Goal: Transaction & Acquisition: Book appointment/travel/reservation

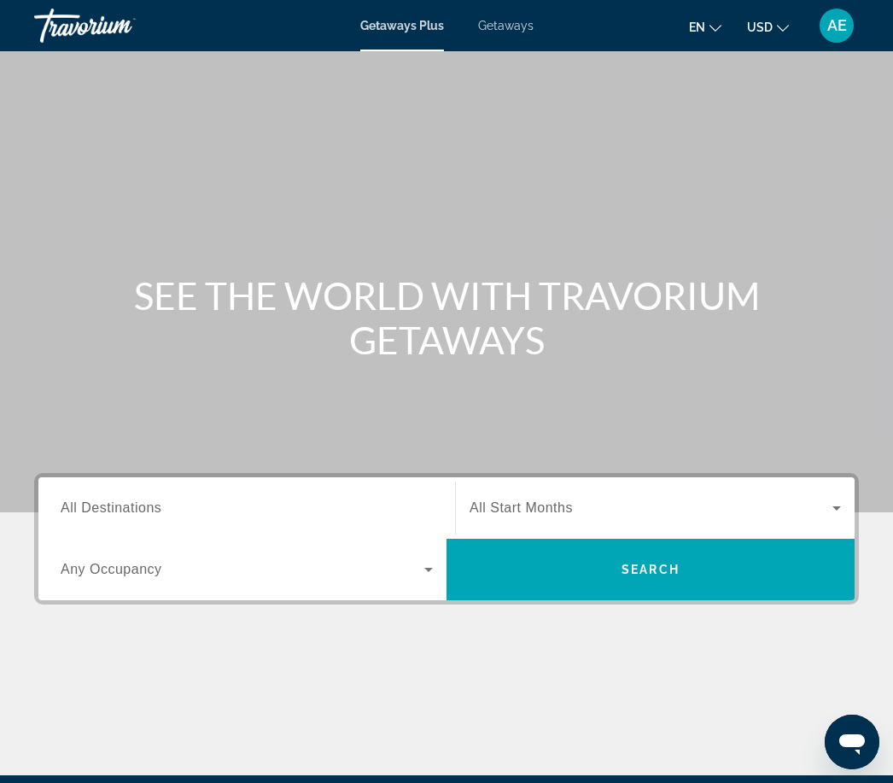
click at [559, 502] on span "All Start Months" at bounding box center [521, 508] width 103 height 15
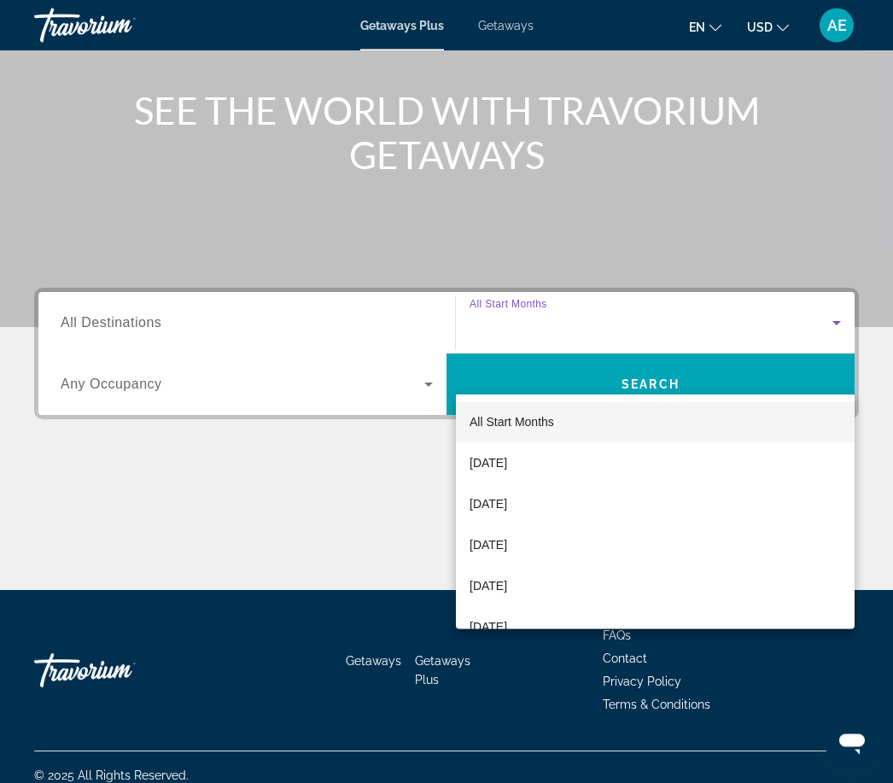
scroll to position [202, 0]
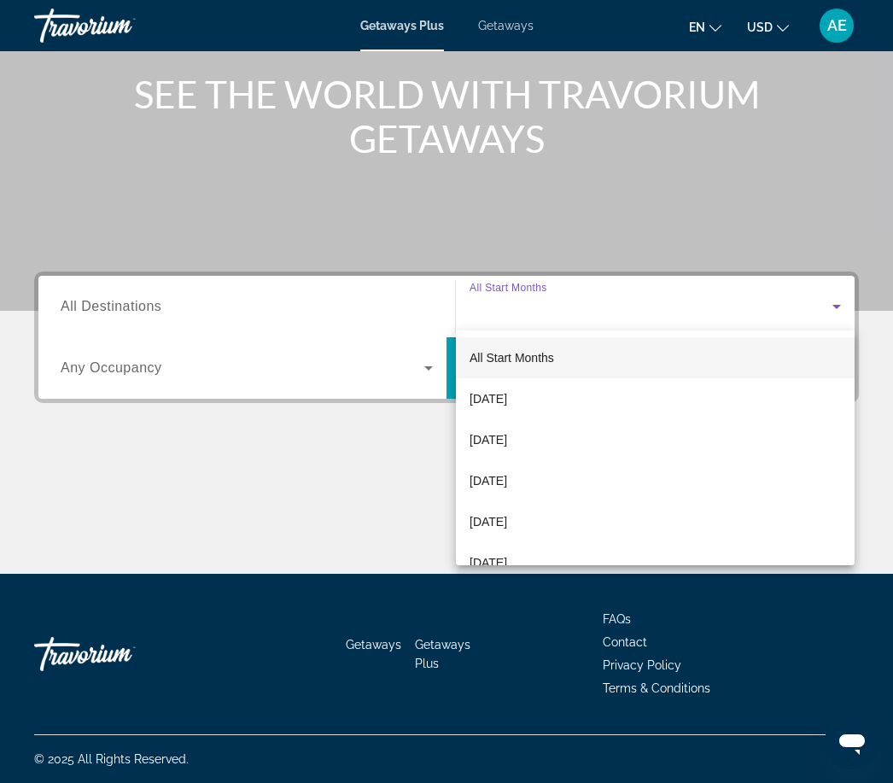
click at [507, 447] on span "[DATE]" at bounding box center [489, 440] width 38 height 20
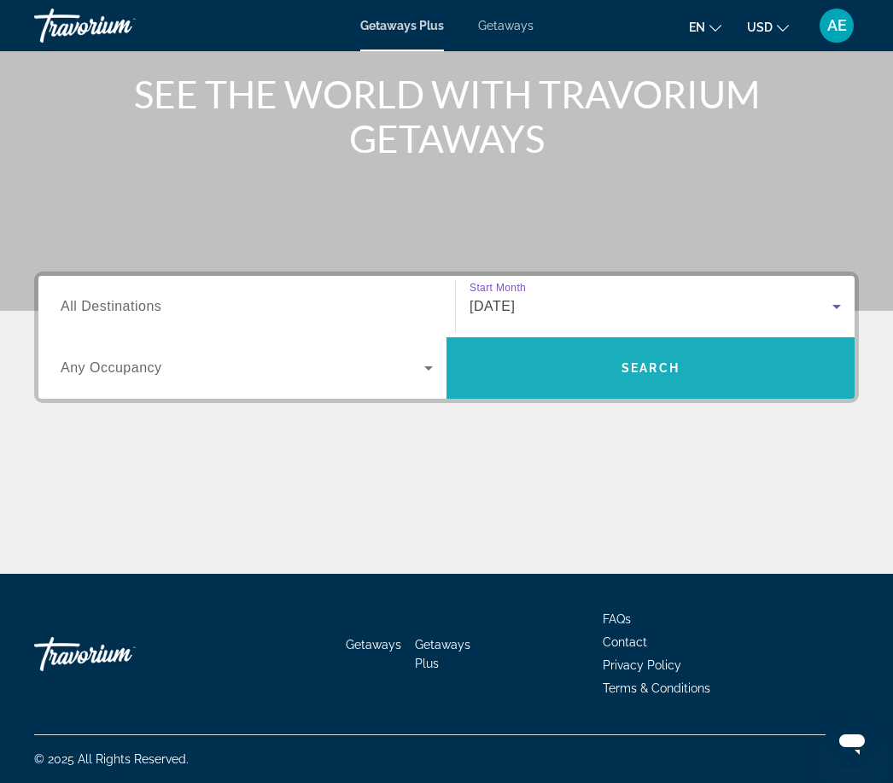
click at [639, 374] on span "Search" at bounding box center [651, 368] width 58 height 14
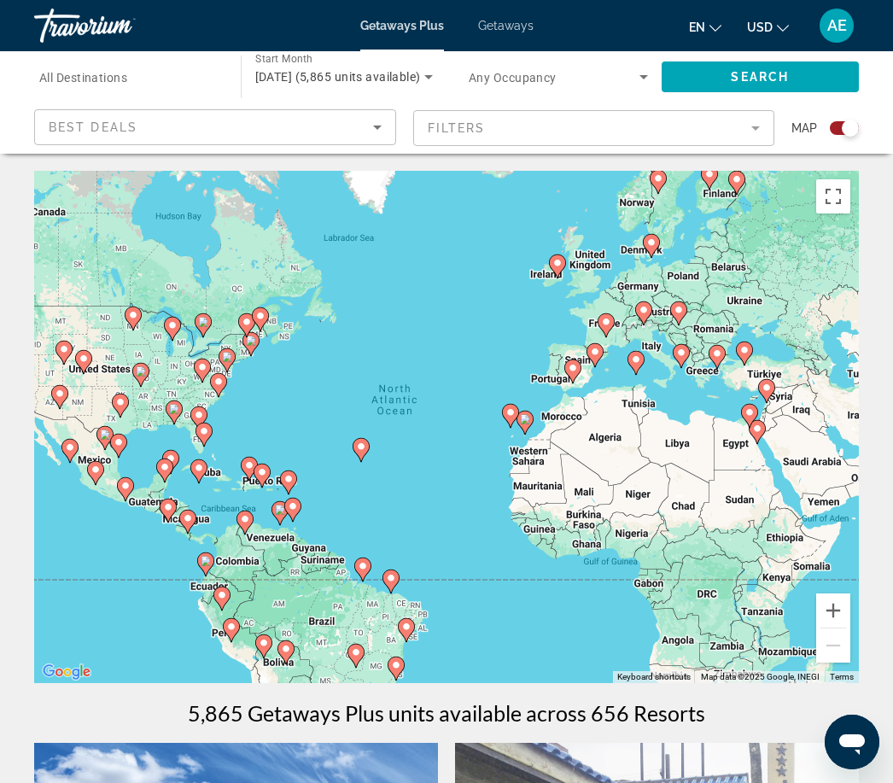
click at [761, 123] on mat-form-field "Filters" at bounding box center [594, 128] width 362 height 36
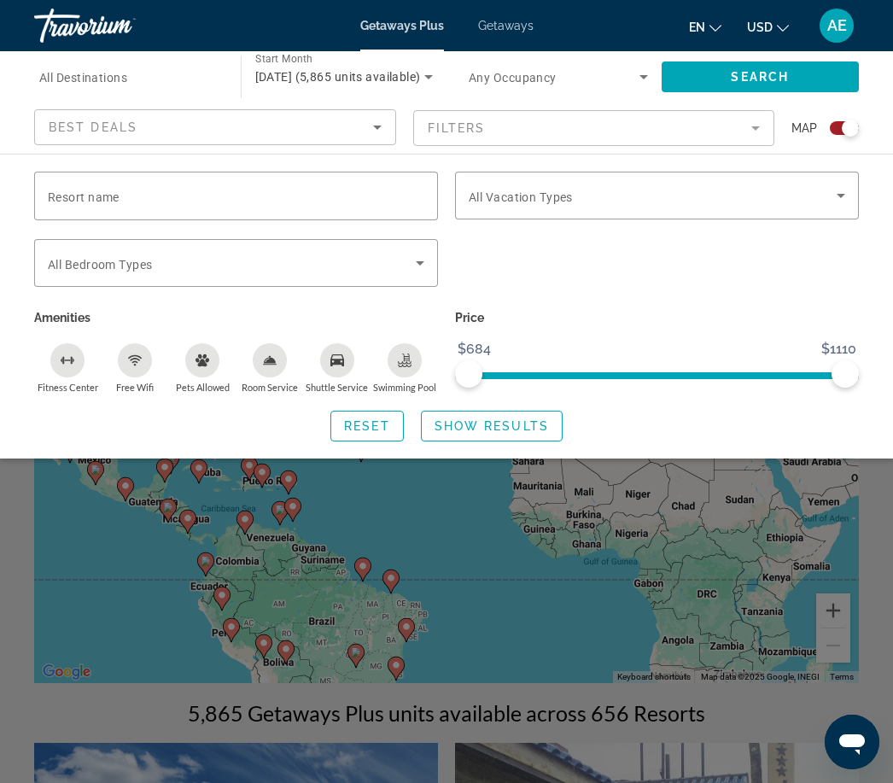
click at [515, 20] on span "Getaways" at bounding box center [506, 26] width 56 height 14
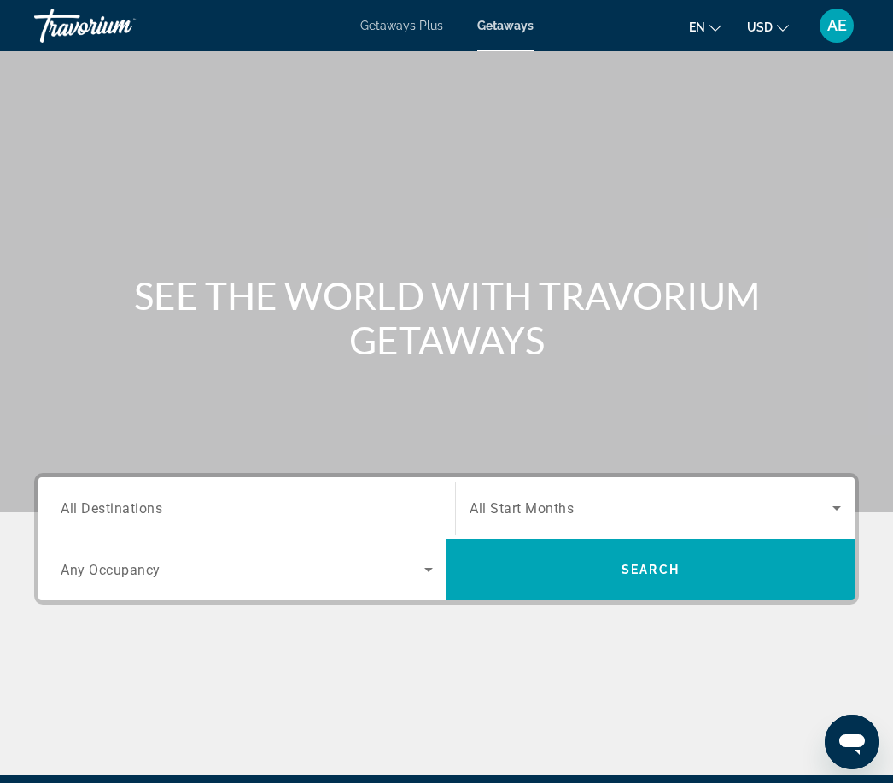
click at [691, 499] on span "Search widget" at bounding box center [651, 508] width 363 height 20
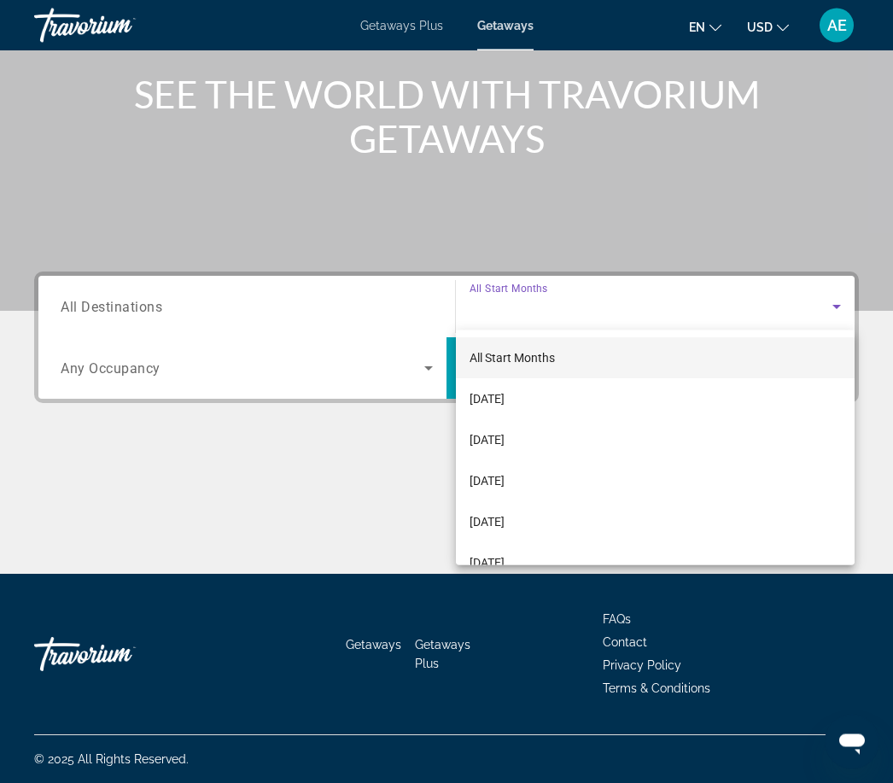
scroll to position [202, 0]
click at [505, 438] on span "[DATE]" at bounding box center [487, 440] width 35 height 20
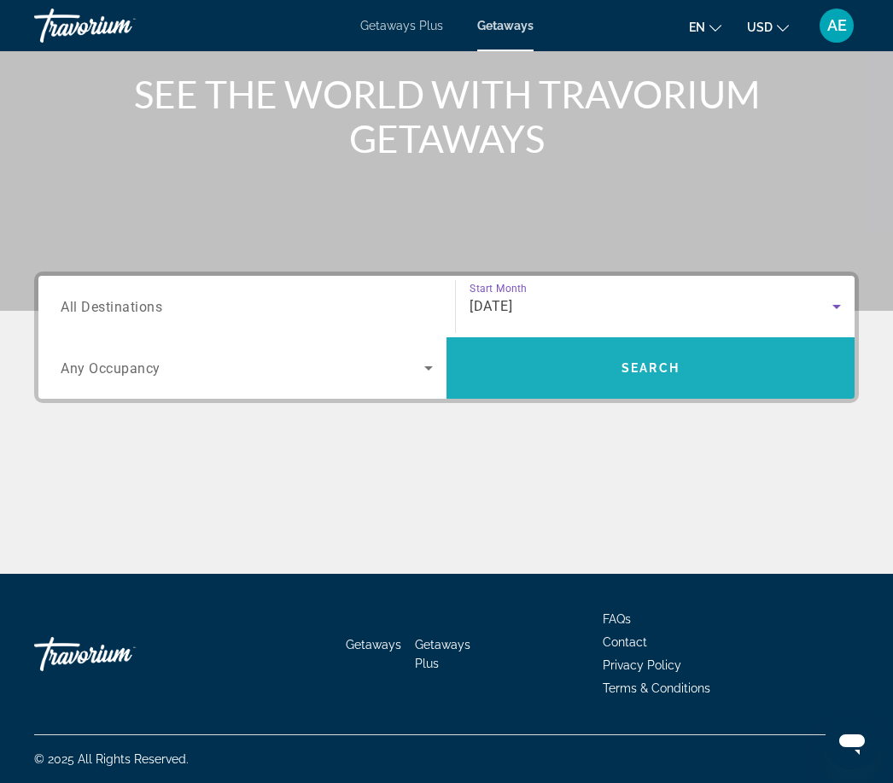
click at [645, 372] on span "Search" at bounding box center [651, 368] width 58 height 14
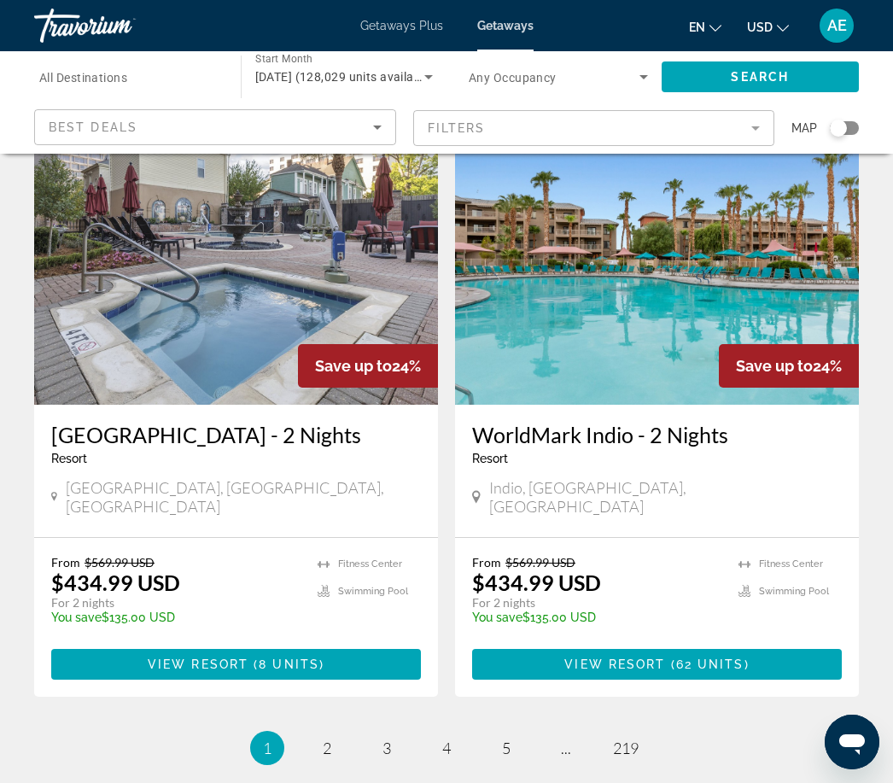
scroll to position [3216, 0]
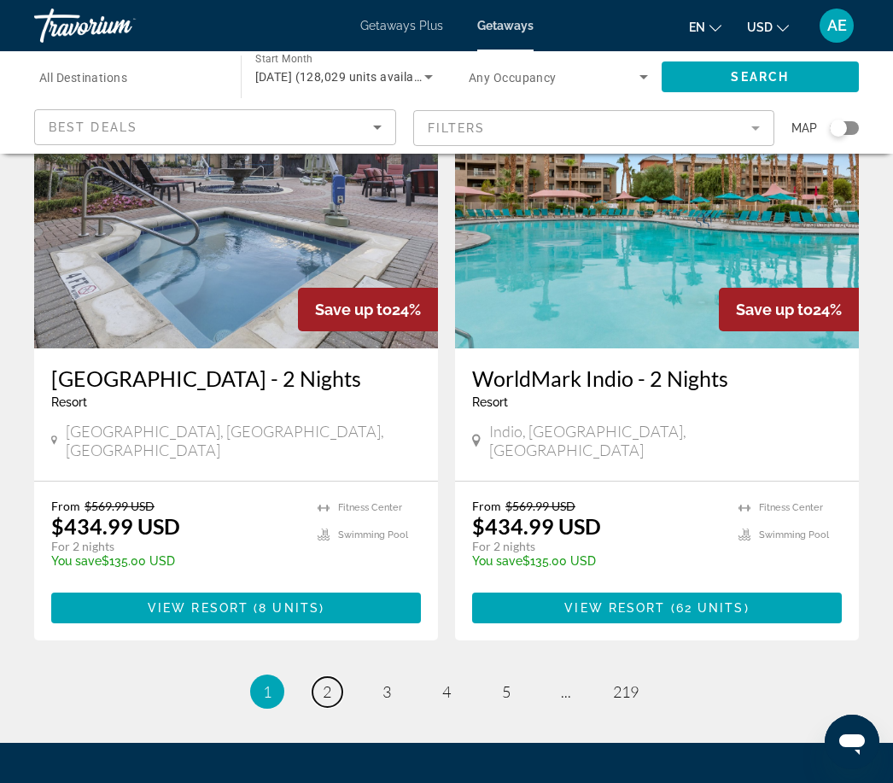
click at [323, 677] on link "page 2" at bounding box center [328, 692] width 30 height 30
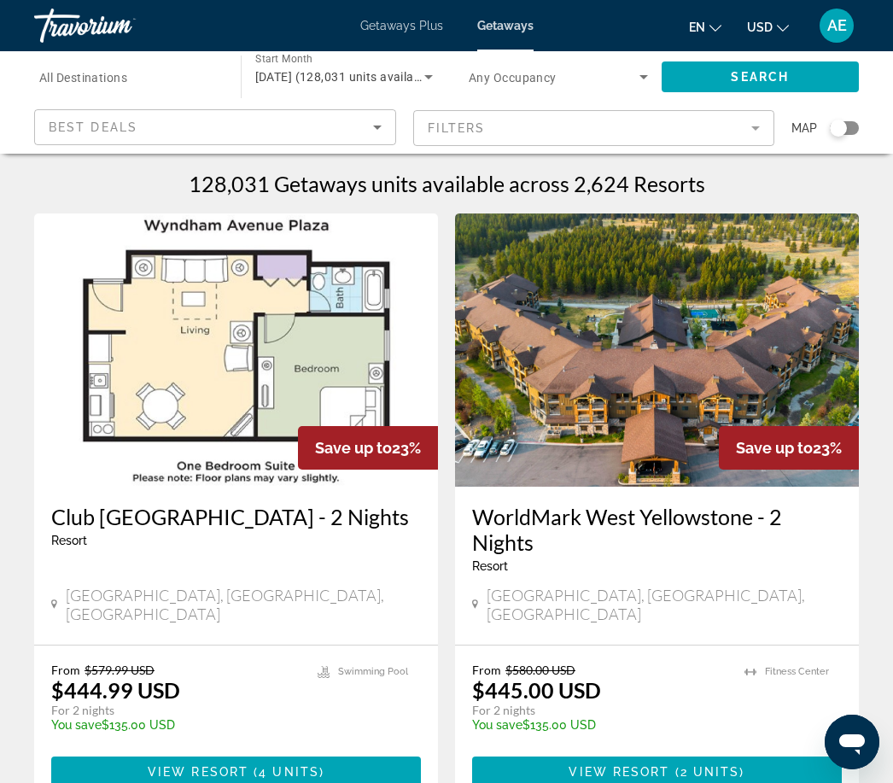
click at [566, 124] on mat-form-field "Filters" at bounding box center [594, 128] width 362 height 36
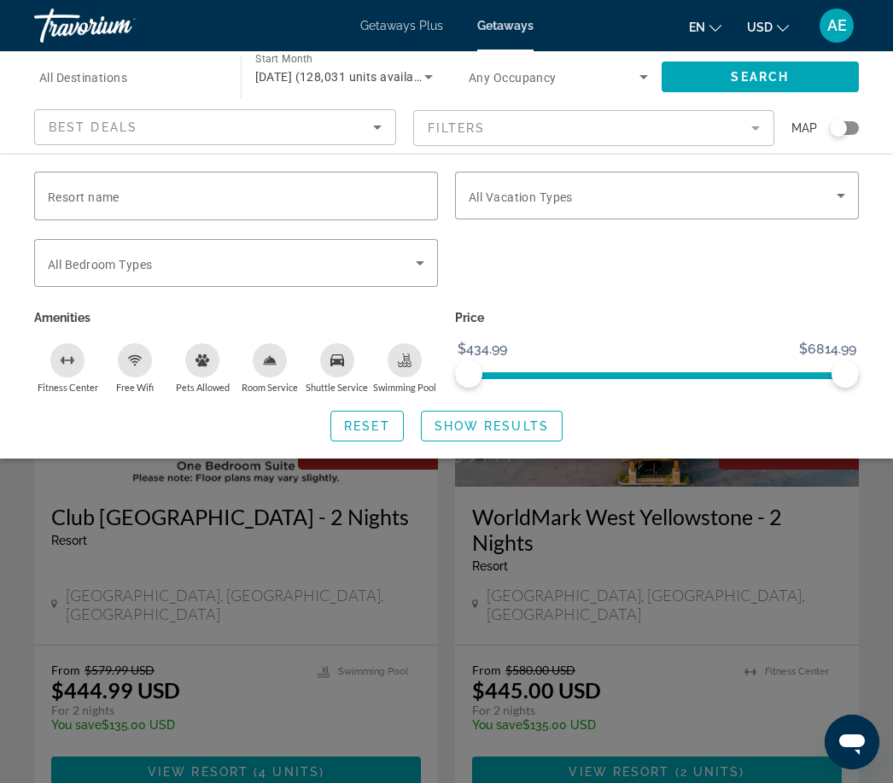
click at [358, 132] on div "Best Deals" at bounding box center [211, 127] width 325 height 20
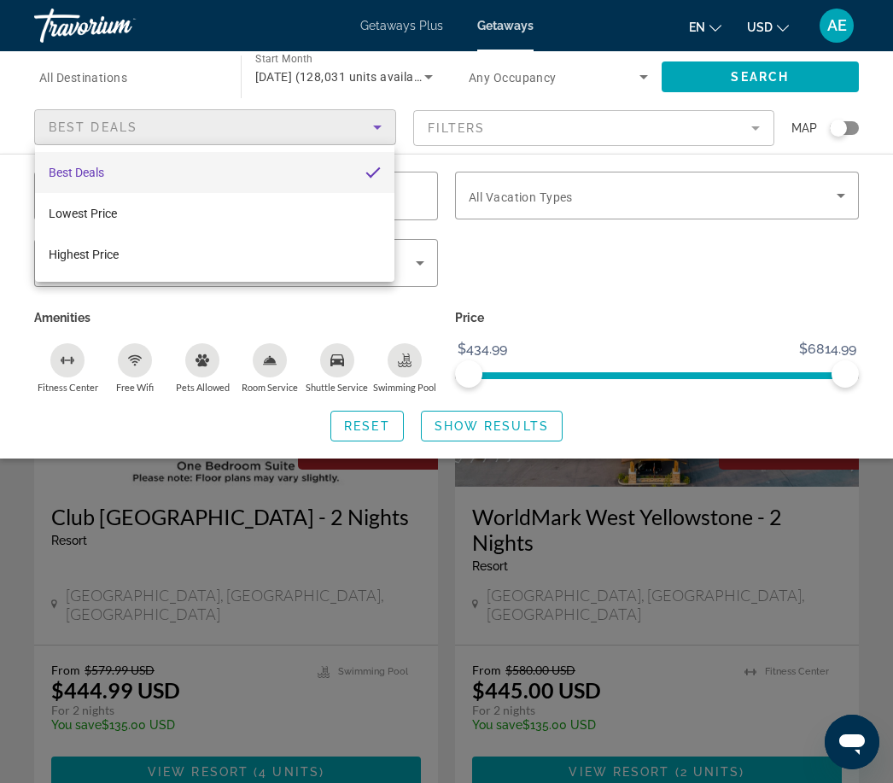
click at [105, 224] on mat-option "Lowest Price" at bounding box center [215, 213] width 360 height 41
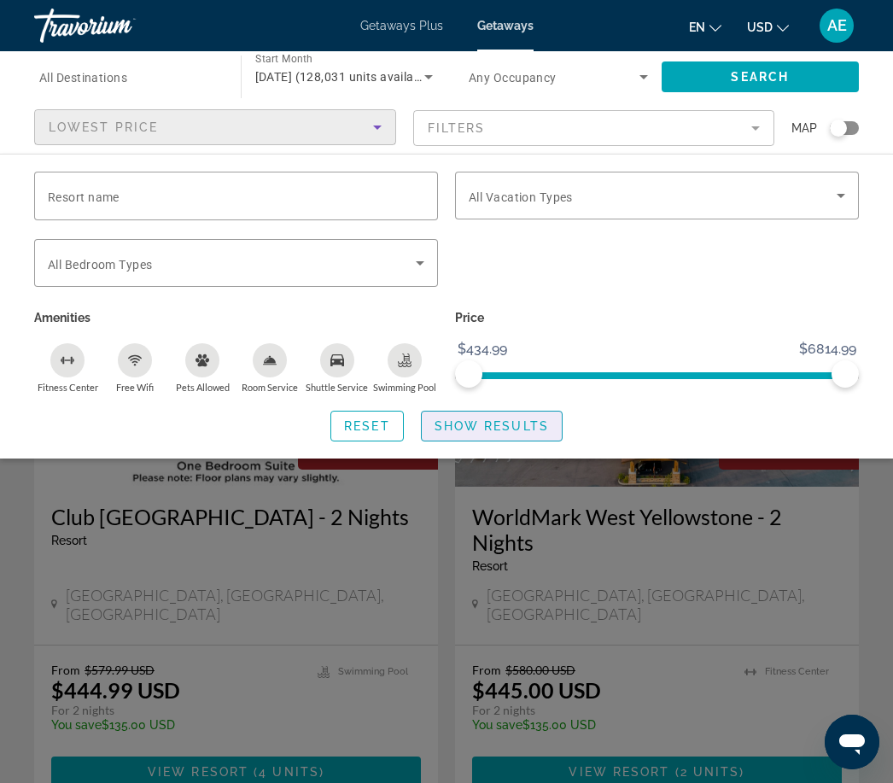
click at [496, 419] on span "Show Results" at bounding box center [492, 426] width 114 height 14
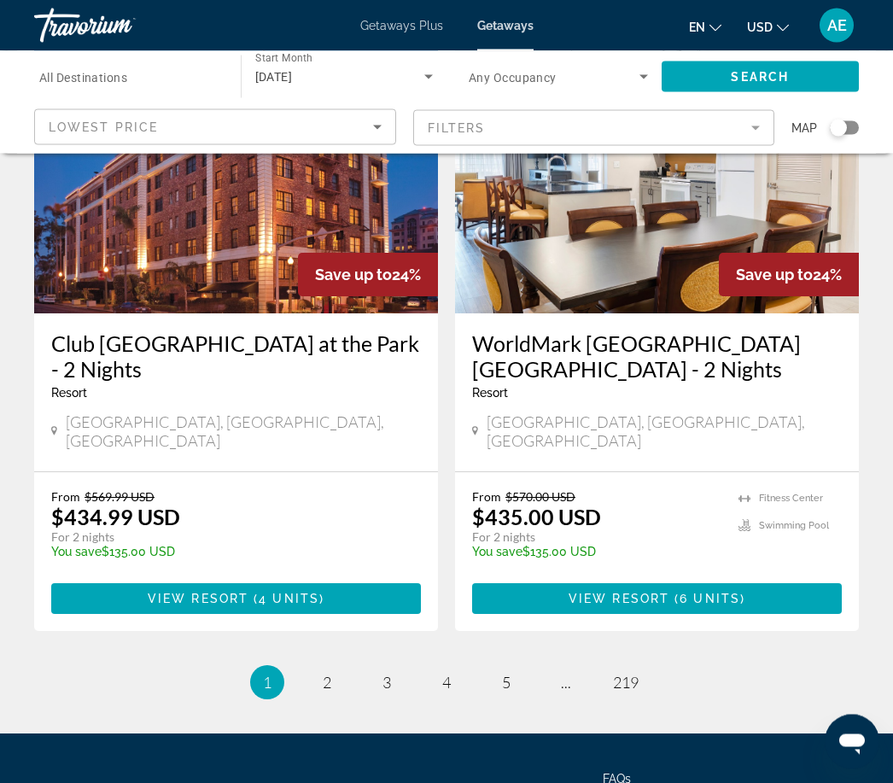
scroll to position [3217, 0]
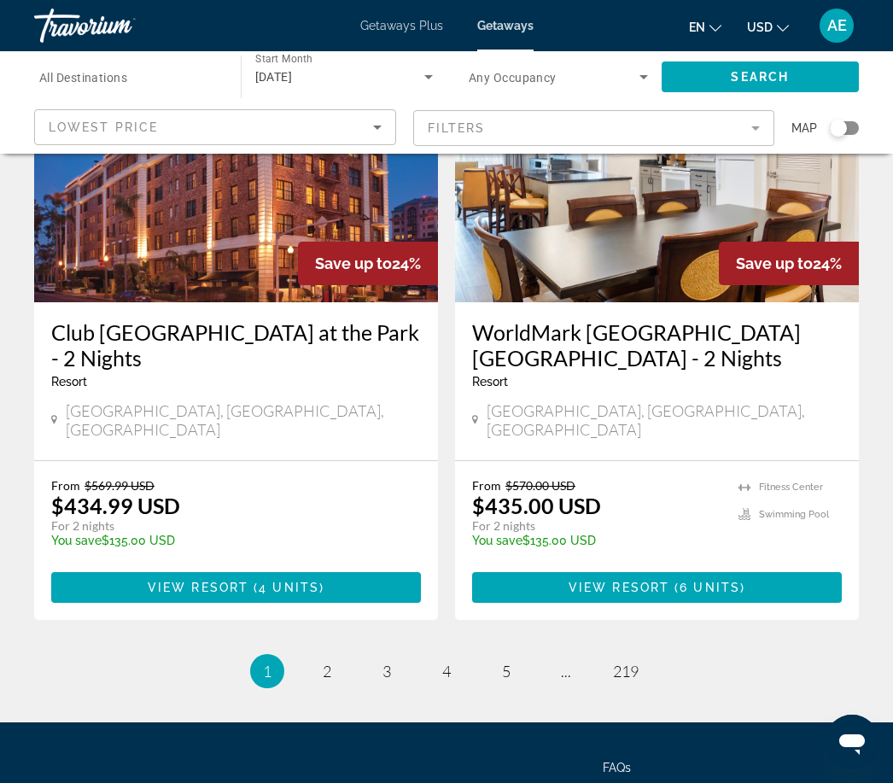
click at [328, 662] on span "2" at bounding box center [327, 671] width 9 height 19
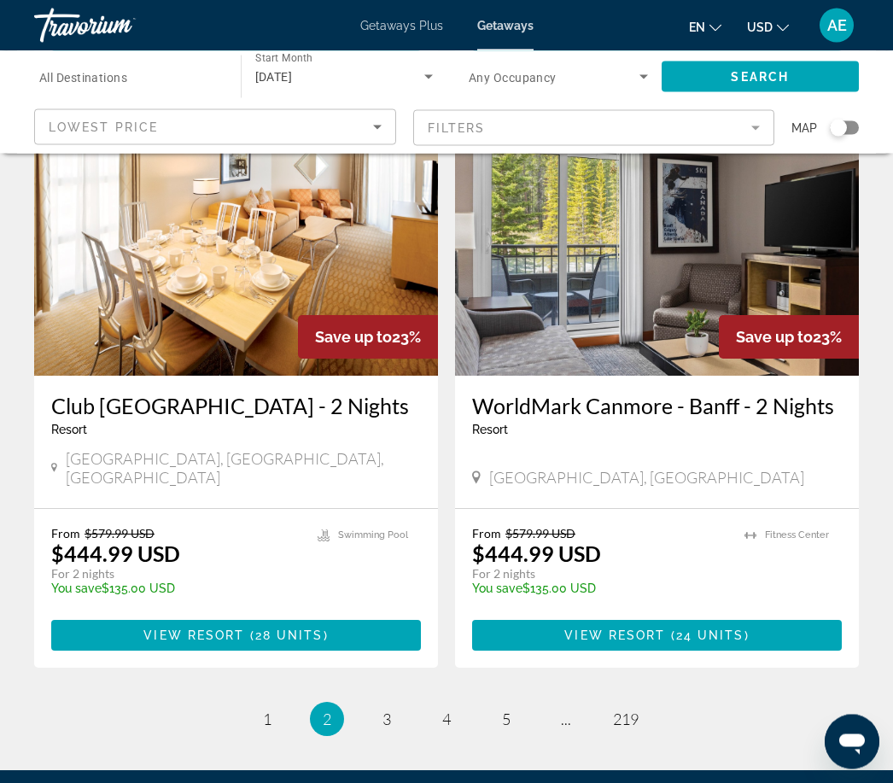
scroll to position [3265, 0]
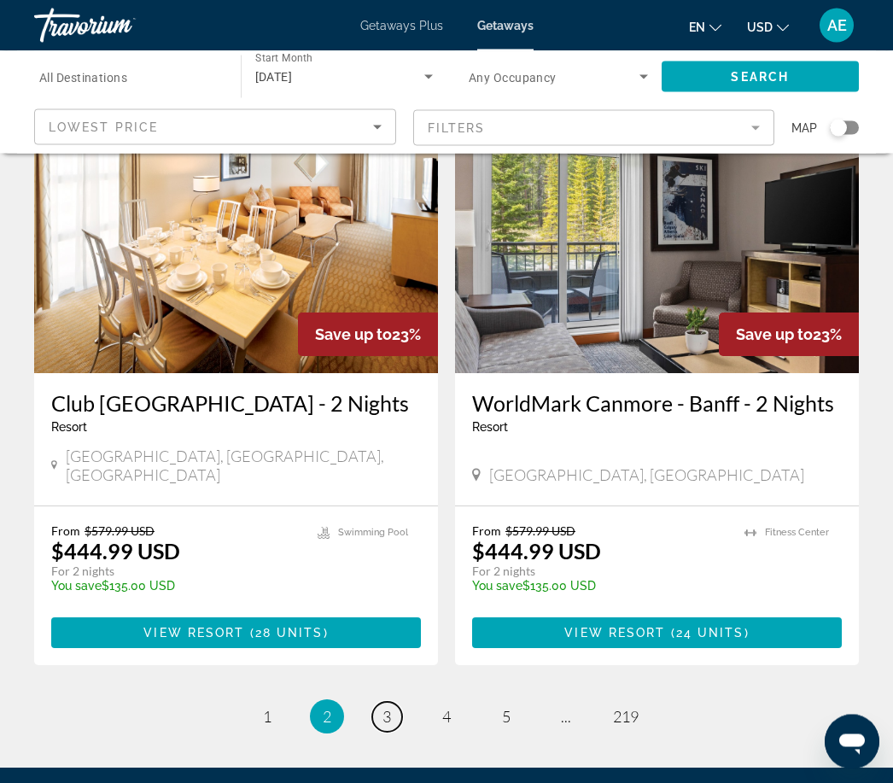
click at [393, 703] on link "page 3" at bounding box center [387, 718] width 30 height 30
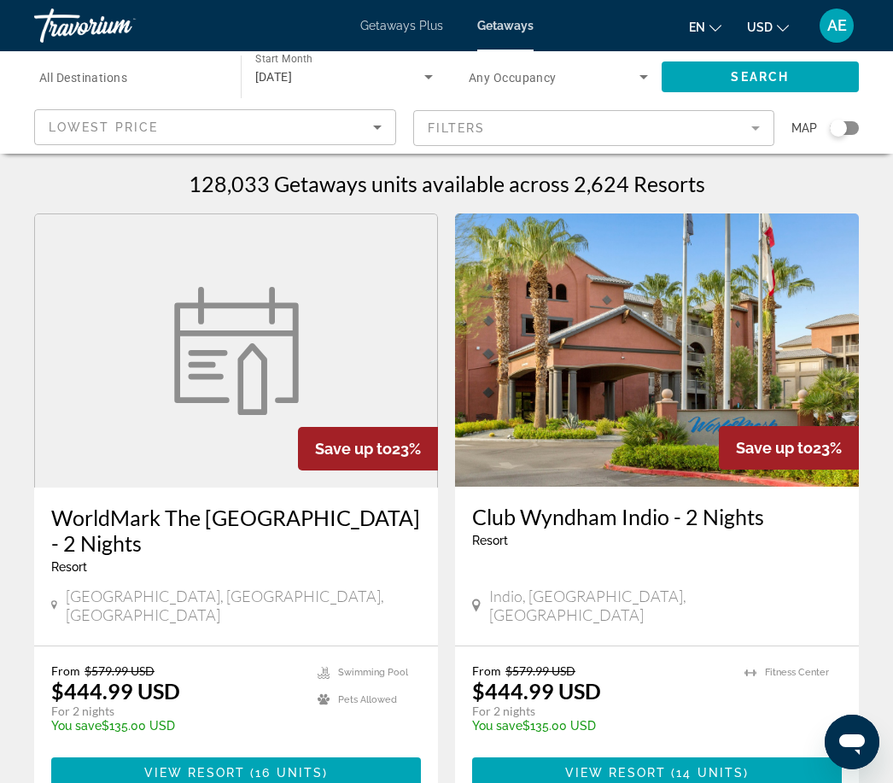
click at [428, 79] on icon "Search widget" at bounding box center [429, 77] width 20 height 20
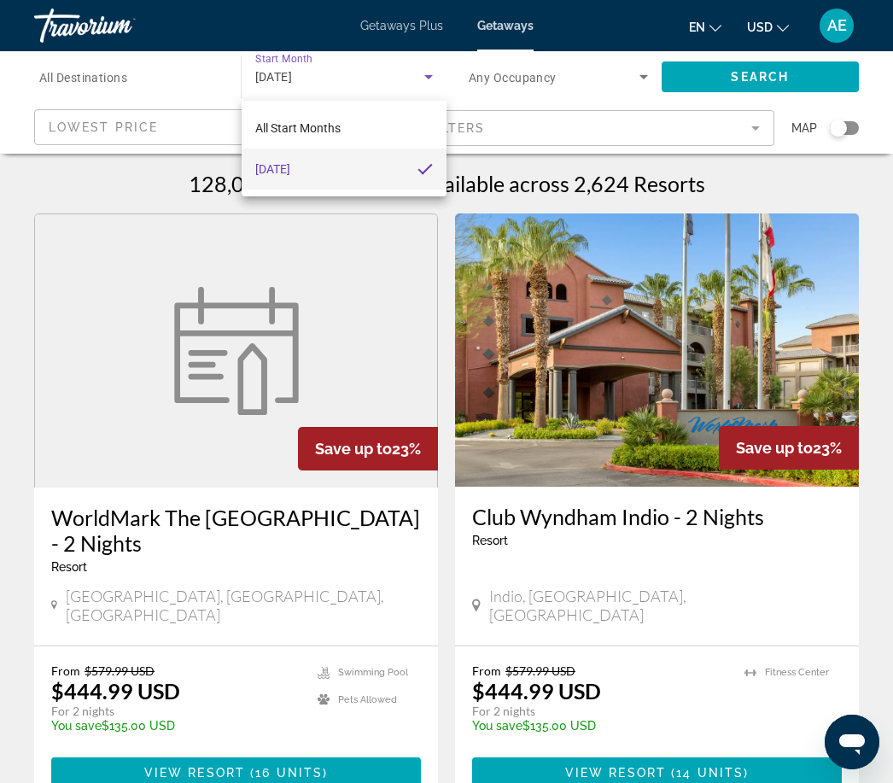
click at [423, 75] on div at bounding box center [446, 391] width 893 height 783
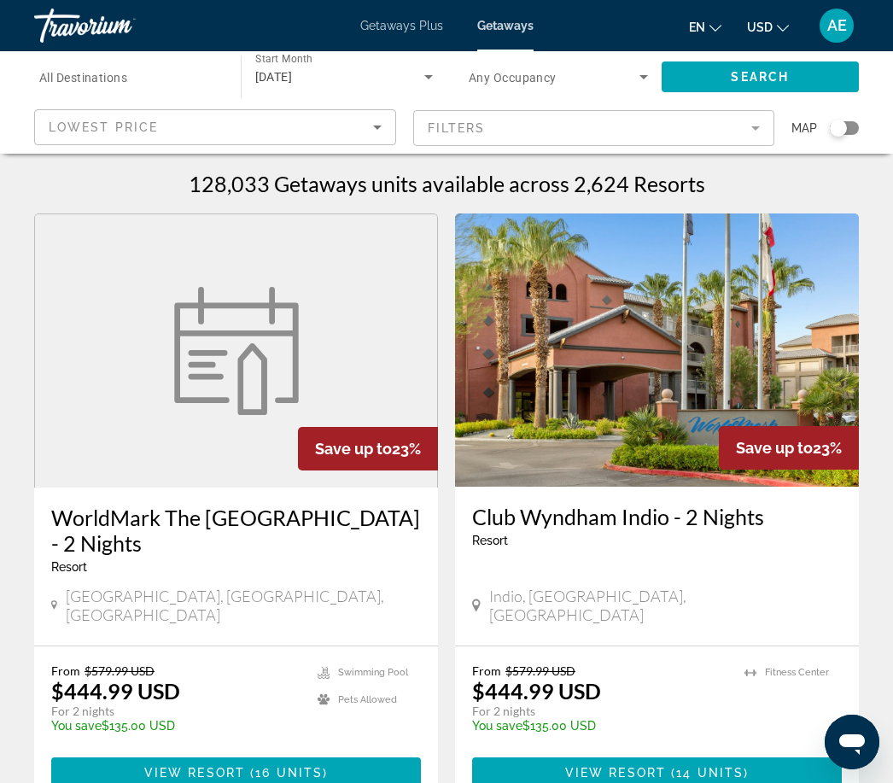
click at [334, 77] on div "[DATE]" at bounding box center [340, 77] width 170 height 20
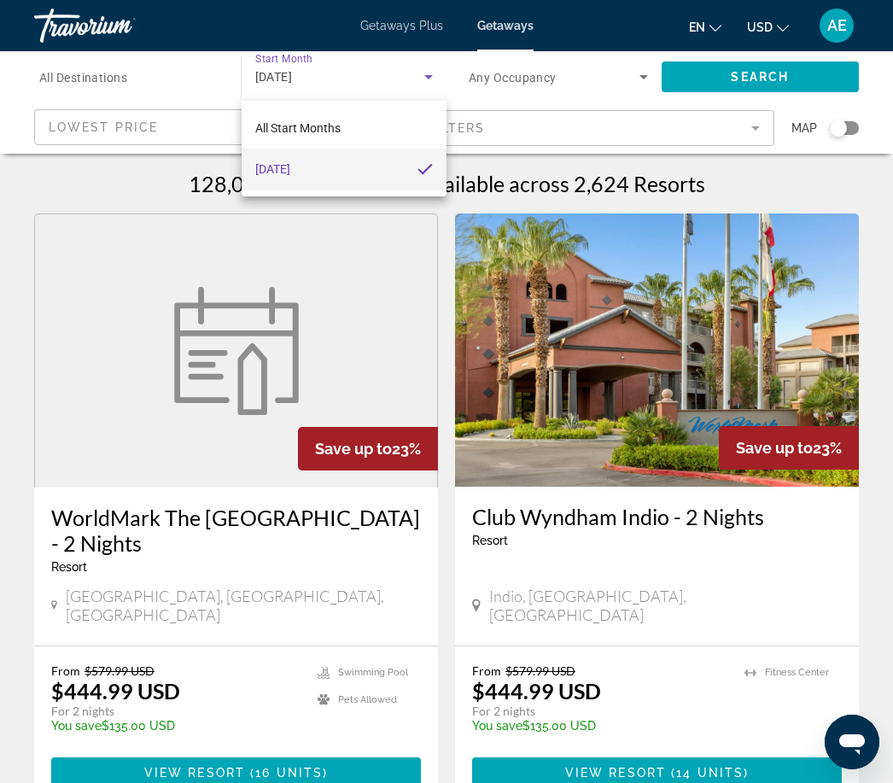
click at [335, 124] on span "All Start Months" at bounding box center [297, 128] width 85 height 14
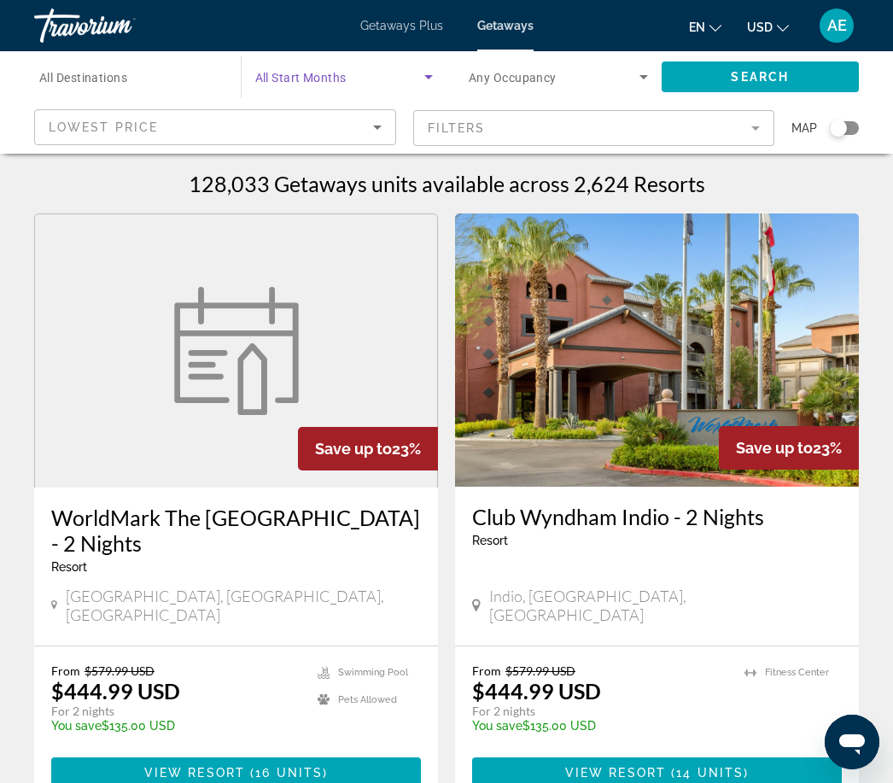
click at [126, 81] on span "All Destinations" at bounding box center [83, 78] width 88 height 14
click at [126, 81] on input "Destination All Destinations" at bounding box center [128, 77] width 179 height 20
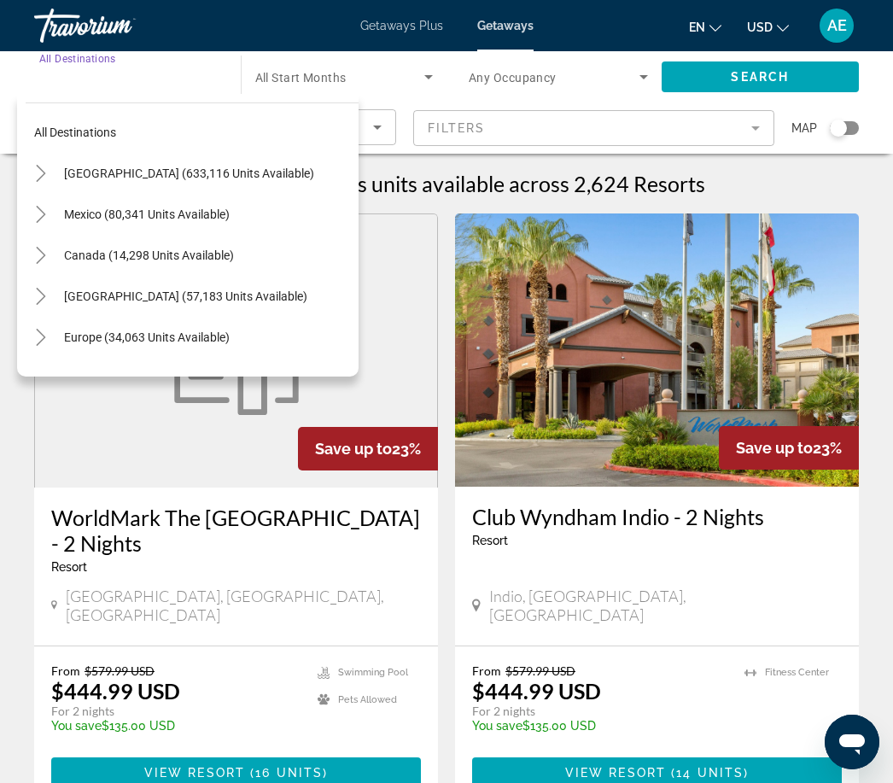
click at [400, 553] on h3 "WorldMark The [GEOGRAPHIC_DATA] - 2 Nights" at bounding box center [236, 530] width 370 height 51
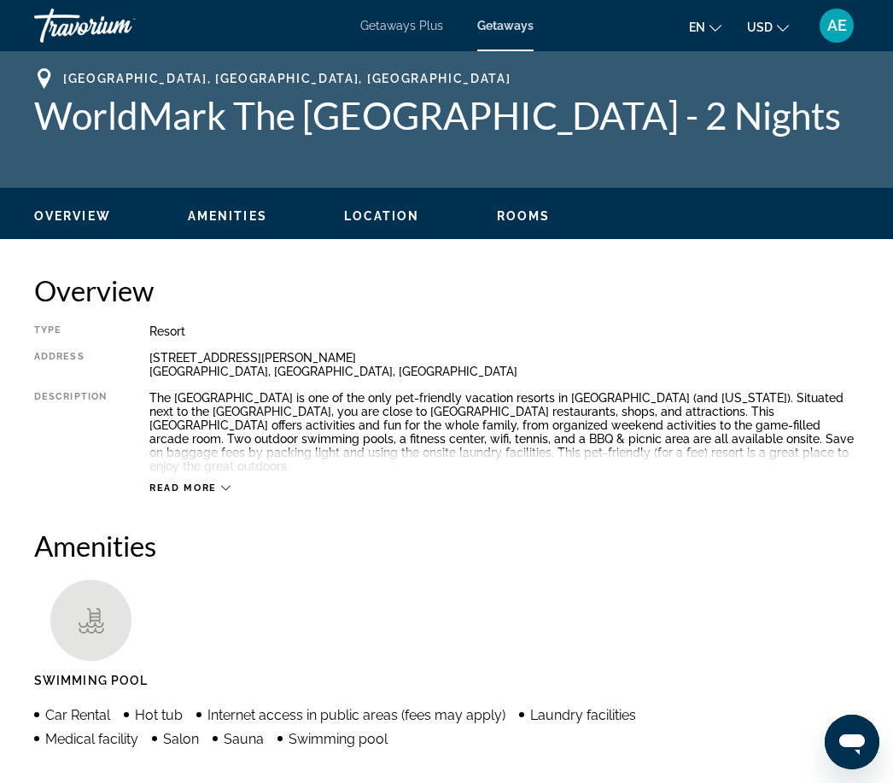
click at [495, 32] on span "Getaways" at bounding box center [505, 26] width 56 height 14
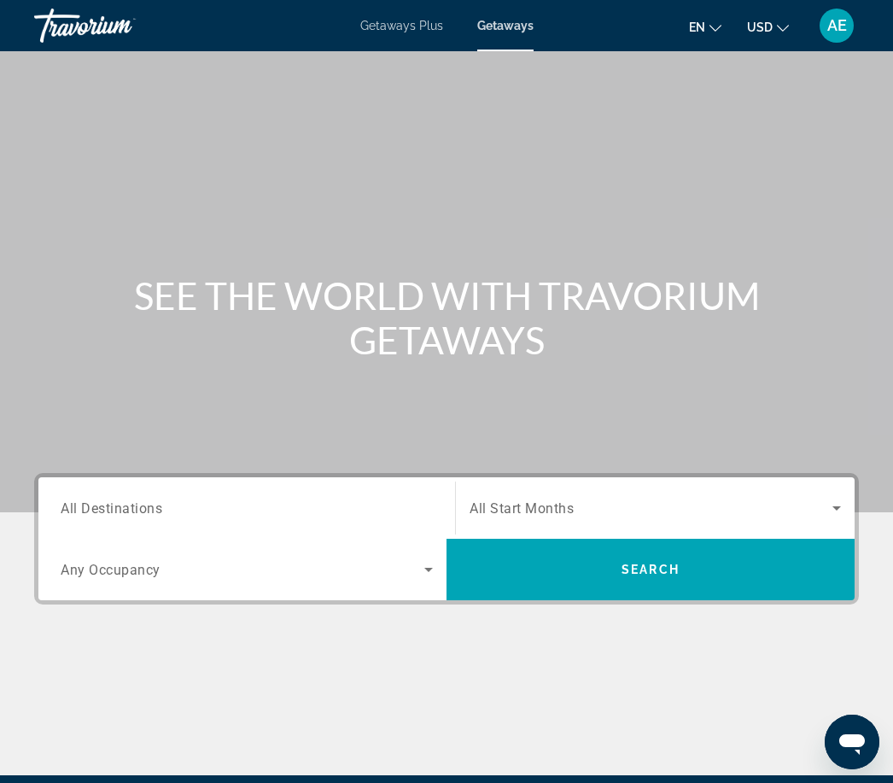
click at [652, 505] on span "Search widget" at bounding box center [651, 508] width 363 height 20
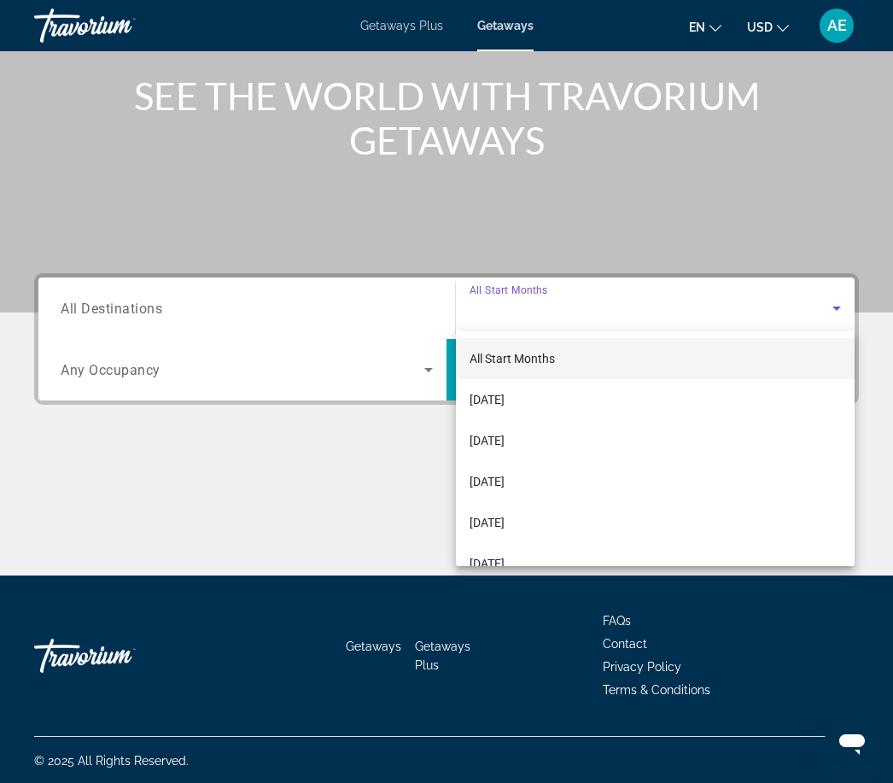
scroll to position [202, 0]
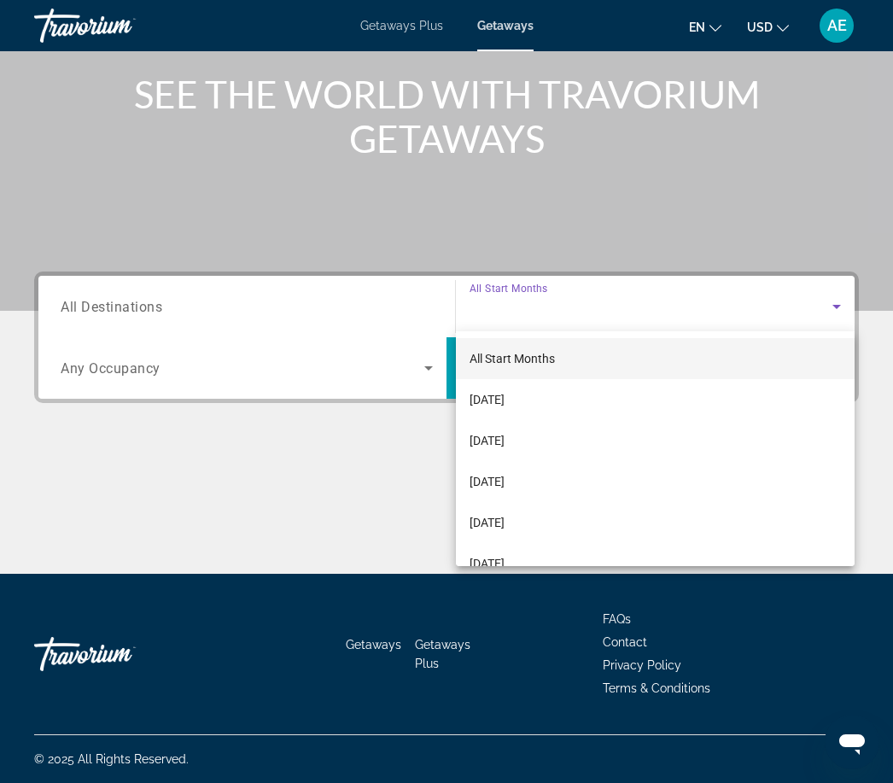
click at [505, 512] on span "[DATE]" at bounding box center [487, 522] width 35 height 20
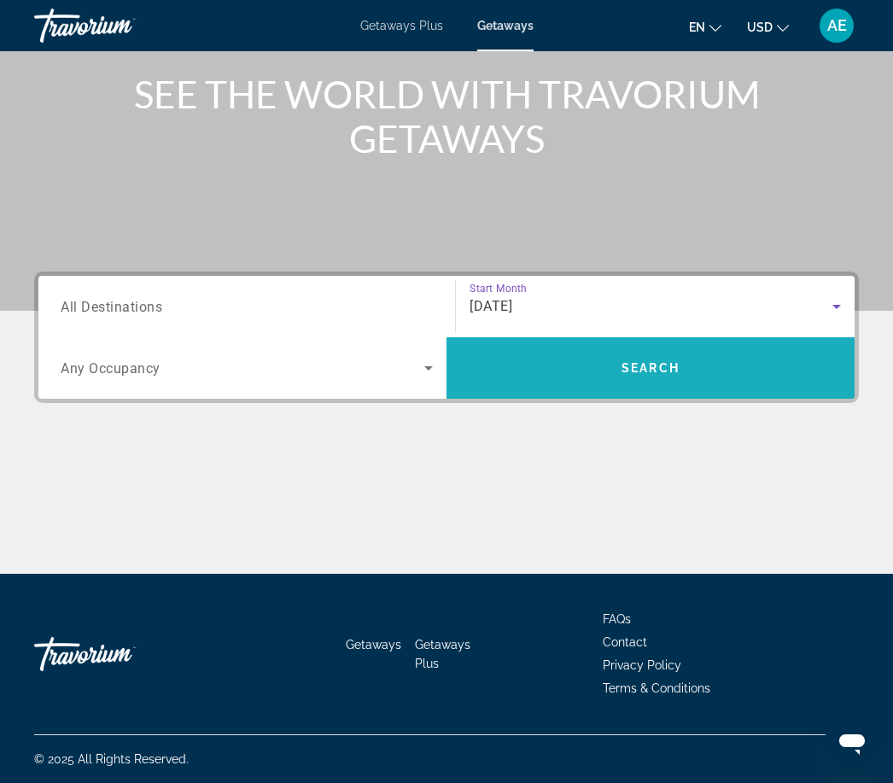
click at [646, 376] on span "Search widget" at bounding box center [651, 368] width 408 height 41
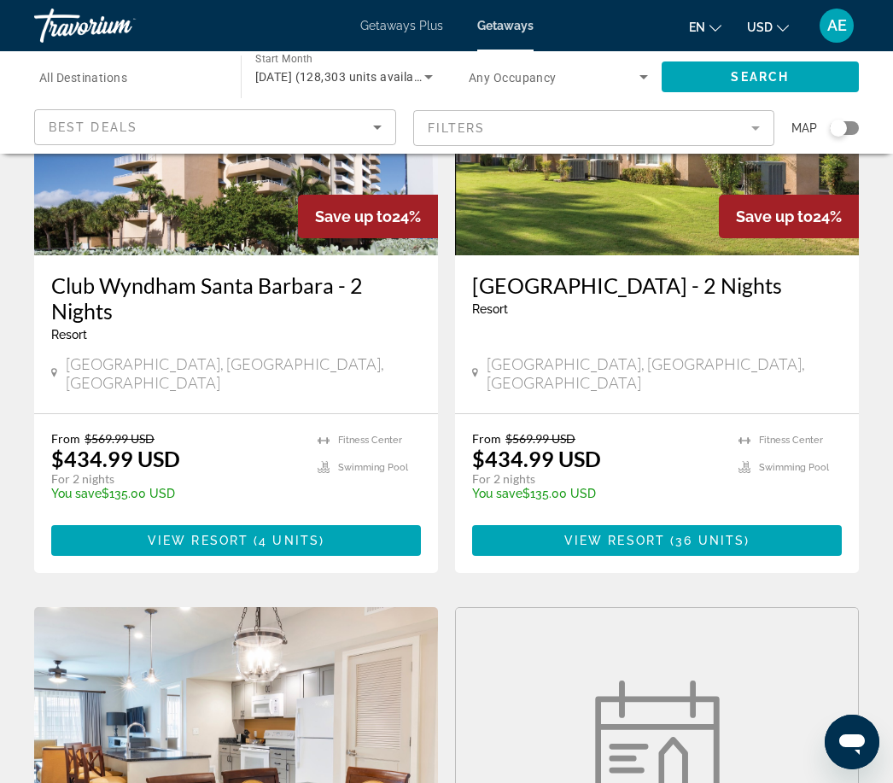
scroll to position [2081, 0]
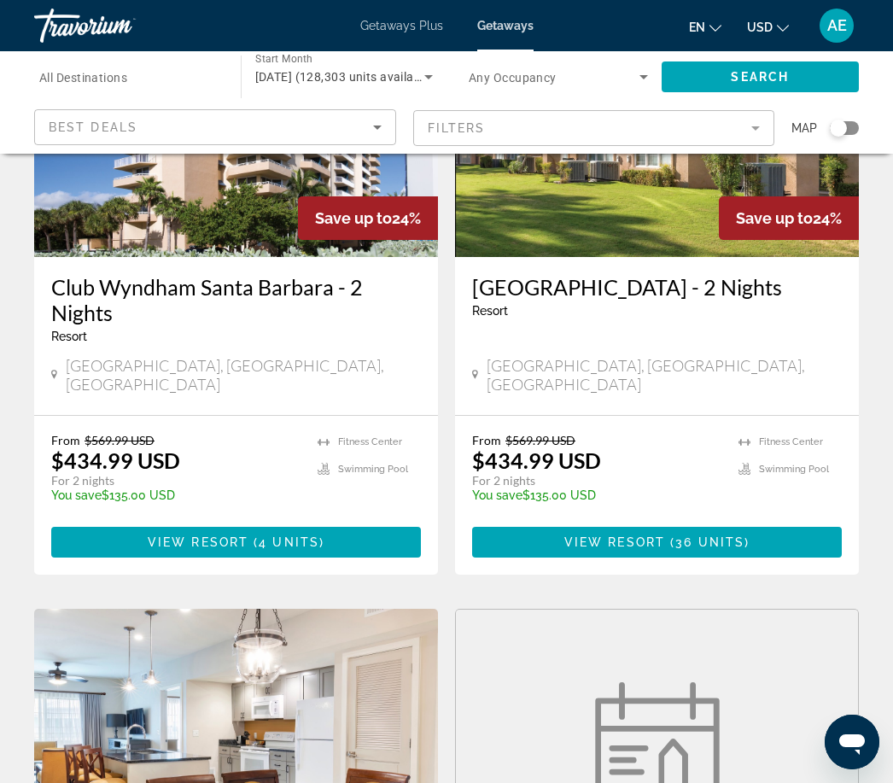
click at [147, 67] on input "Destination All Destinations" at bounding box center [128, 77] width 179 height 20
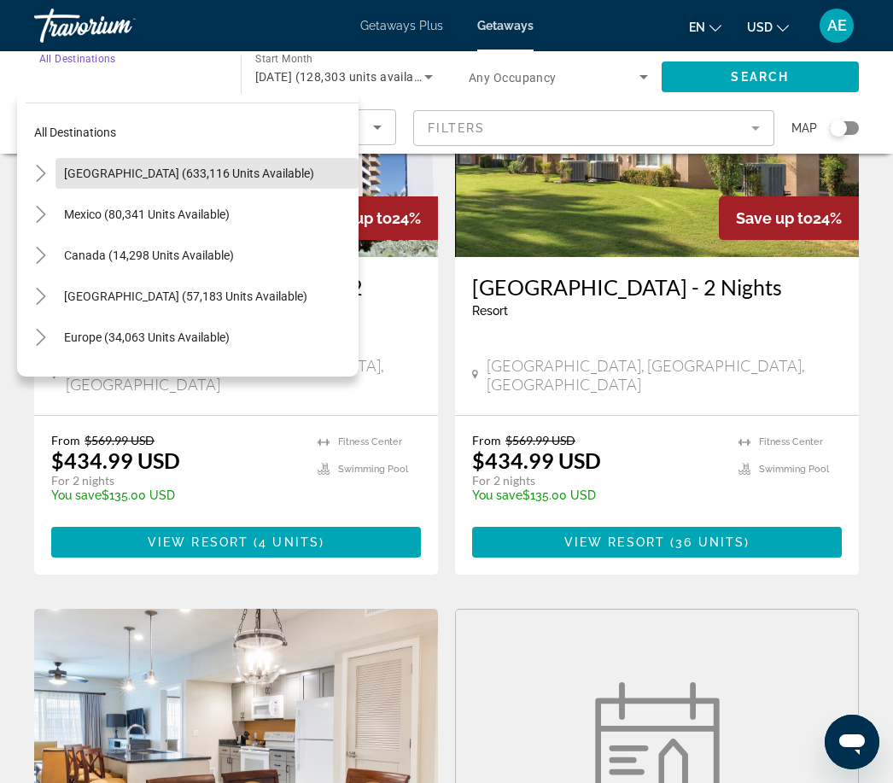
click at [124, 167] on span "[GEOGRAPHIC_DATA] (633,116 units available)" at bounding box center [189, 174] width 250 height 14
type input "**********"
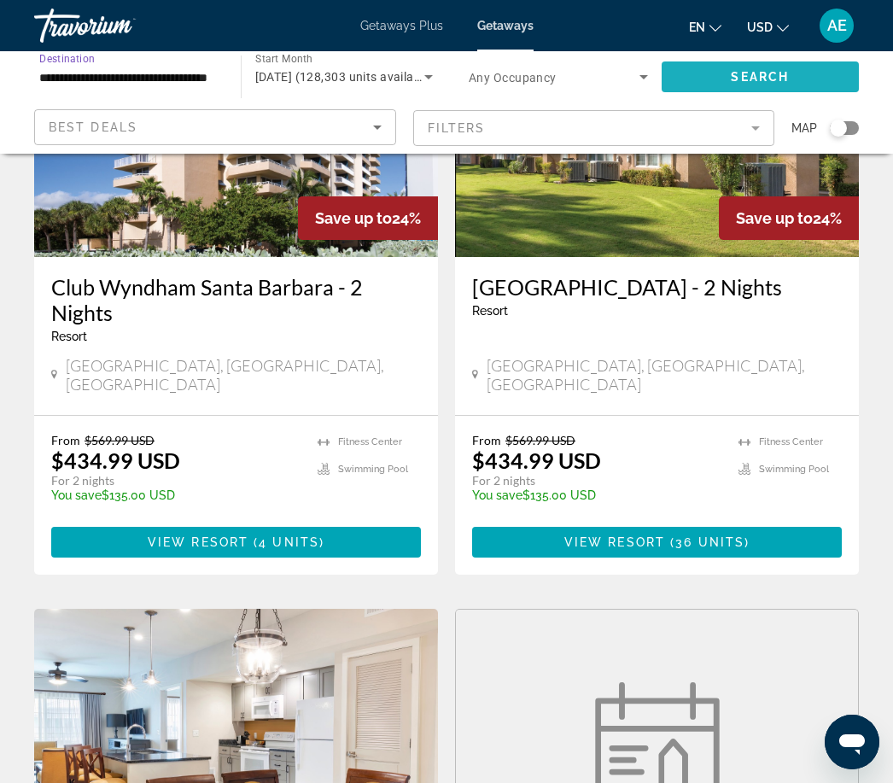
click at [777, 73] on span "Search" at bounding box center [760, 77] width 58 height 14
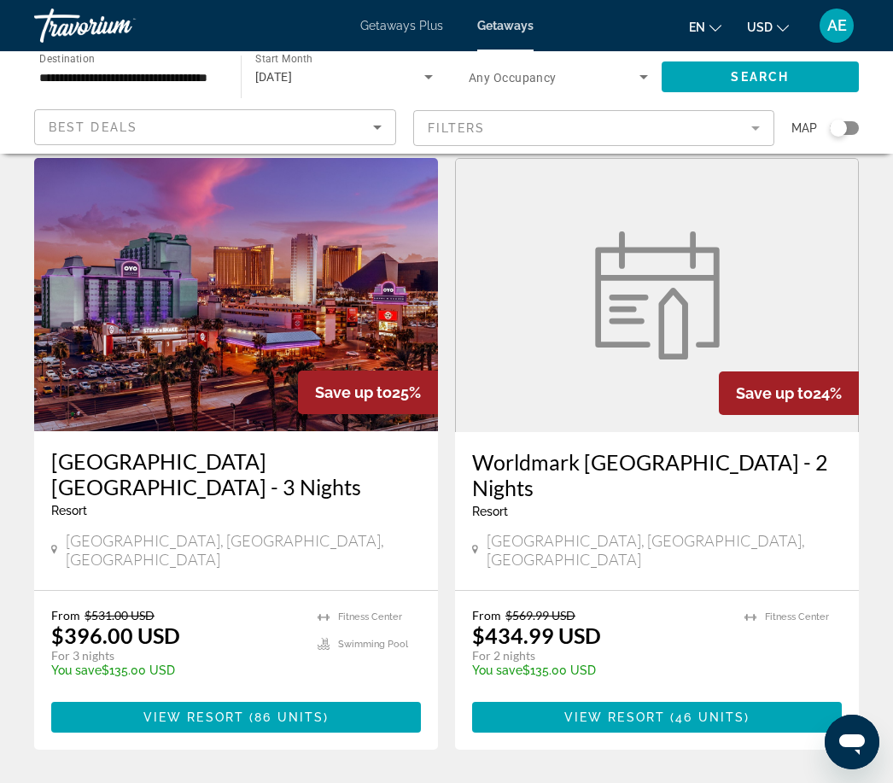
click at [372, 132] on icon "Sort by" at bounding box center [377, 127] width 20 height 20
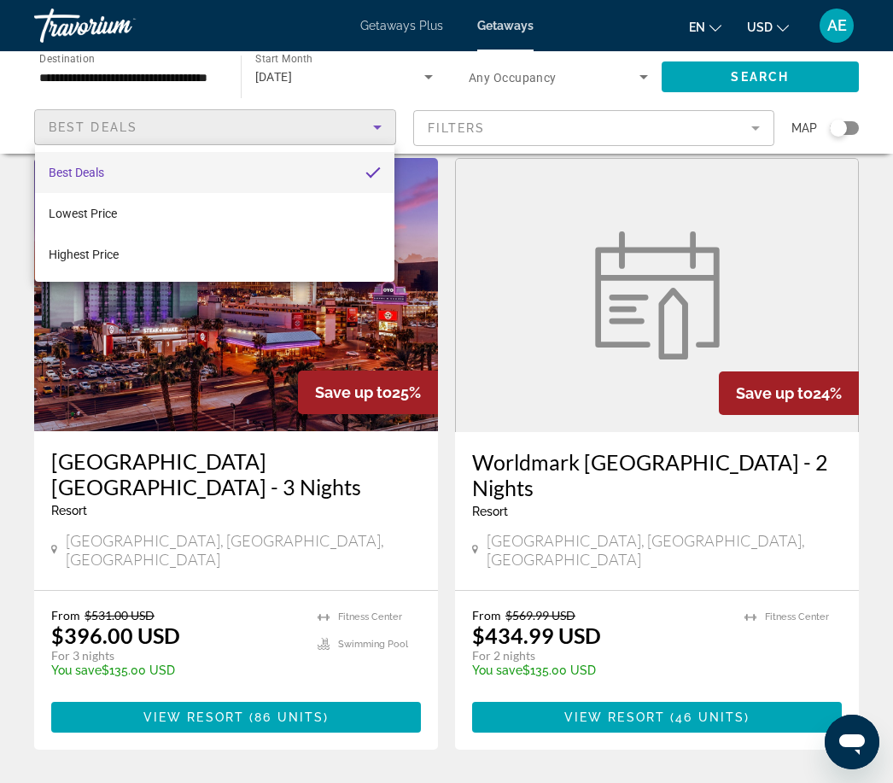
click at [366, 121] on div at bounding box center [446, 391] width 893 height 783
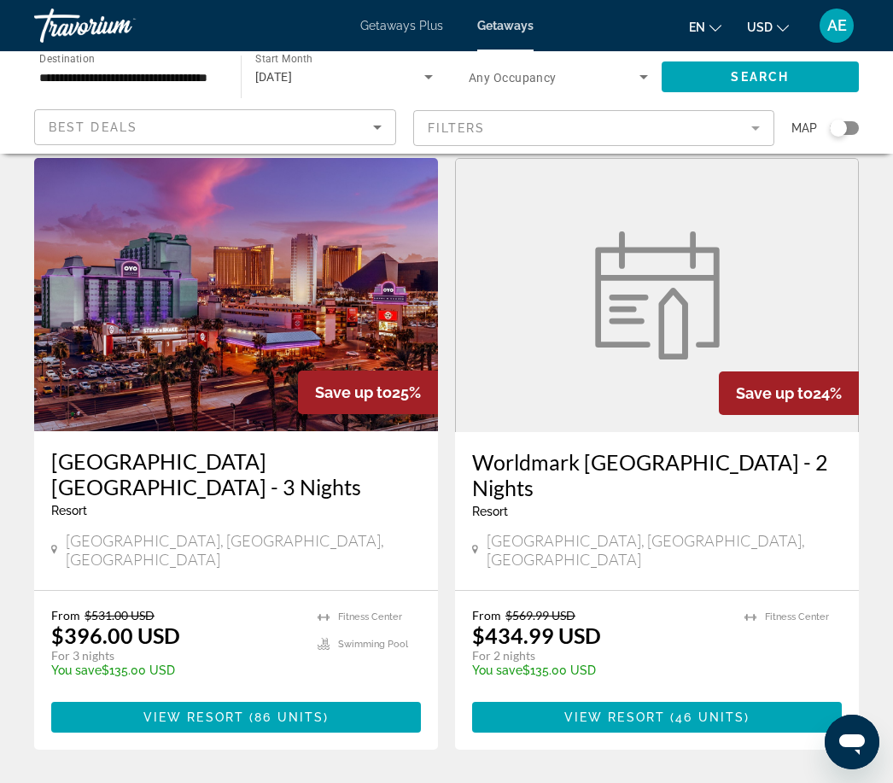
click at [359, 126] on div "Best Deals" at bounding box center [211, 127] width 325 height 20
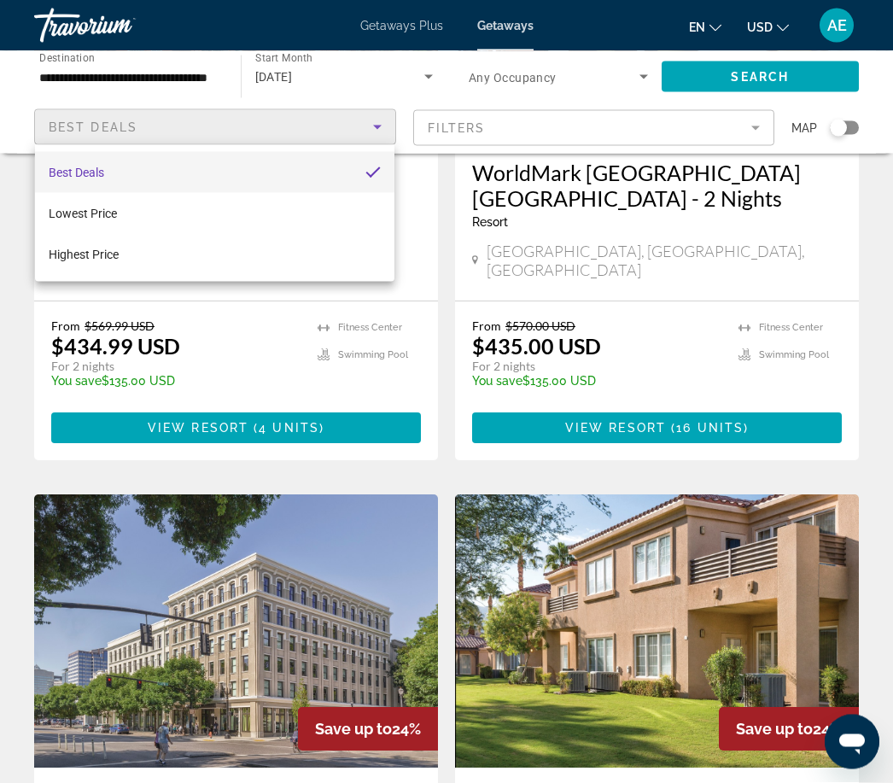
scroll to position [970, 0]
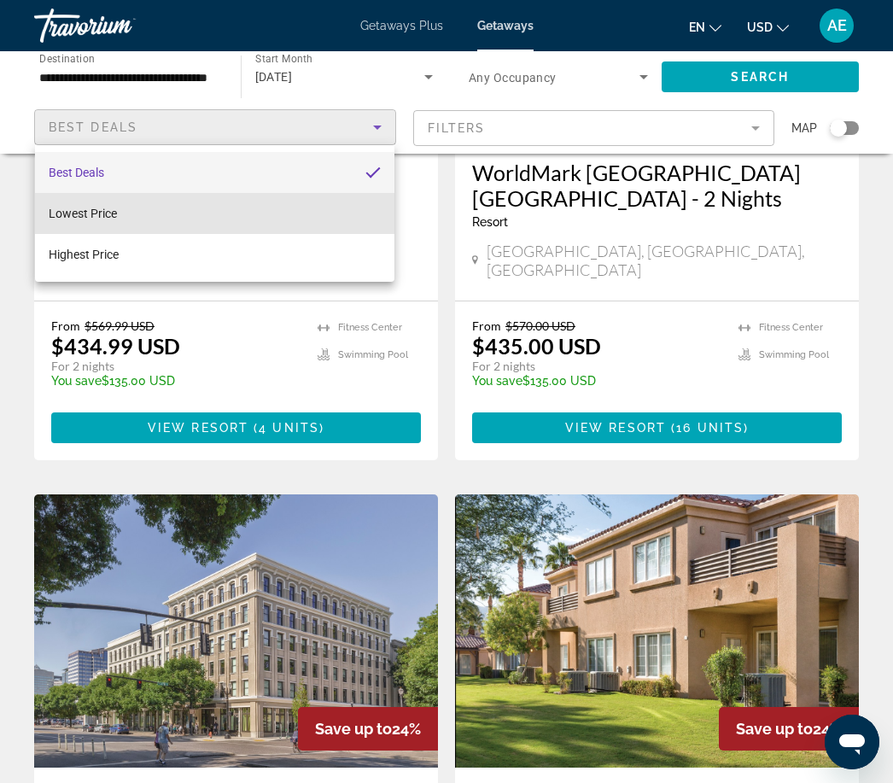
click at [233, 196] on mat-option "Lowest Price" at bounding box center [215, 213] width 360 height 41
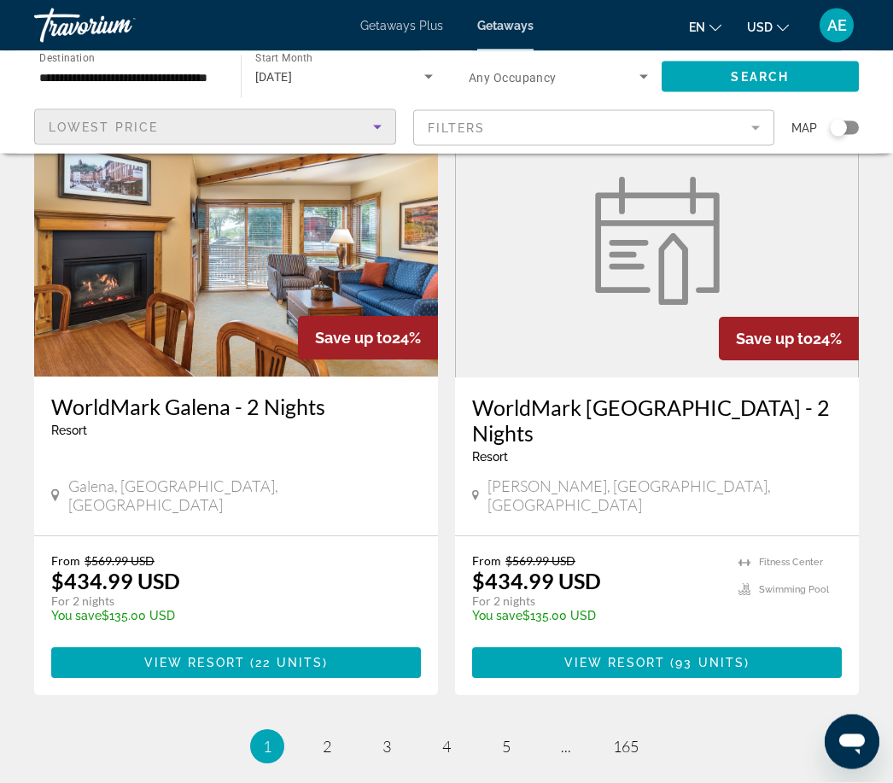
scroll to position [3243, 0]
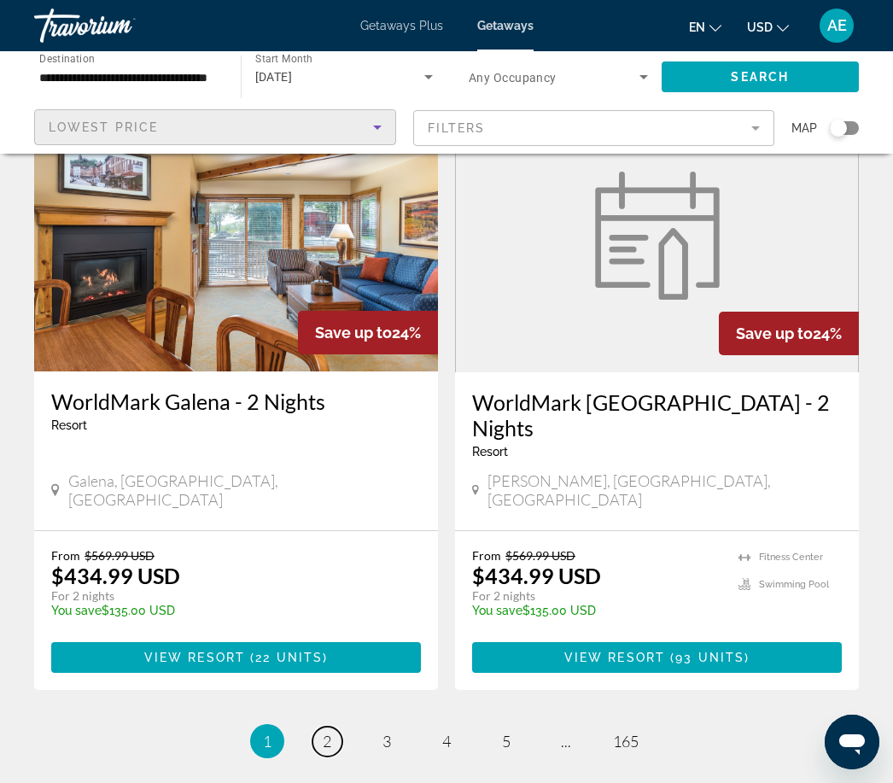
click at [328, 727] on link "page 2" at bounding box center [328, 742] width 30 height 30
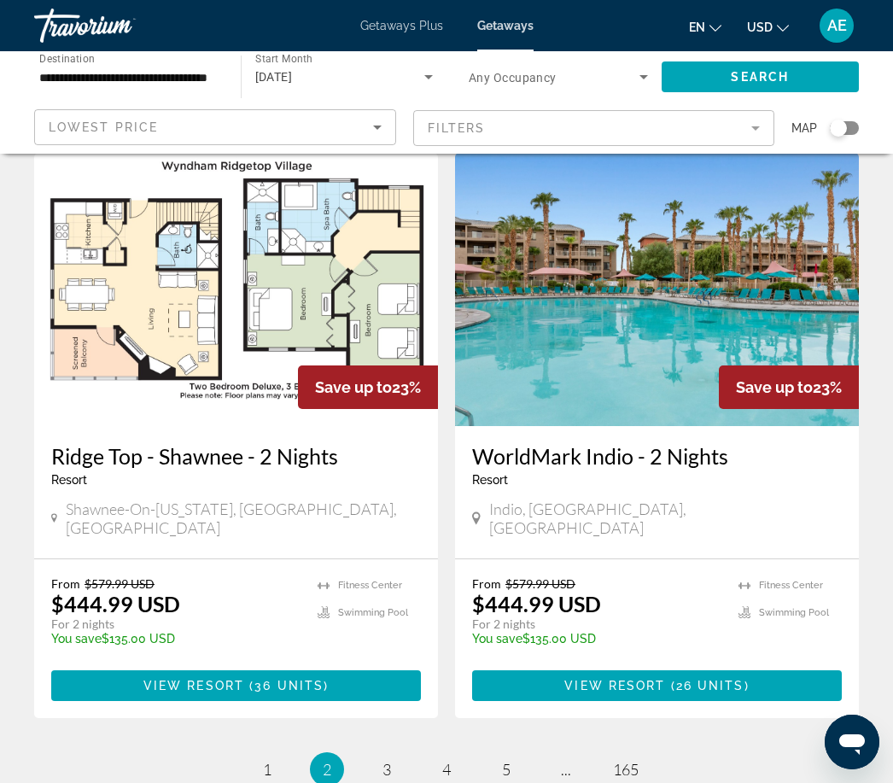
scroll to position [3268, 0]
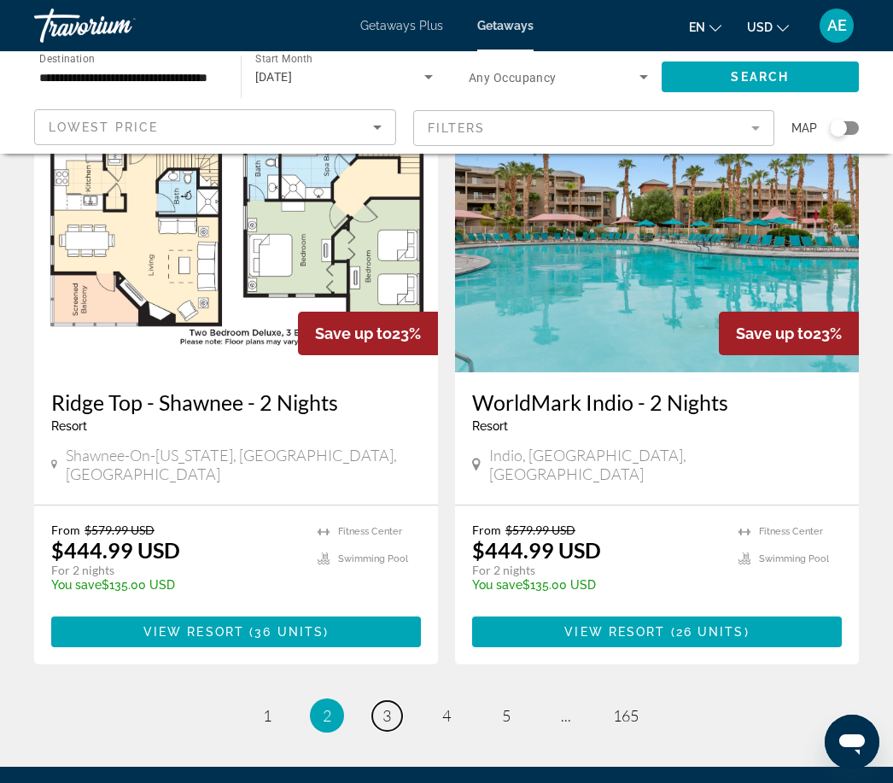
click at [378, 701] on link "page 3" at bounding box center [387, 716] width 30 height 30
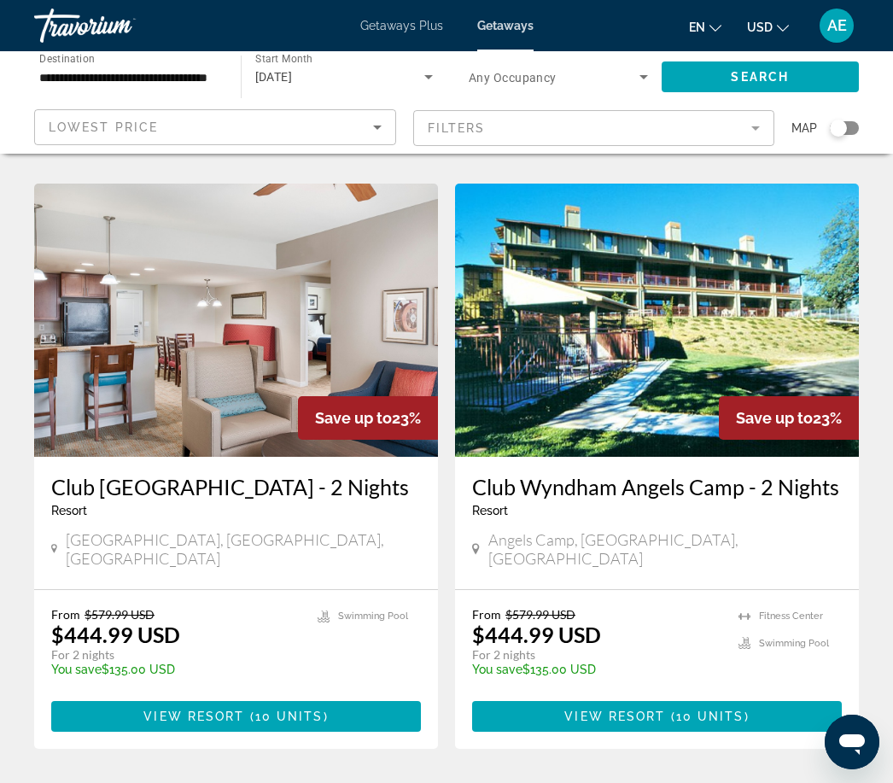
scroll to position [1255, 0]
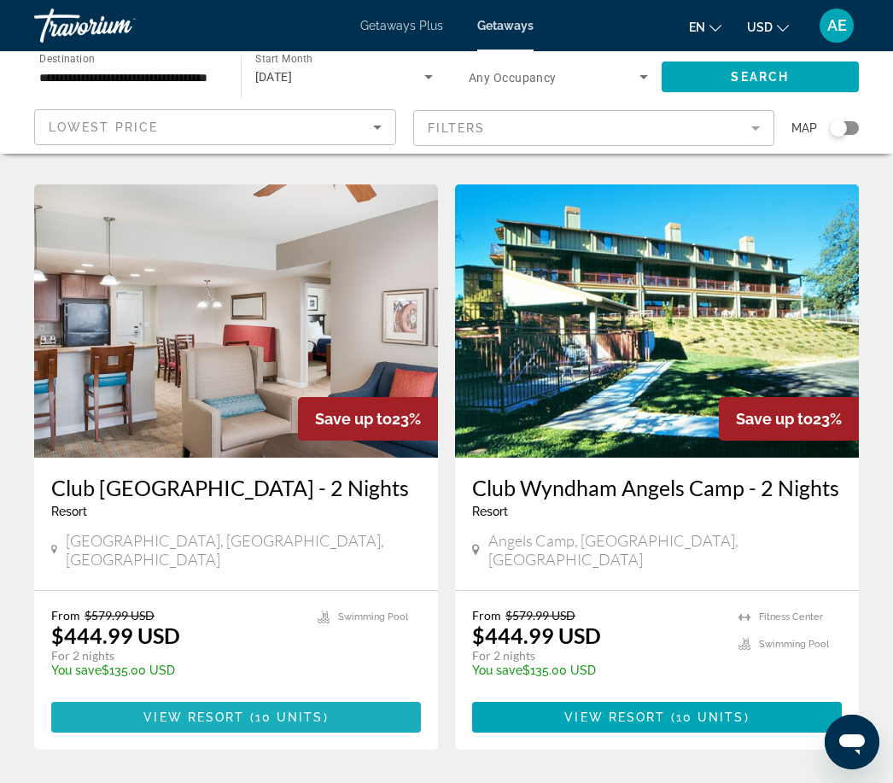
click at [138, 723] on span "Main content" at bounding box center [236, 717] width 370 height 41
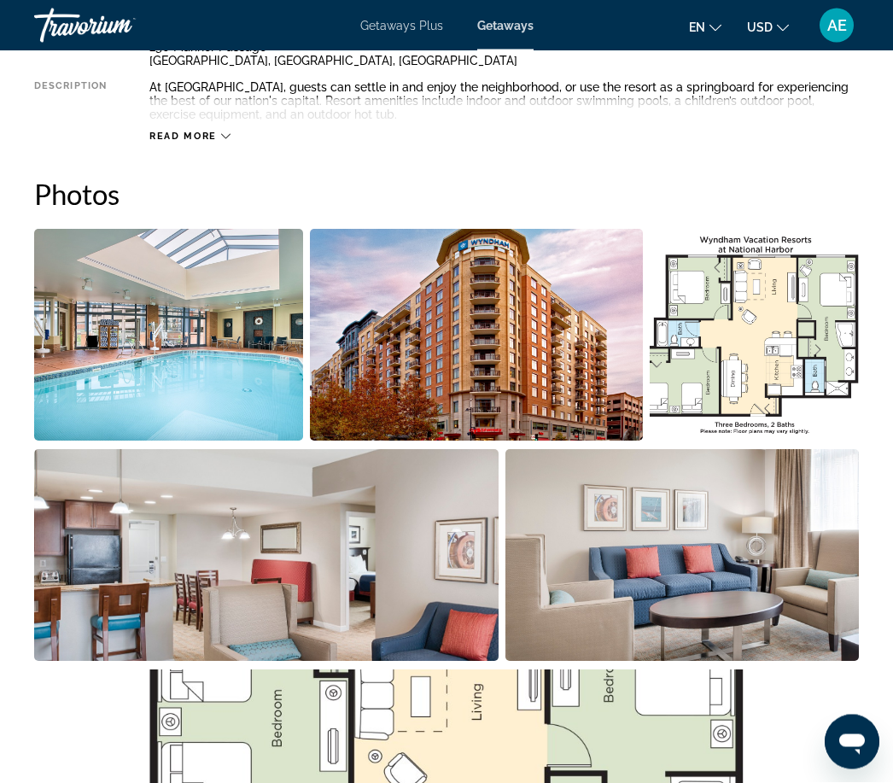
scroll to position [986, 0]
click at [58, 464] on img "Open full-screen image slider" at bounding box center [266, 555] width 465 height 212
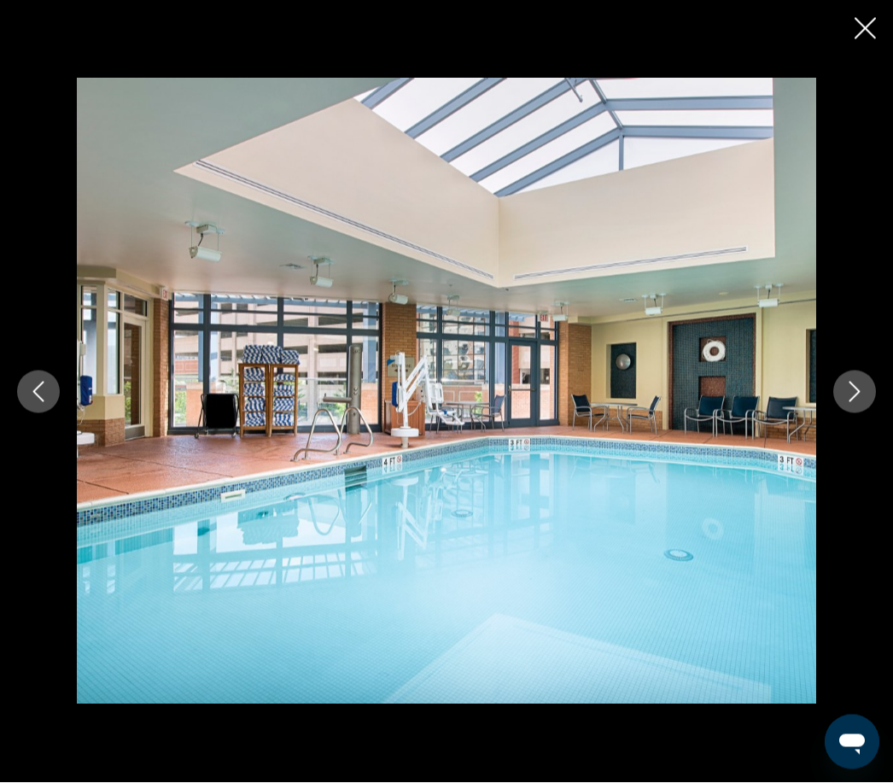
scroll to position [1289, 0]
click at [55, 413] on button "Previous image" at bounding box center [38, 392] width 43 height 43
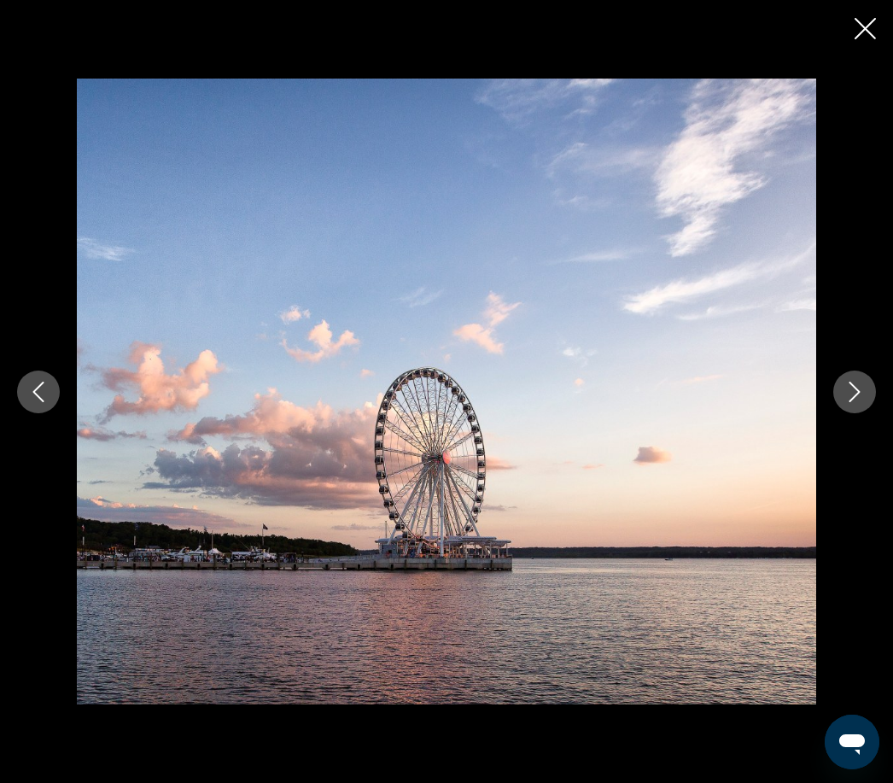
scroll to position [1599, 0]
click at [37, 402] on icon "Previous image" at bounding box center [38, 392] width 20 height 20
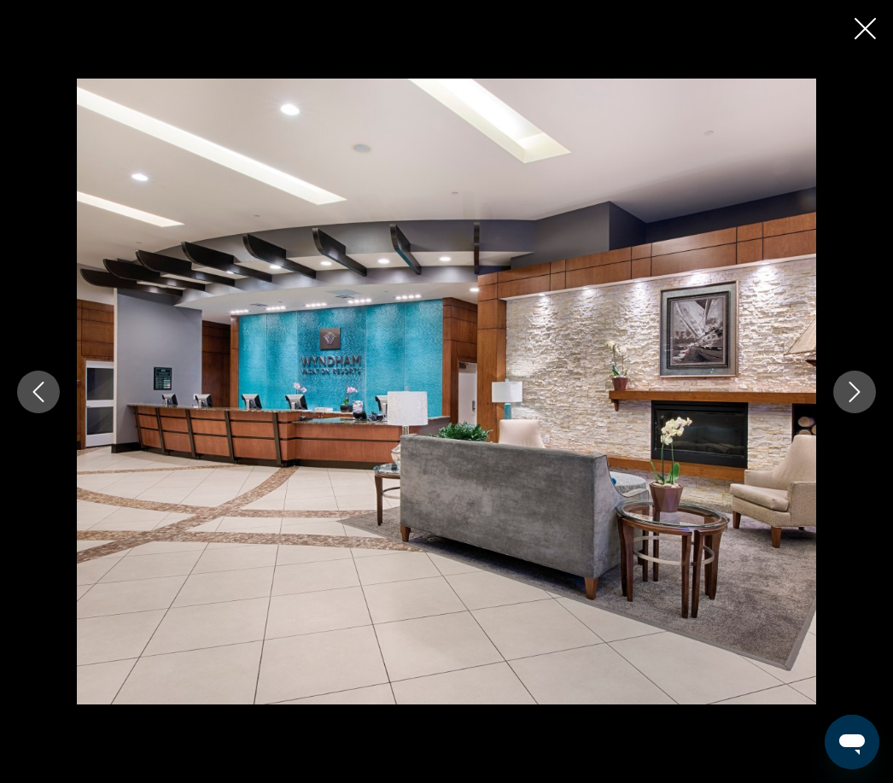
click at [39, 402] on icon "Previous image" at bounding box center [38, 392] width 11 height 20
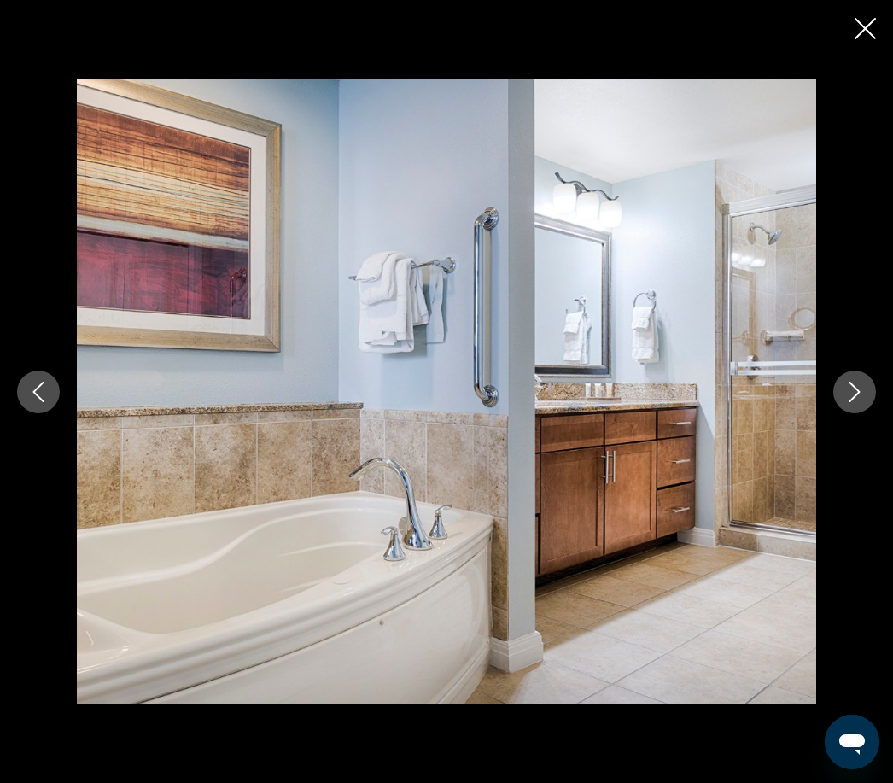
click at [47, 402] on icon "Previous image" at bounding box center [38, 392] width 20 height 20
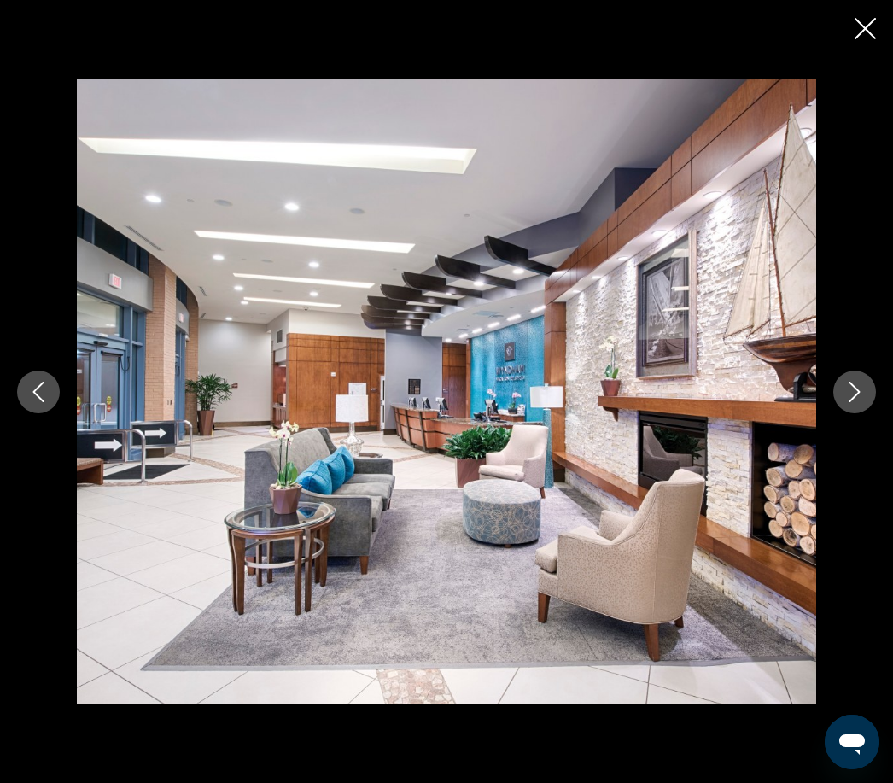
click at [52, 413] on button "Previous image" at bounding box center [38, 392] width 43 height 43
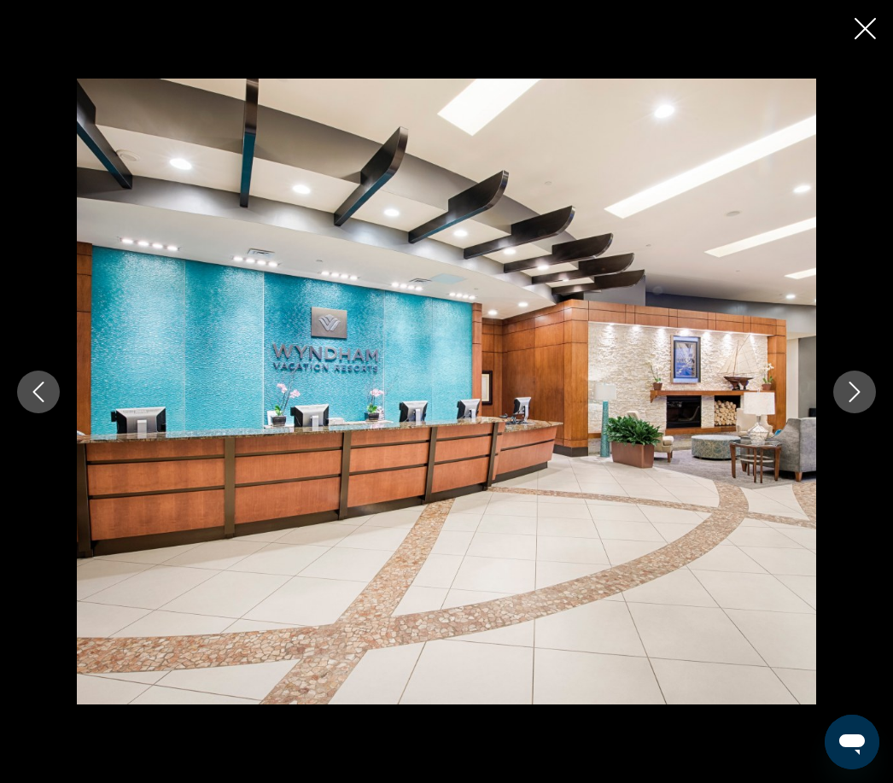
click at [46, 402] on icon "Previous image" at bounding box center [38, 392] width 20 height 20
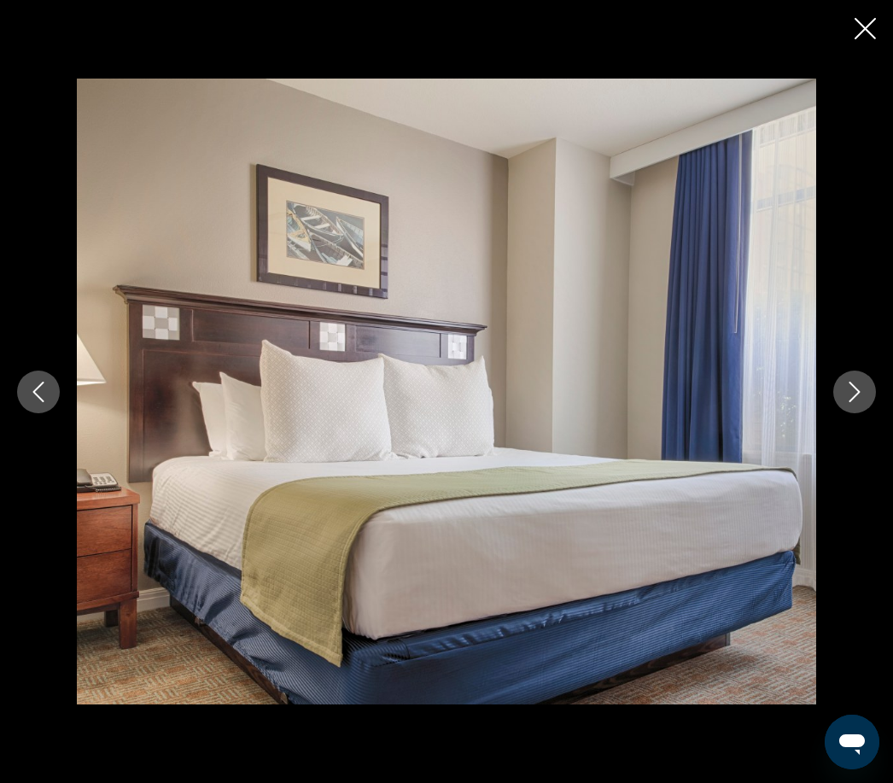
click at [48, 406] on button "Previous image" at bounding box center [38, 392] width 43 height 43
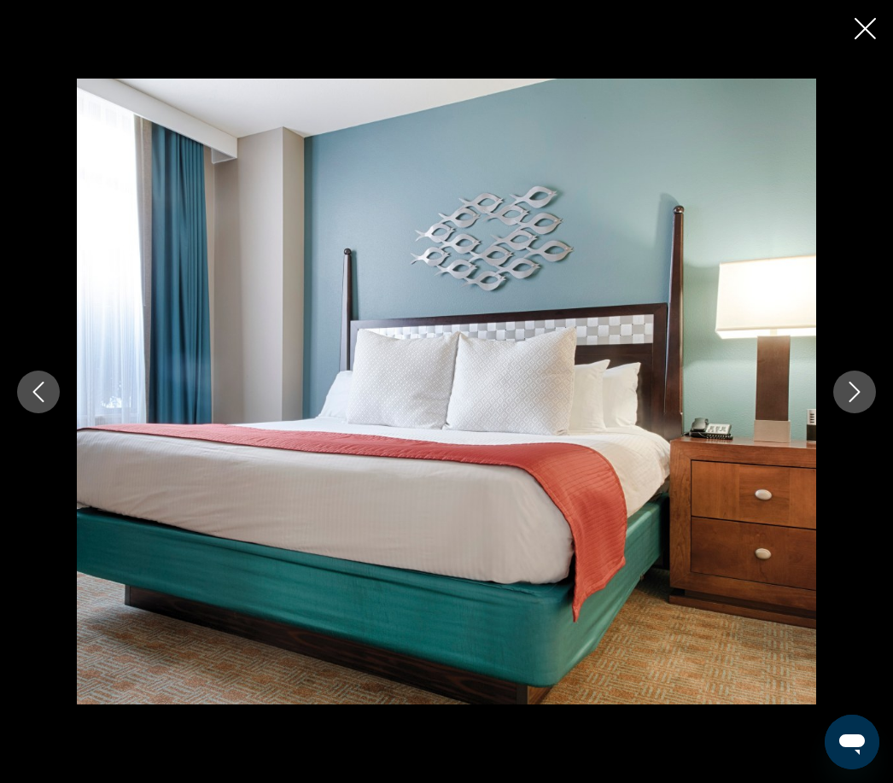
click at [56, 413] on button "Previous image" at bounding box center [38, 392] width 43 height 43
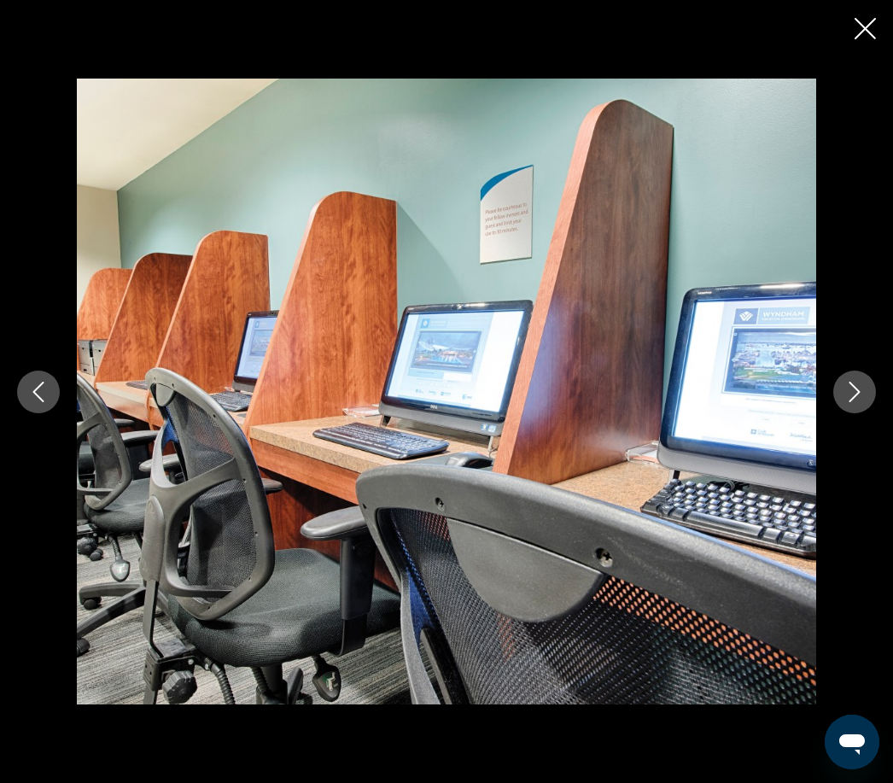
click at [38, 402] on icon "Previous image" at bounding box center [38, 392] width 20 height 20
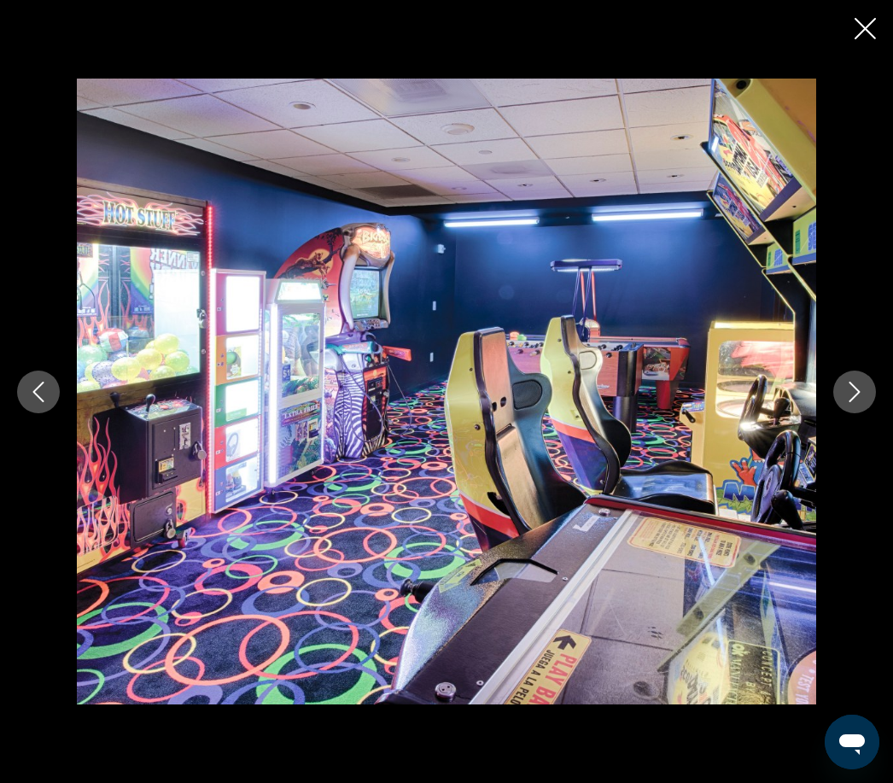
click at [54, 413] on button "Previous image" at bounding box center [38, 392] width 43 height 43
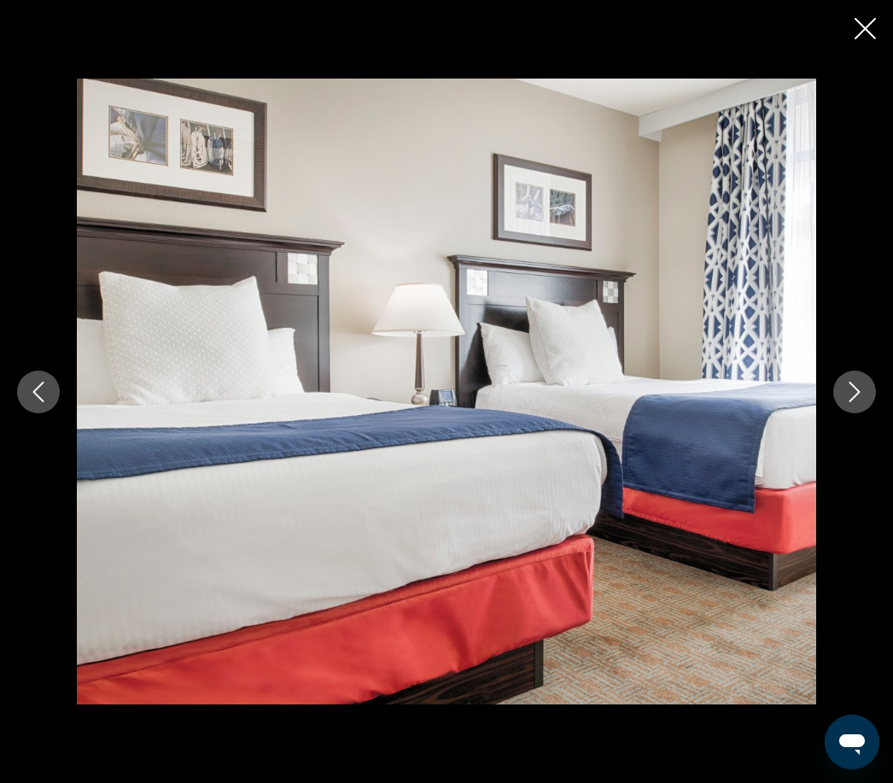
click at [56, 413] on button "Previous image" at bounding box center [38, 392] width 43 height 43
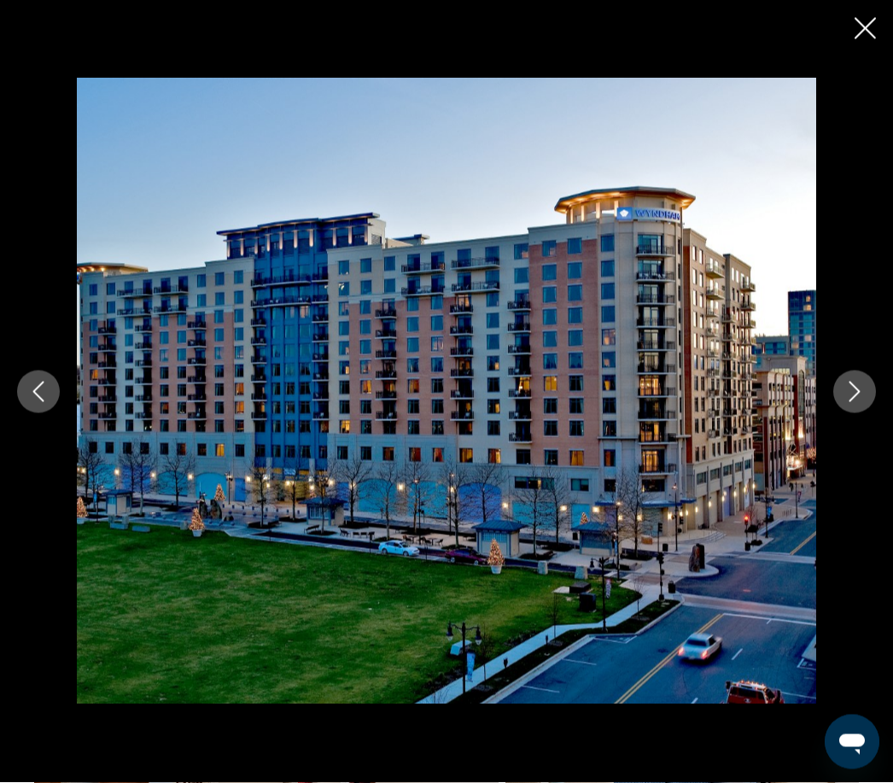
scroll to position [784, 0]
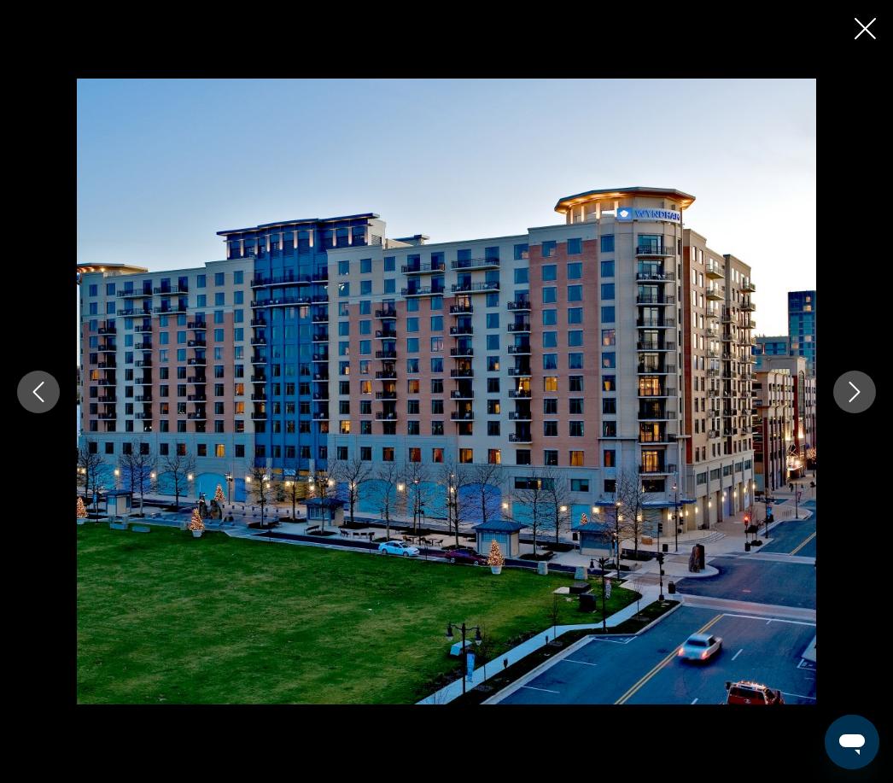
click at [858, 30] on icon "Close slideshow" at bounding box center [865, 28] width 21 height 21
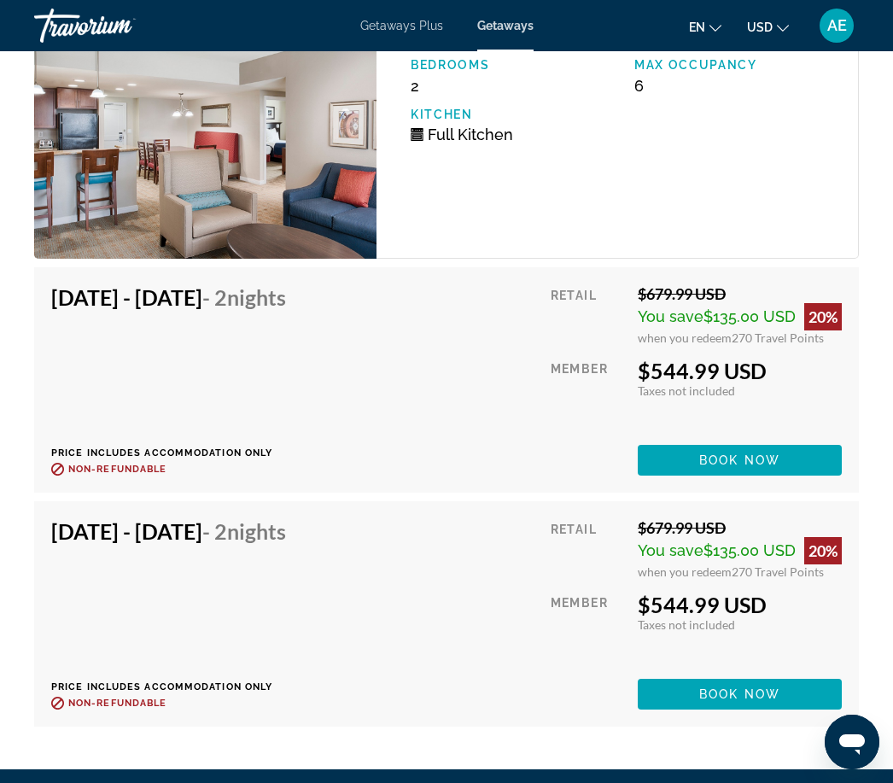
scroll to position [4556, 0]
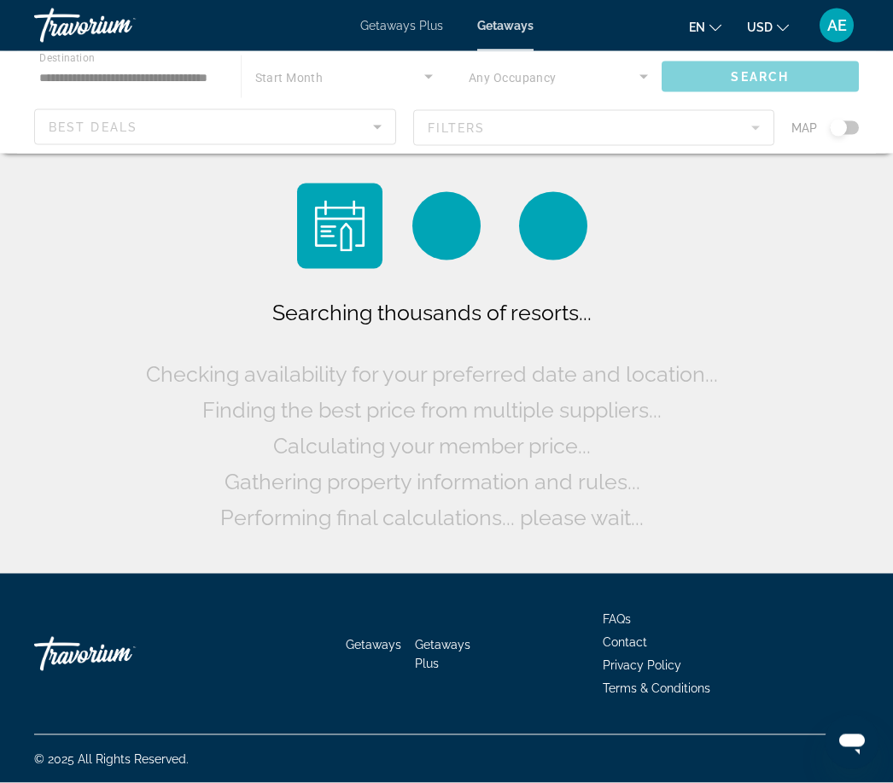
scroll to position [56, 0]
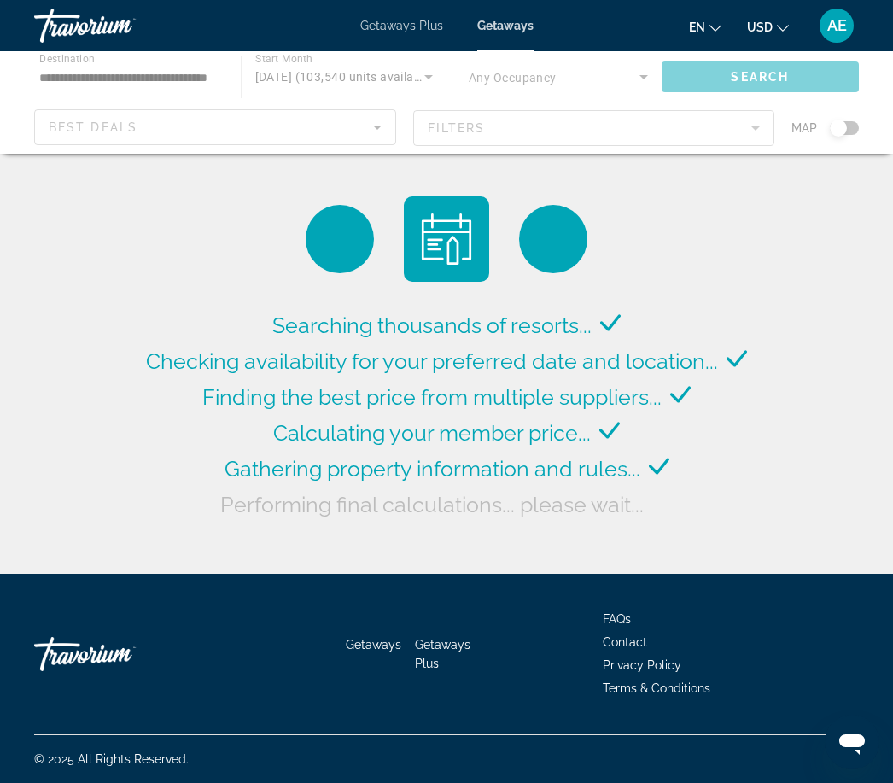
click at [405, 67] on div "Main content" at bounding box center [446, 102] width 893 height 102
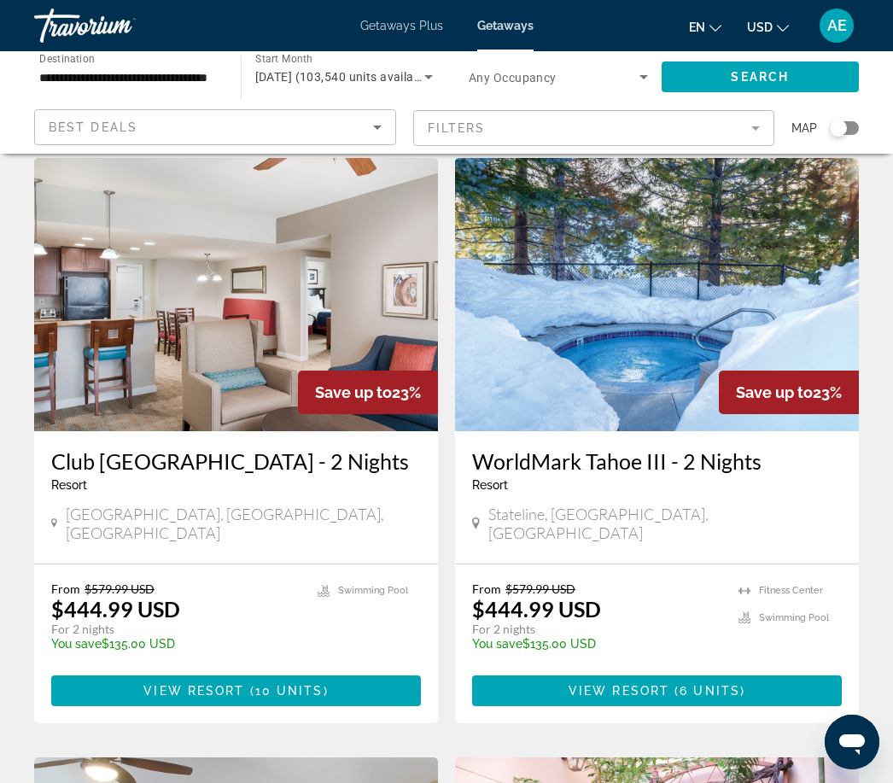
click at [417, 76] on span "[DATE] (103,540 units available)" at bounding box center [345, 77] width 180 height 14
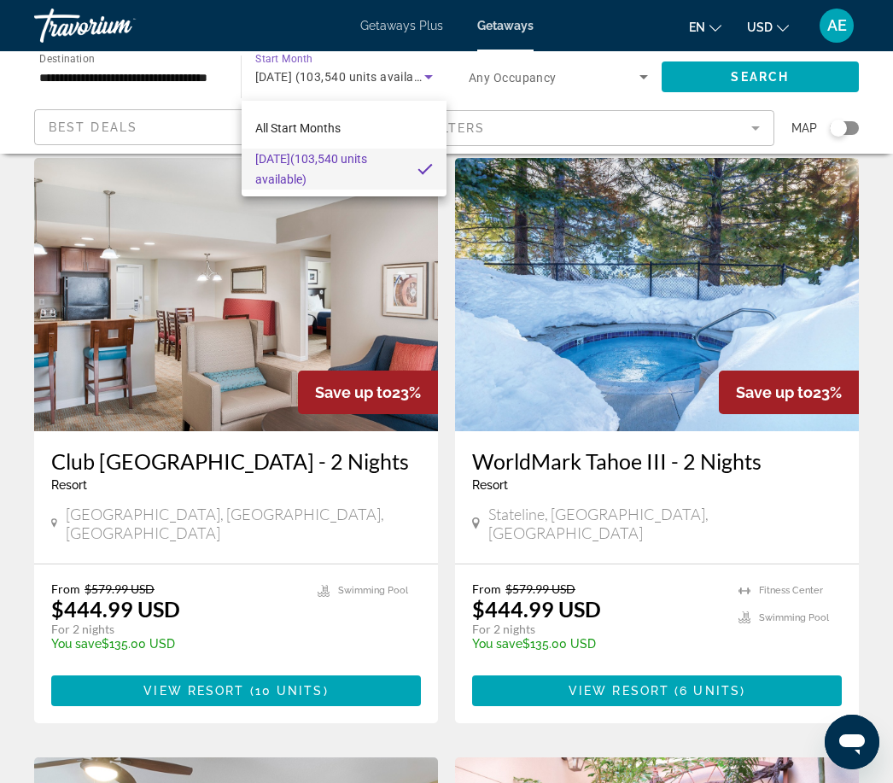
click at [325, 129] on span "All Start Months" at bounding box center [297, 128] width 85 height 14
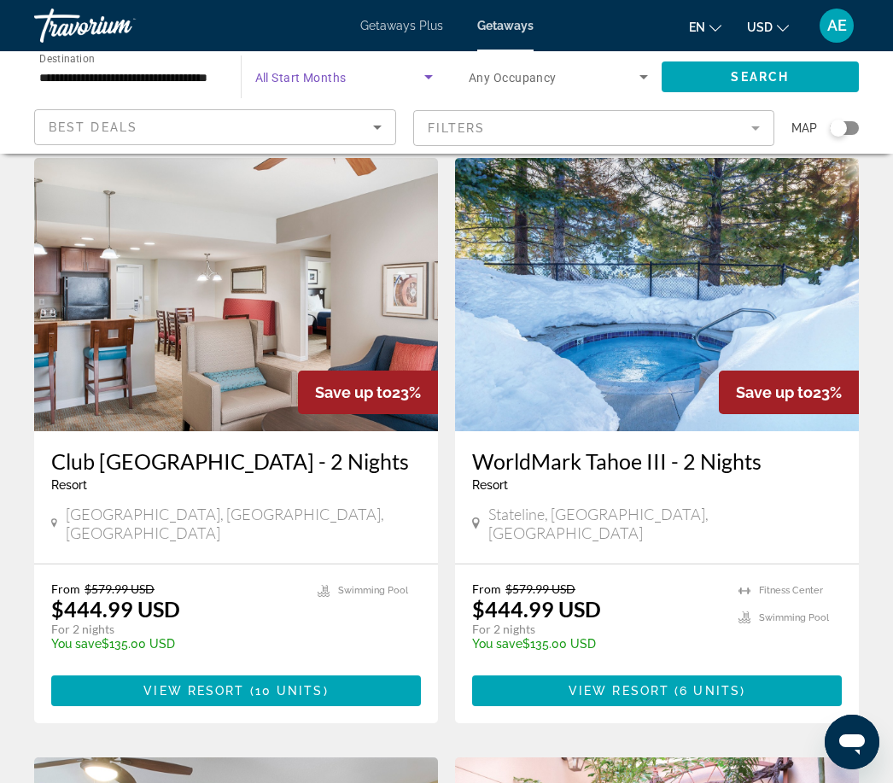
click at [358, 78] on span "Search widget" at bounding box center [340, 77] width 170 height 20
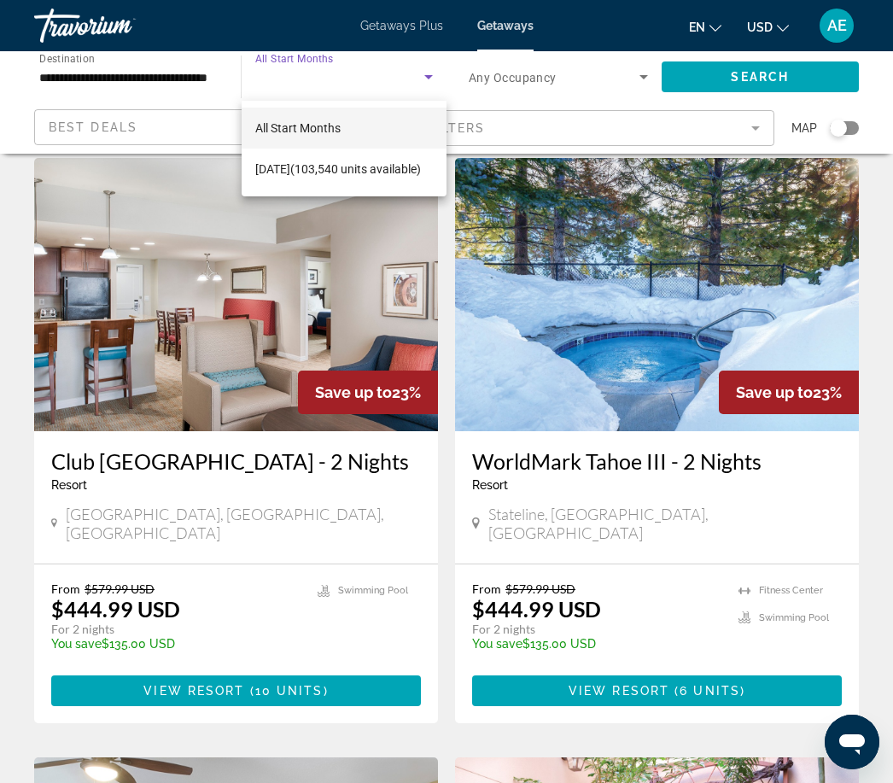
click at [345, 161] on span "[DATE] (103,540 units available)" at bounding box center [338, 169] width 166 height 20
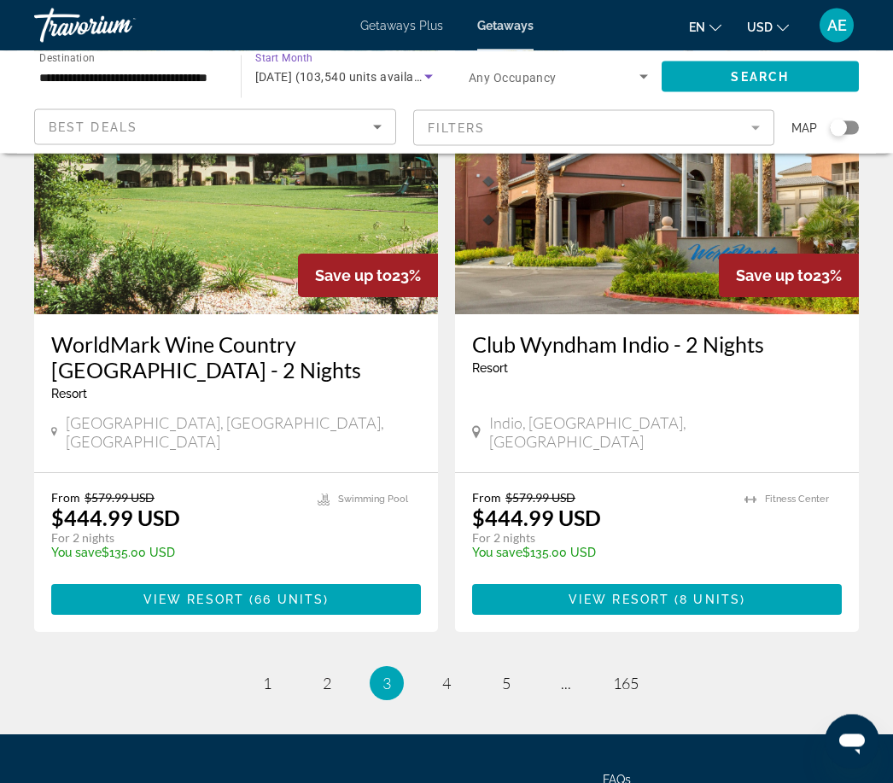
scroll to position [3267, 0]
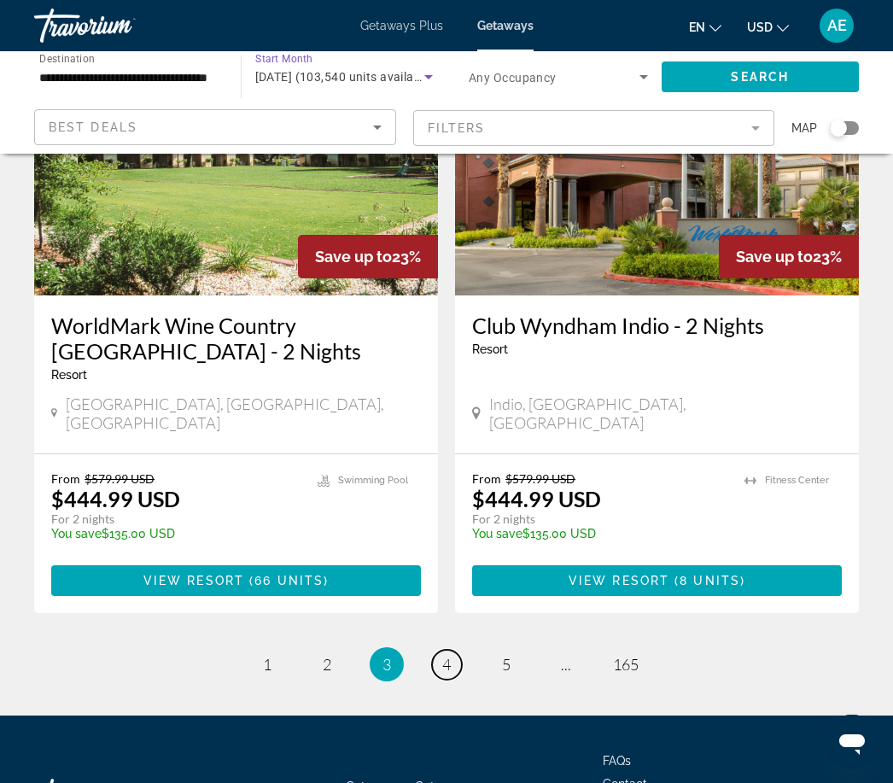
click at [453, 650] on link "page 4" at bounding box center [447, 665] width 30 height 30
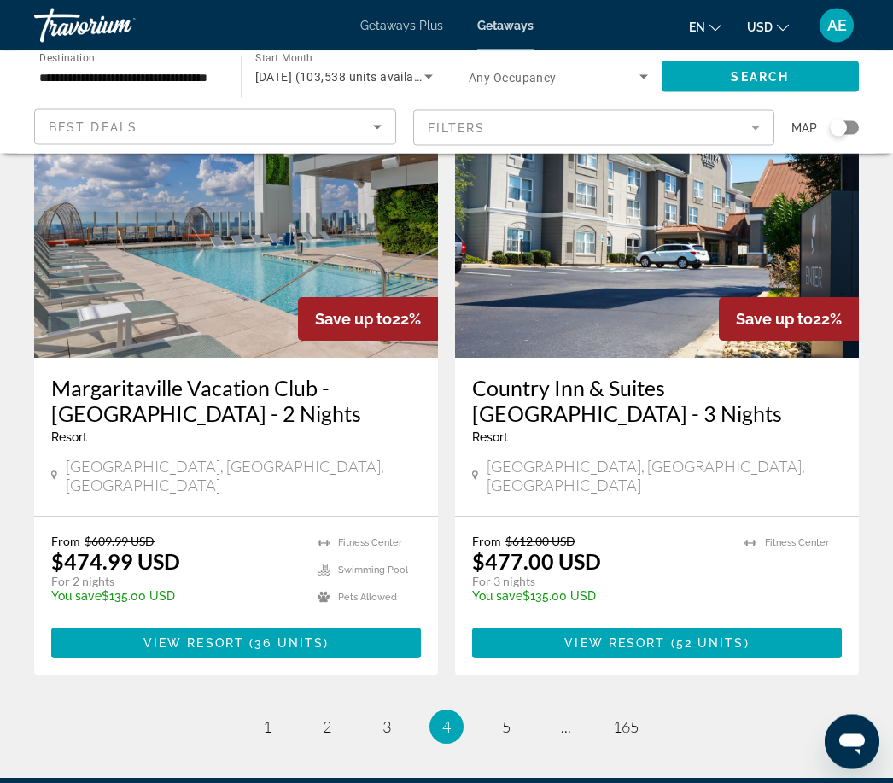
scroll to position [3154, 0]
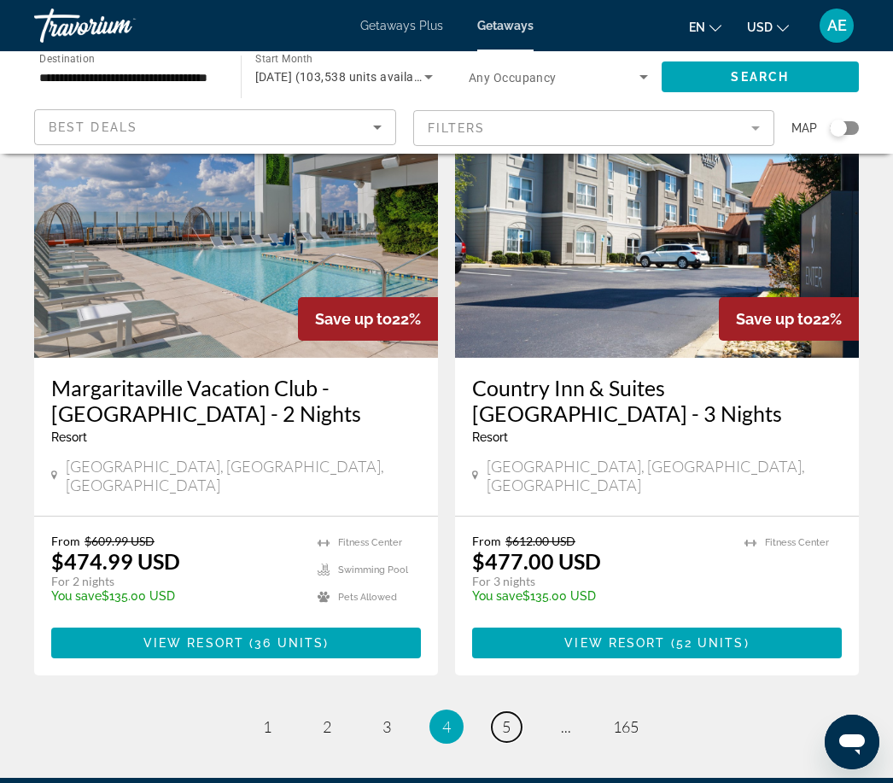
click at [501, 712] on link "page 5" at bounding box center [507, 727] width 30 height 30
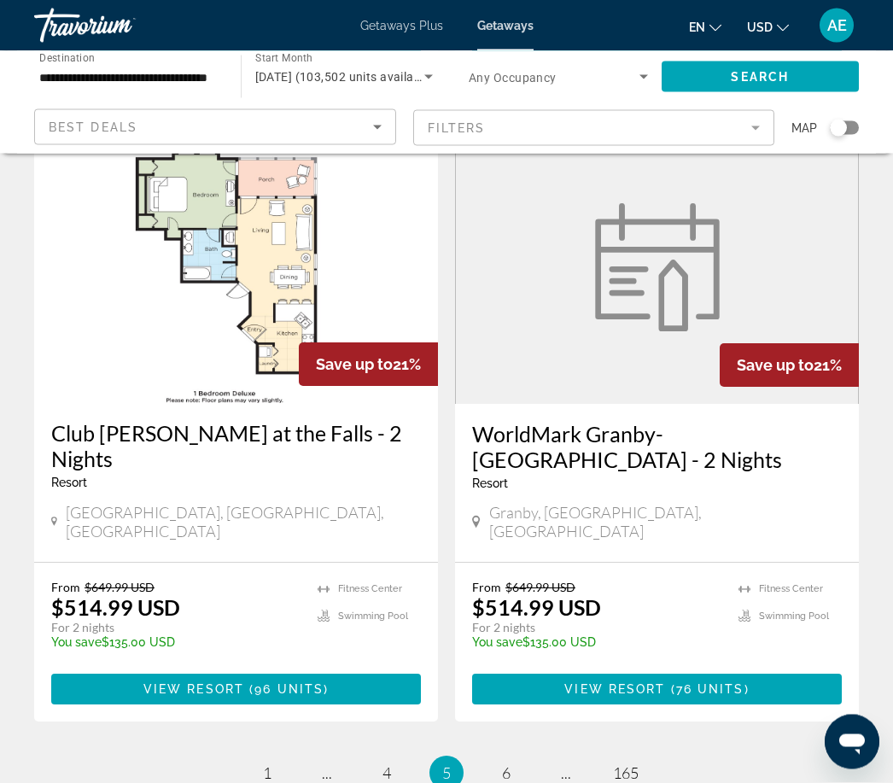
scroll to position [3267, 0]
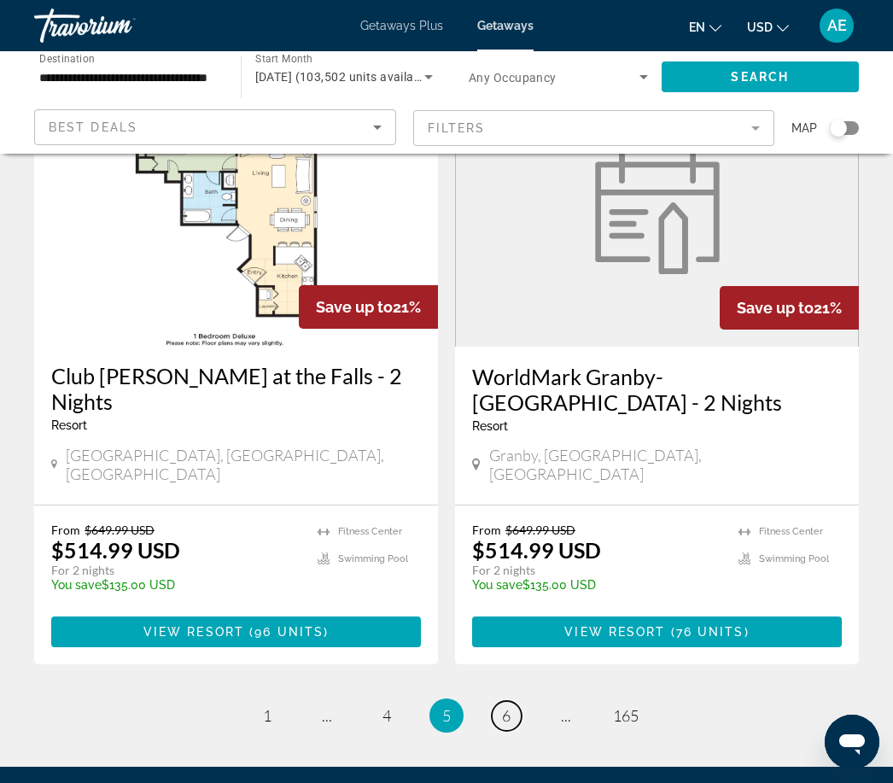
click at [503, 701] on link "page 6" at bounding box center [507, 716] width 30 height 30
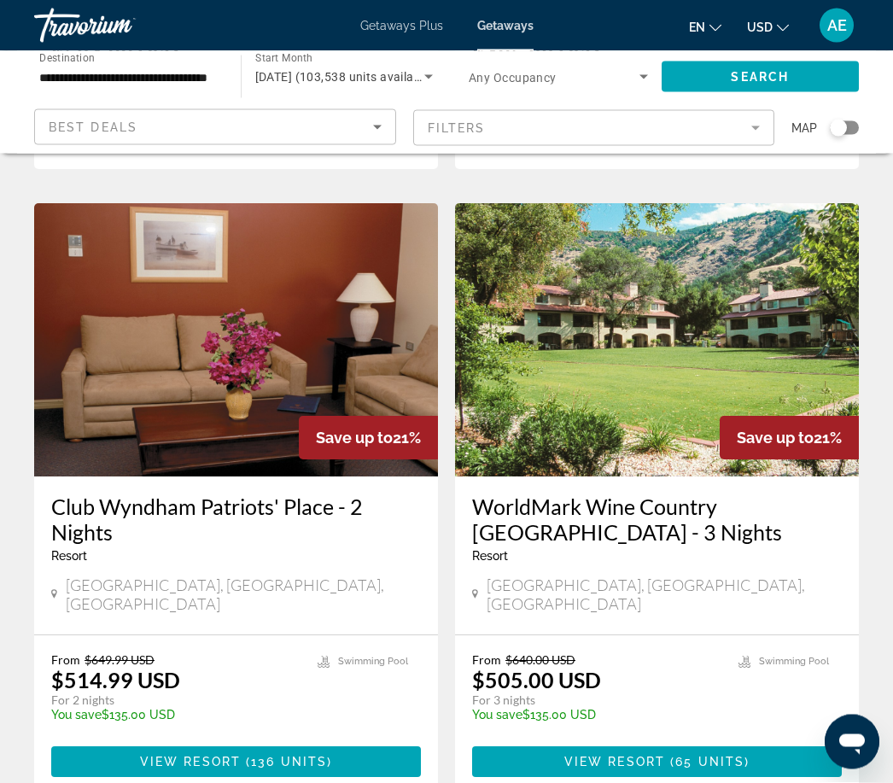
scroll to position [3162, 0]
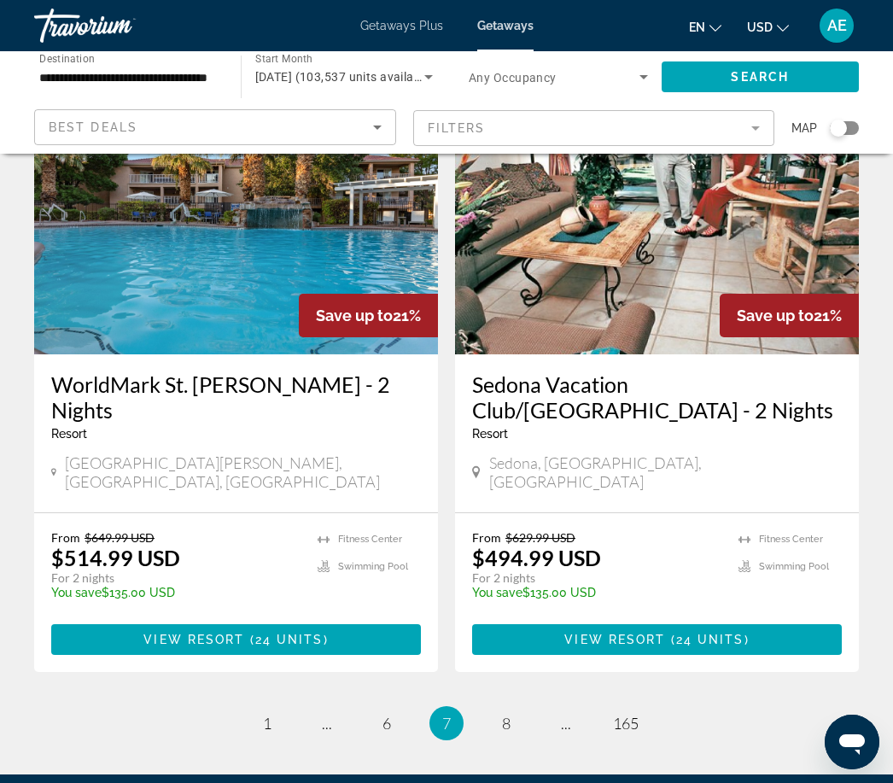
scroll to position [3217, 0]
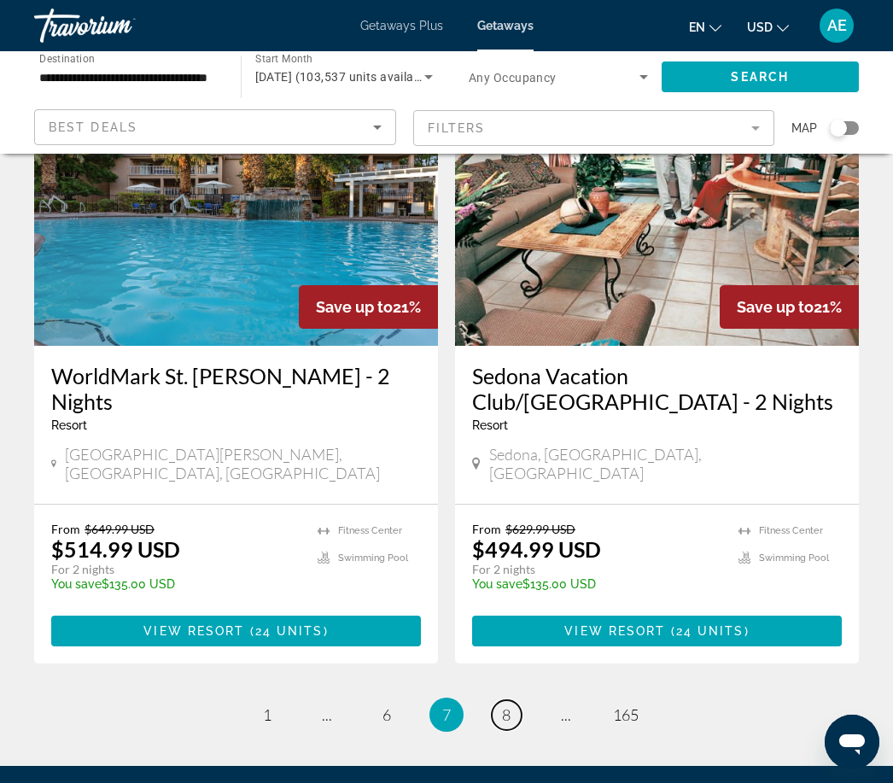
click at [507, 706] on span "8" at bounding box center [506, 715] width 9 height 19
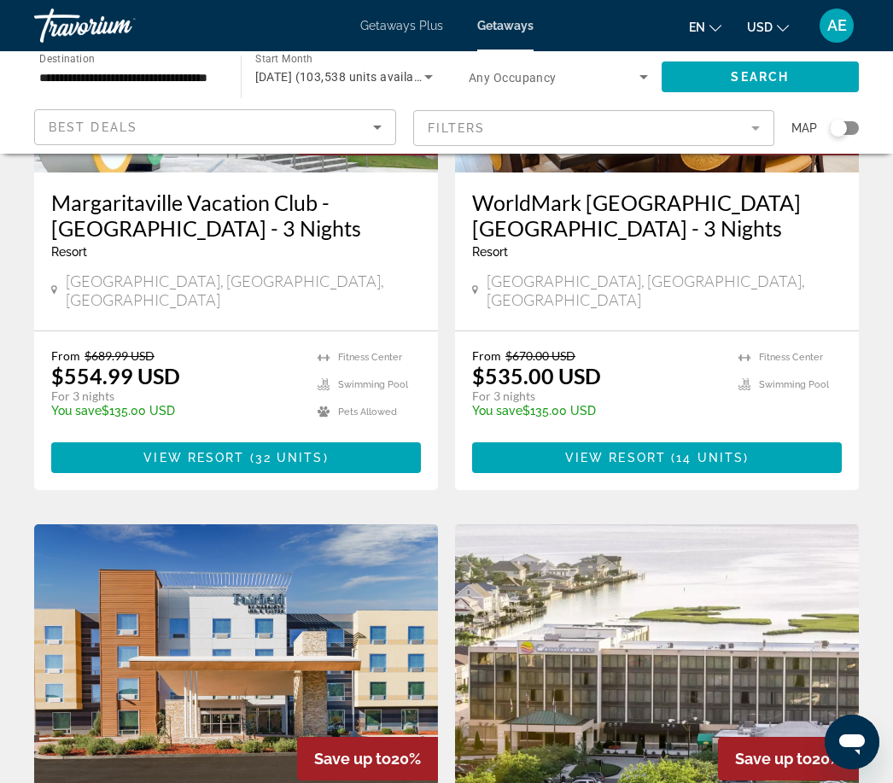
scroll to position [1553, 0]
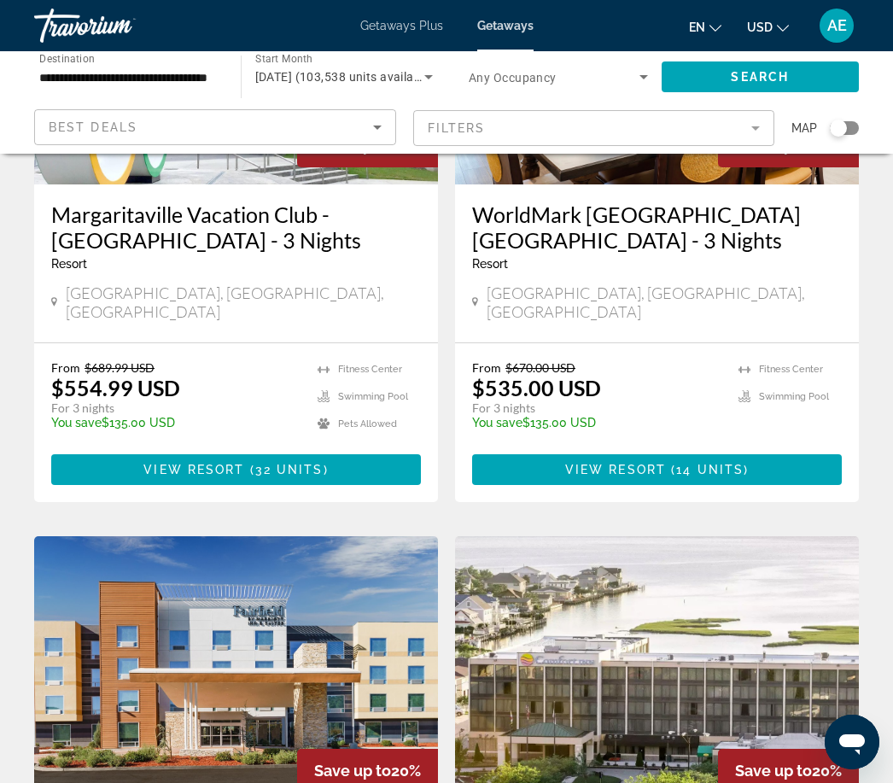
click at [735, 136] on mat-form-field "Filters" at bounding box center [594, 128] width 362 height 36
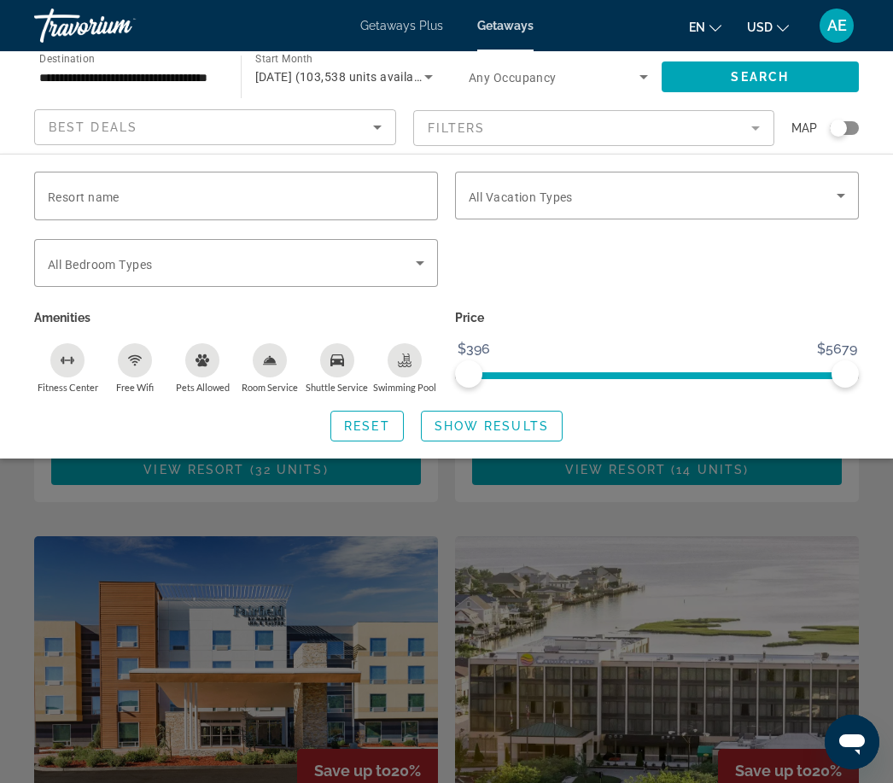
click at [711, 196] on span "Search widget" at bounding box center [653, 195] width 368 height 20
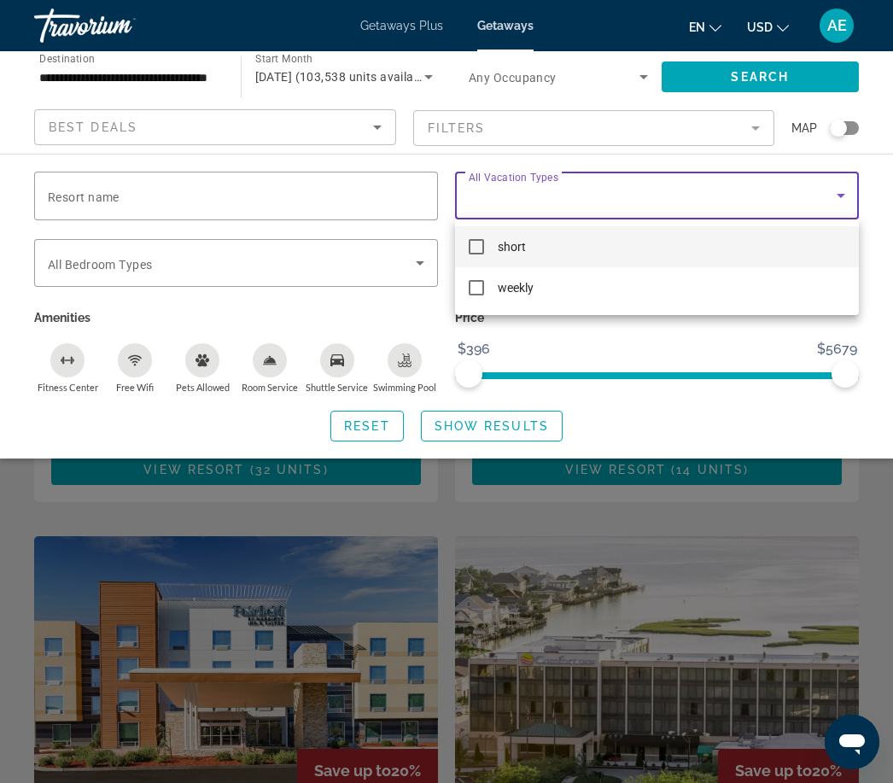
click at [344, 273] on div at bounding box center [446, 391] width 893 height 783
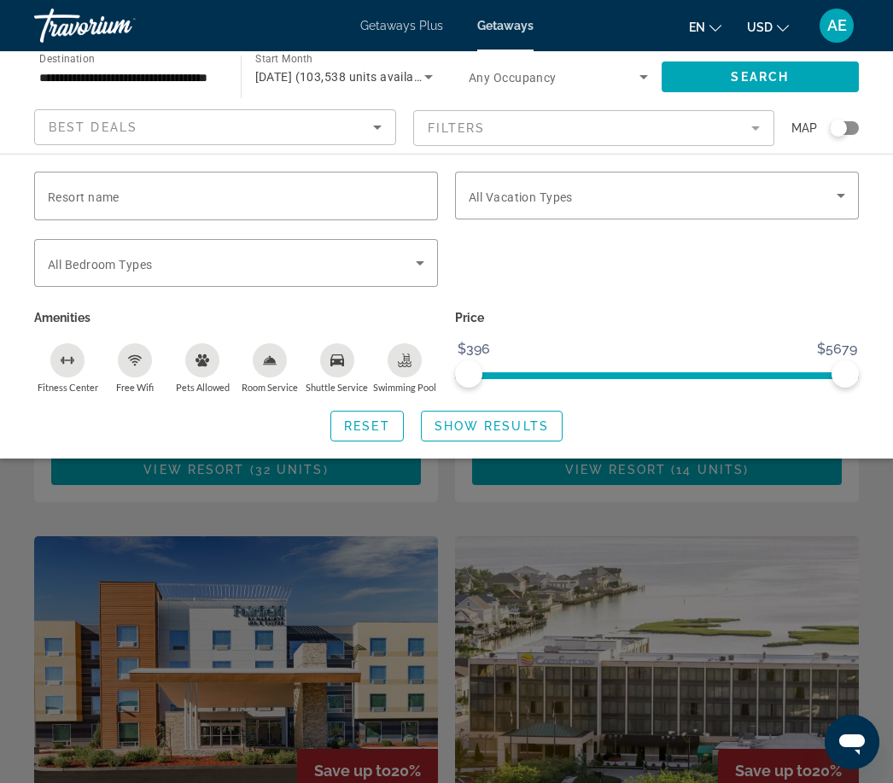
click at [413, 272] on icon "Search widget" at bounding box center [420, 263] width 20 height 20
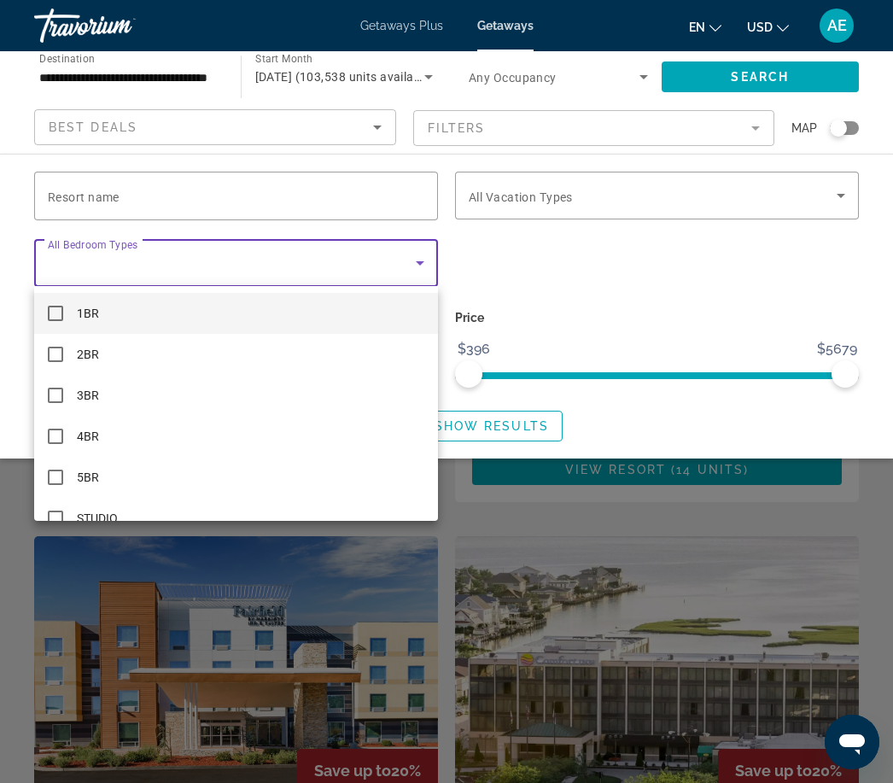
click at [587, 288] on div at bounding box center [446, 391] width 893 height 783
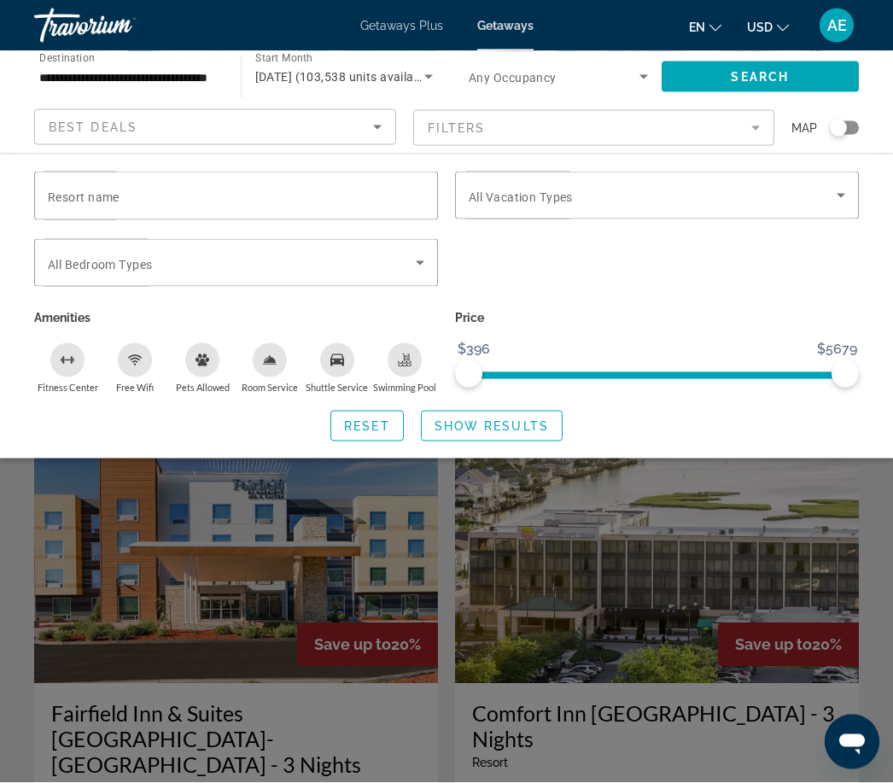
scroll to position [1694, 0]
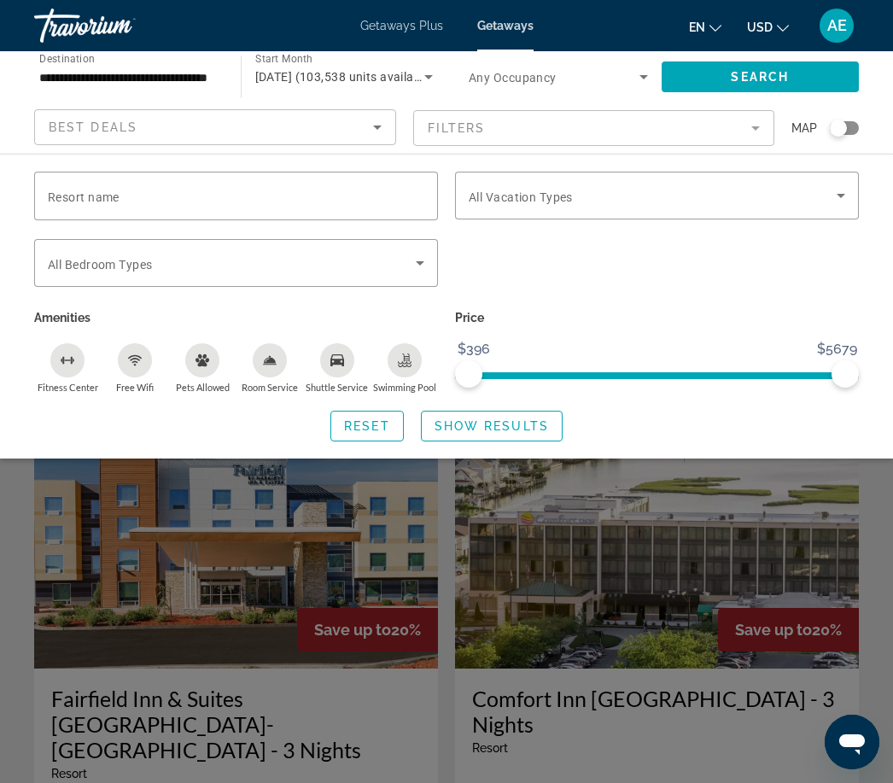
click at [790, 86] on span "Search widget" at bounding box center [761, 76] width 198 height 41
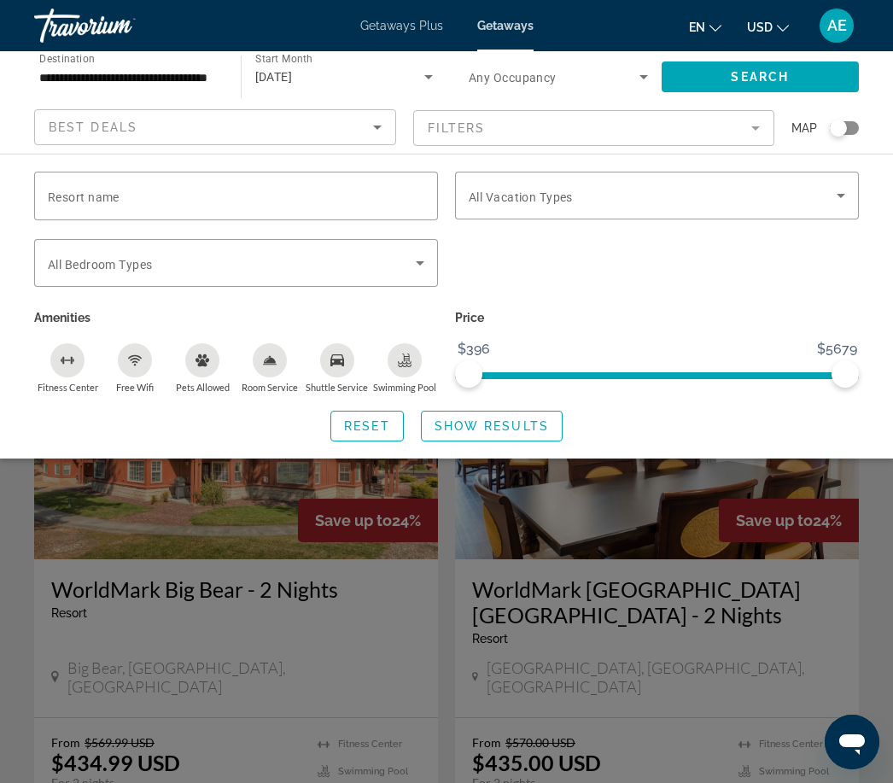
scroll to position [553, 0]
click at [752, 76] on span "Search" at bounding box center [760, 77] width 58 height 14
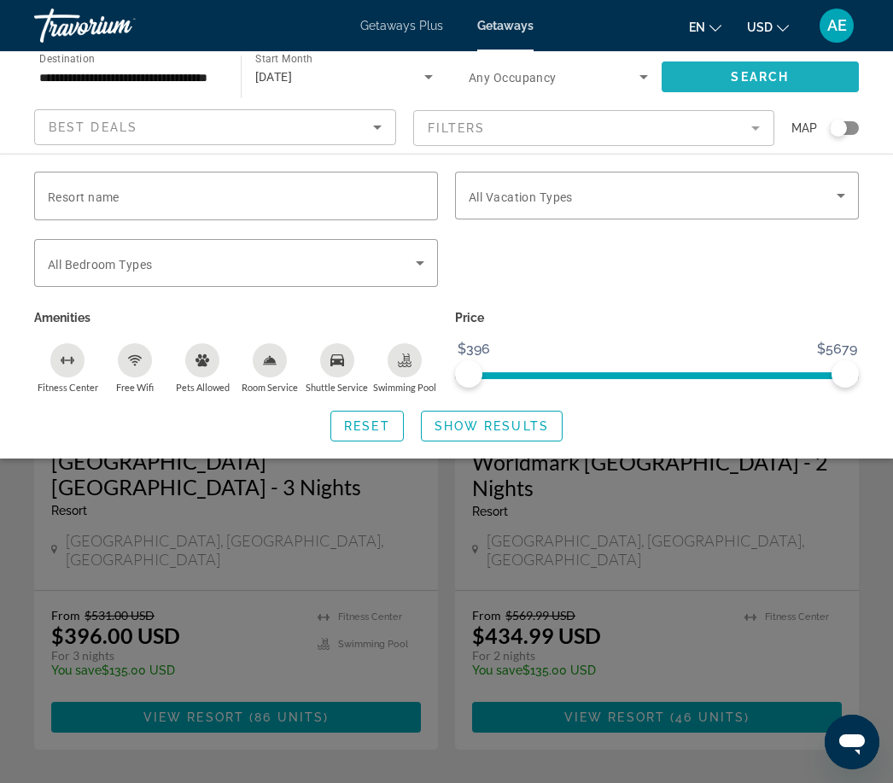
click at [763, 85] on span "Search widget" at bounding box center [761, 76] width 198 height 41
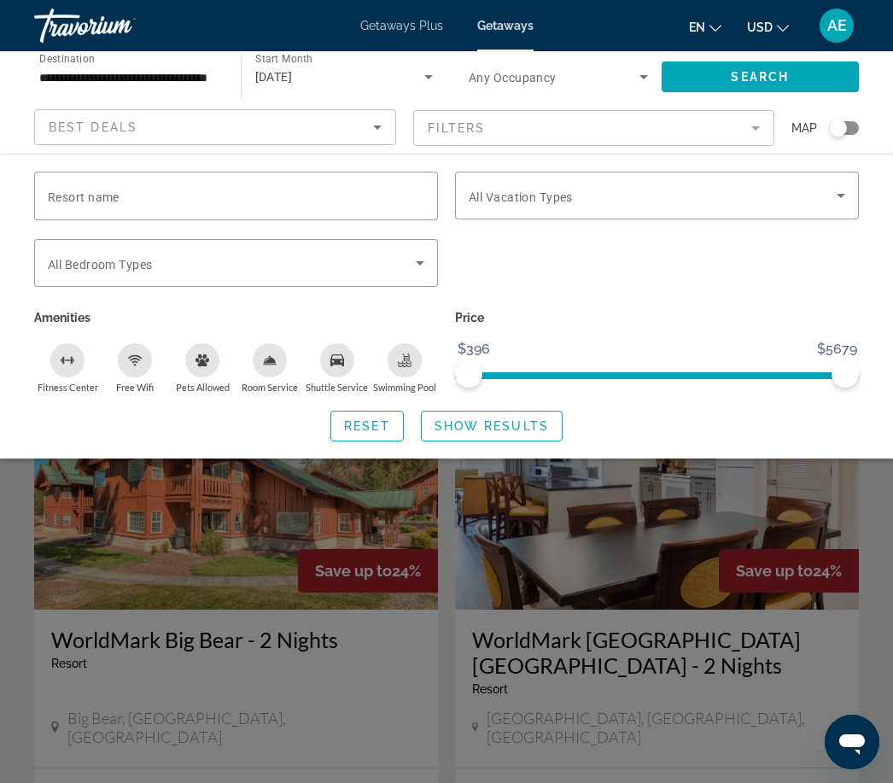
scroll to position [514, 0]
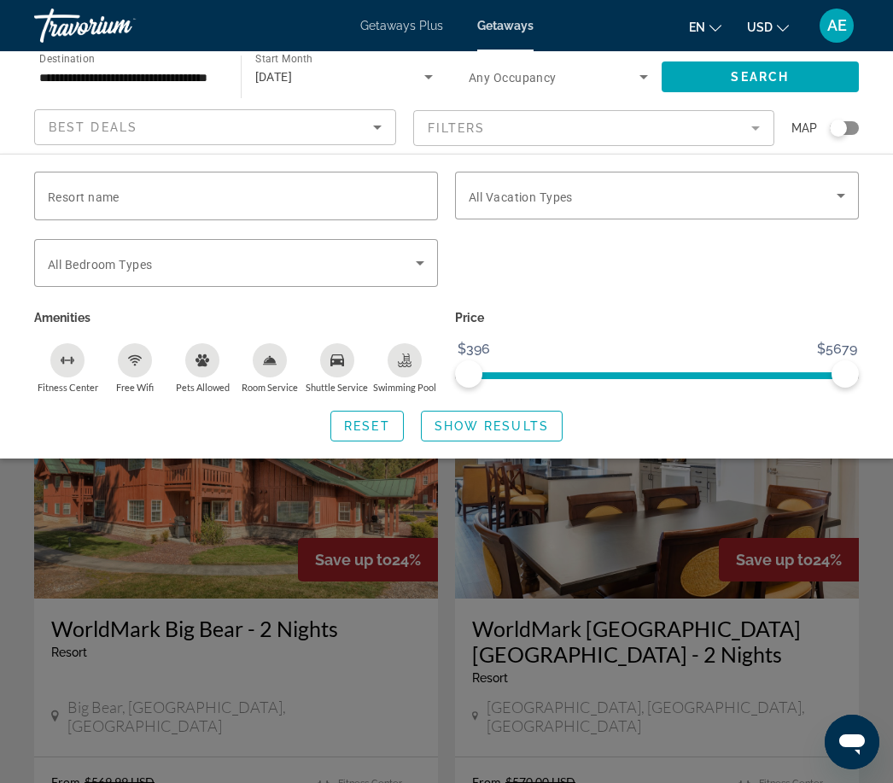
click at [788, 434] on div "Reset Show Results" at bounding box center [446, 426] width 825 height 31
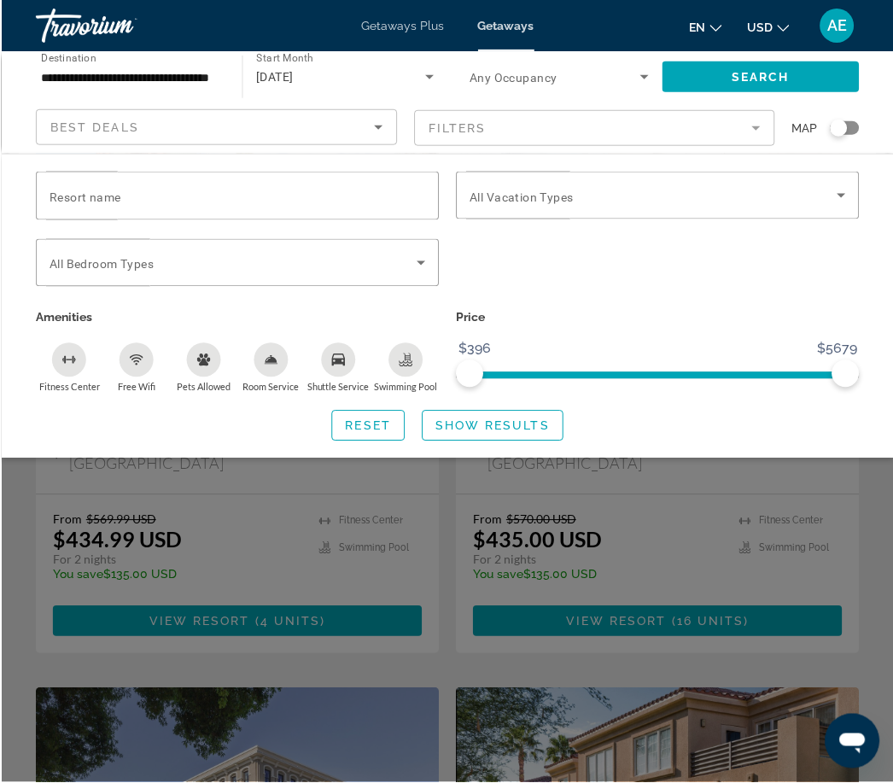
scroll to position [776, 0]
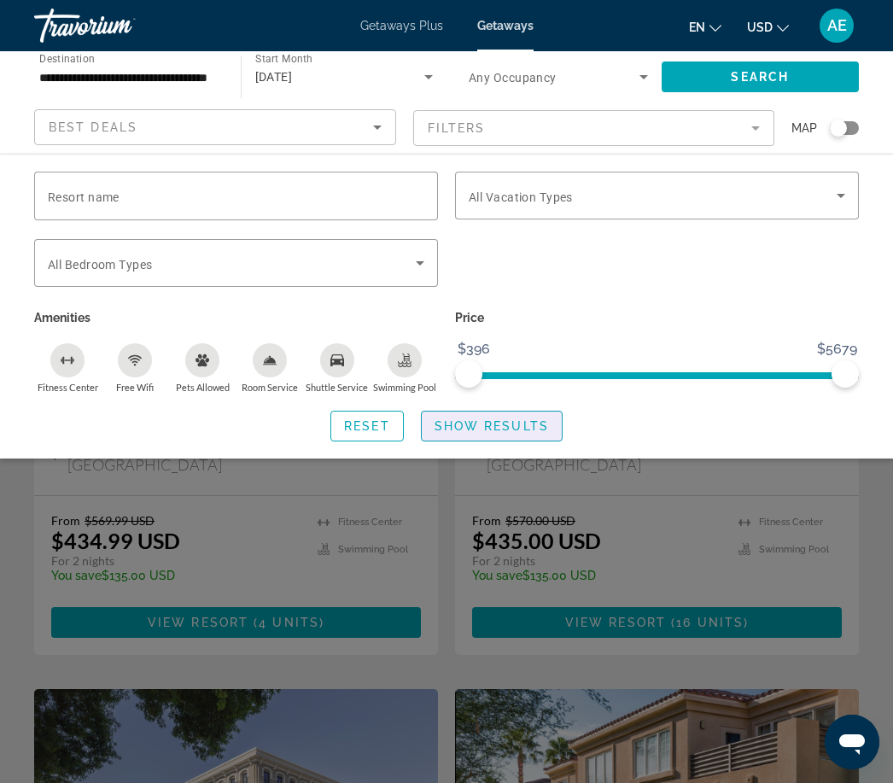
click at [497, 429] on span "Show Results" at bounding box center [492, 426] width 114 height 14
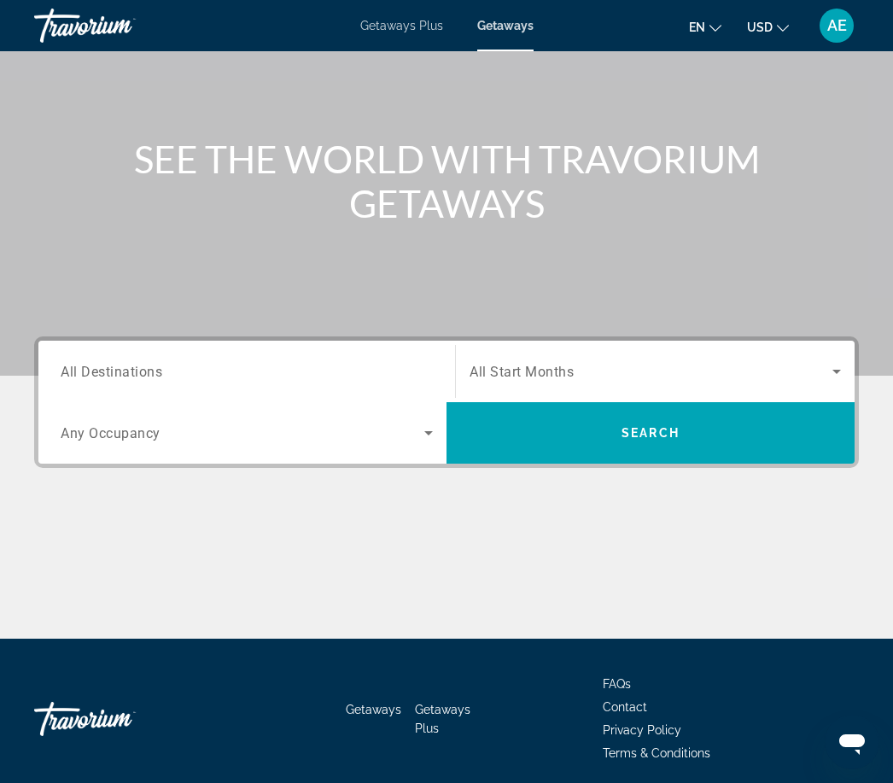
scroll to position [146, 0]
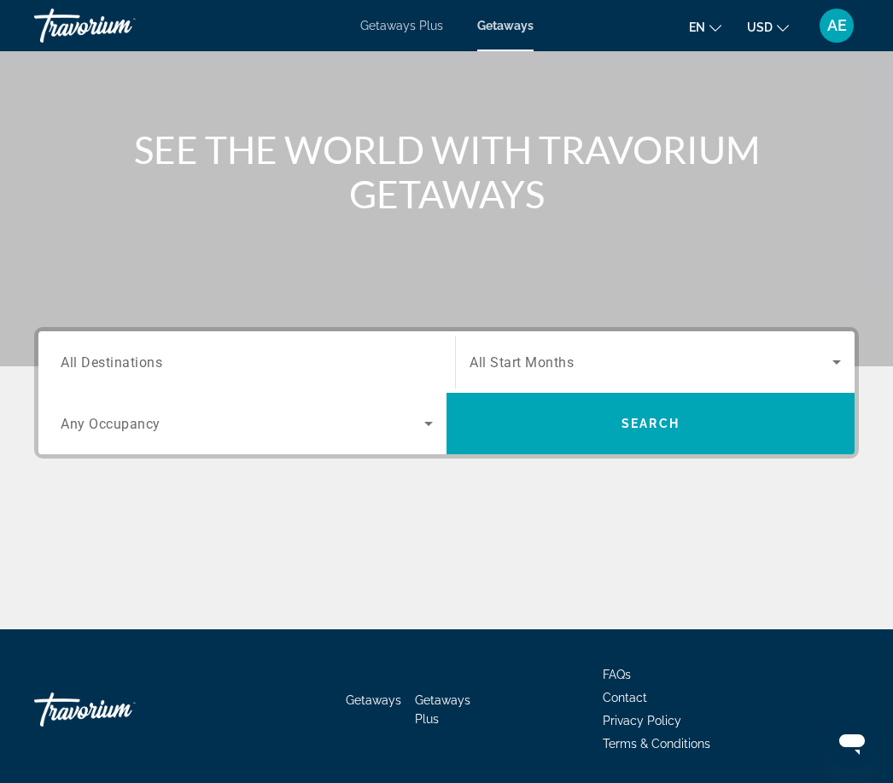
click at [650, 355] on span "Search widget" at bounding box center [651, 362] width 363 height 20
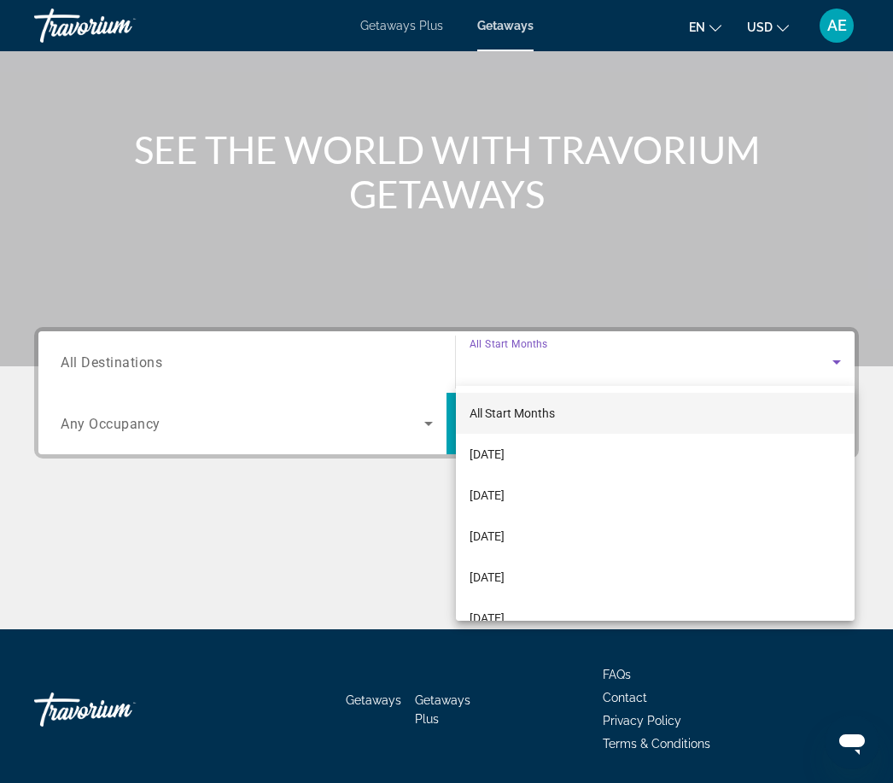
click at [505, 576] on span "[DATE]" at bounding box center [487, 577] width 35 height 20
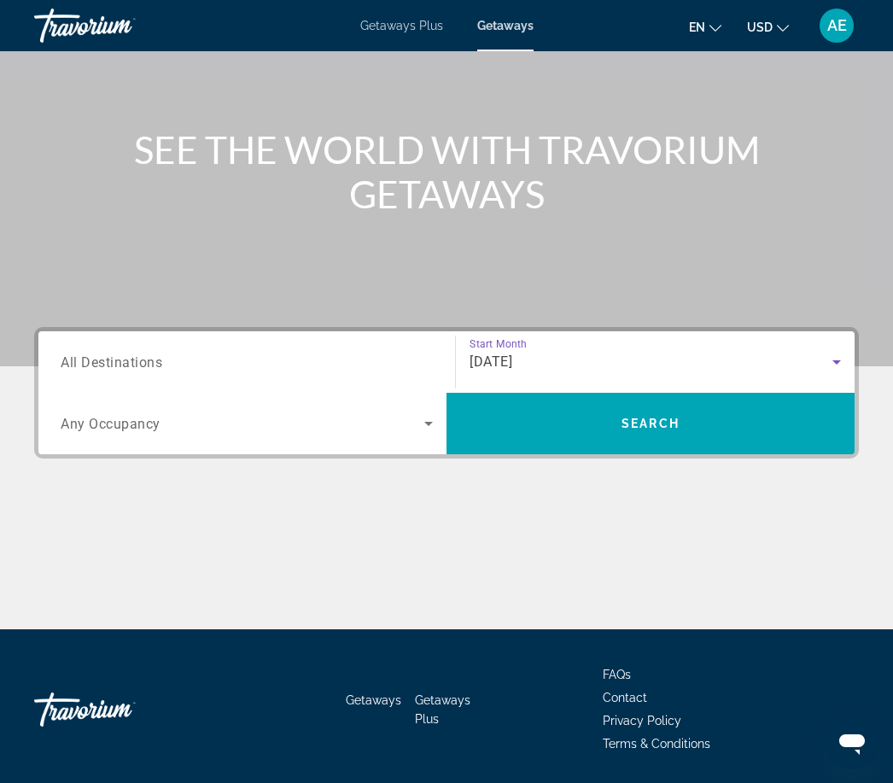
click at [403, 428] on span "Search widget" at bounding box center [243, 423] width 364 height 20
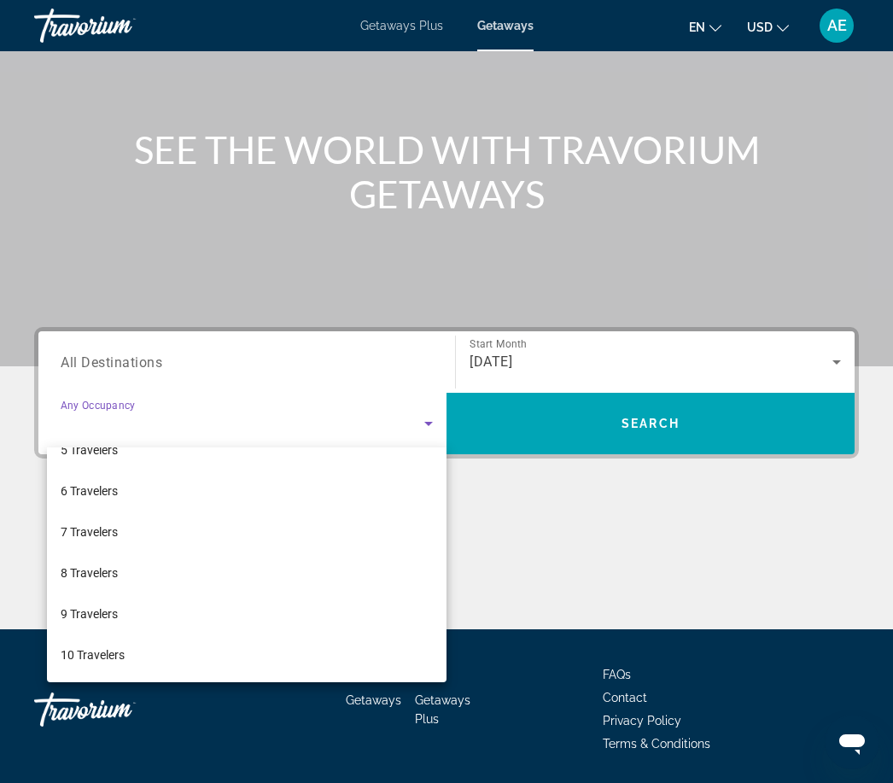
scroll to position [189, 0]
click at [117, 585] on mat-option "8 Travelers" at bounding box center [247, 573] width 400 height 41
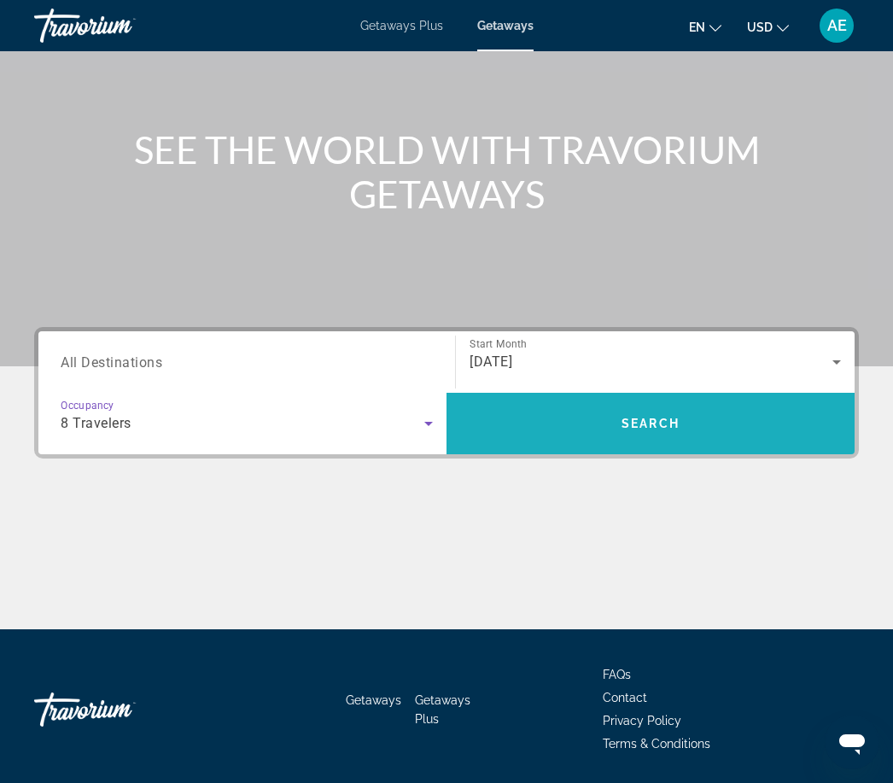
click at [655, 430] on span "Search" at bounding box center [651, 424] width 58 height 14
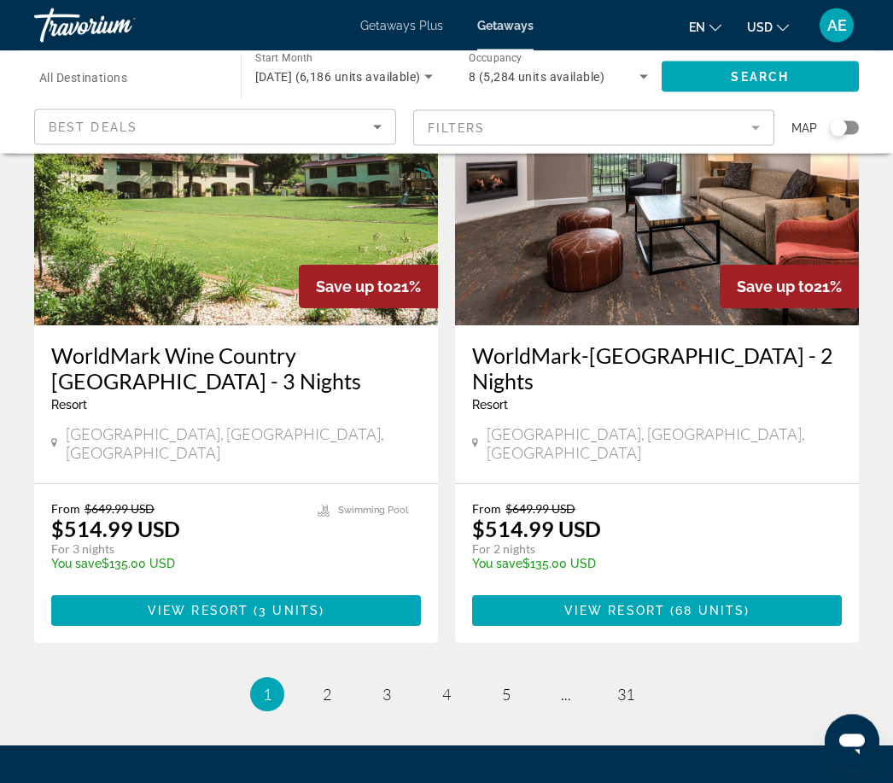
scroll to position [3293, 0]
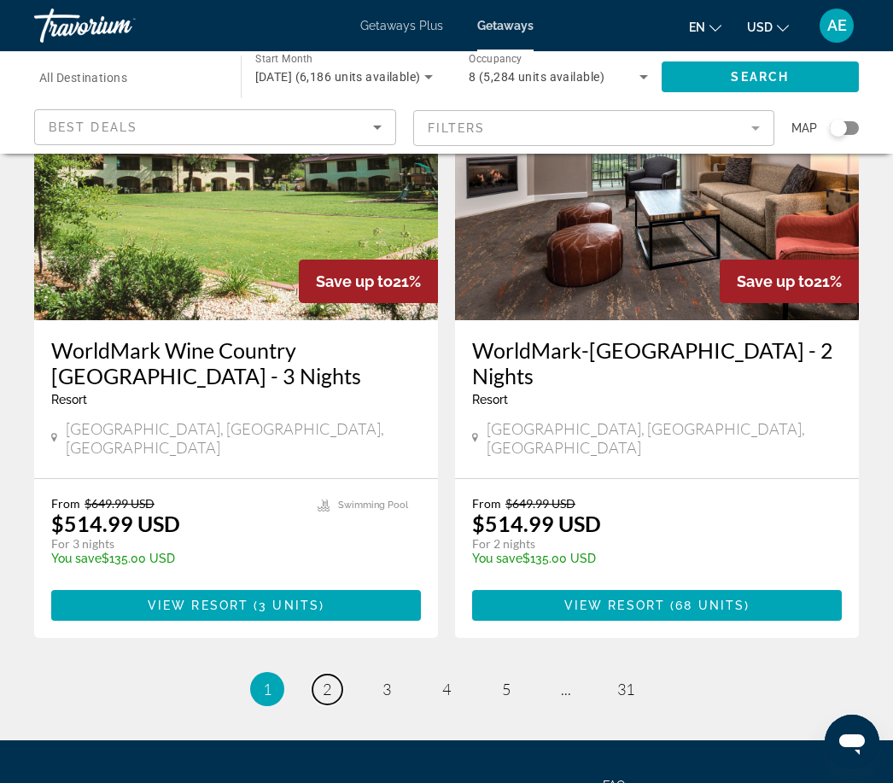
click at [320, 675] on link "page 2" at bounding box center [328, 690] width 30 height 30
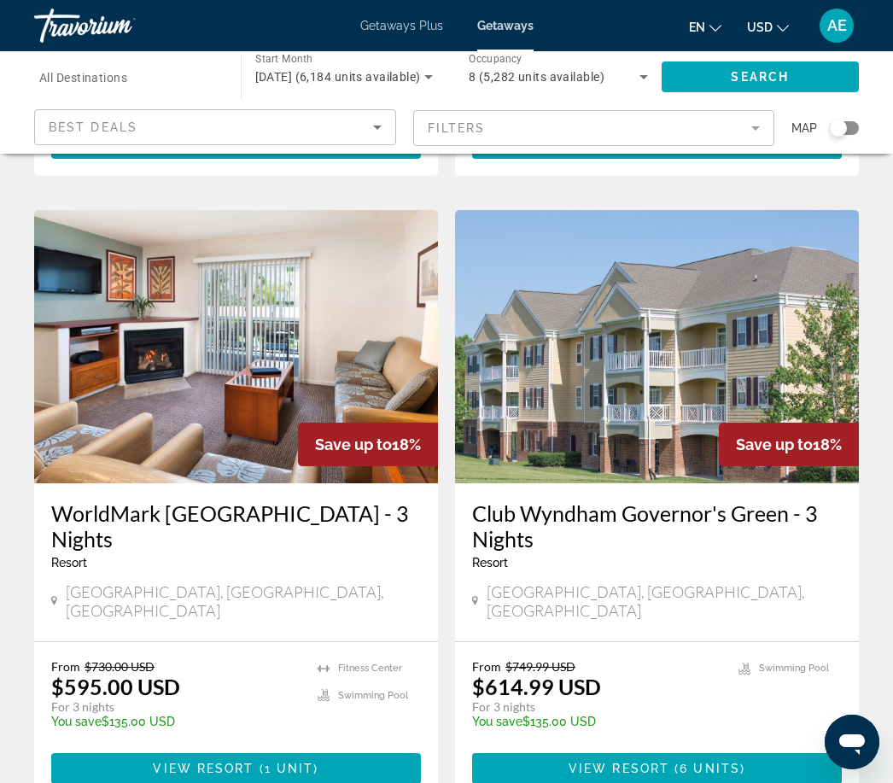
scroll to position [3103, 0]
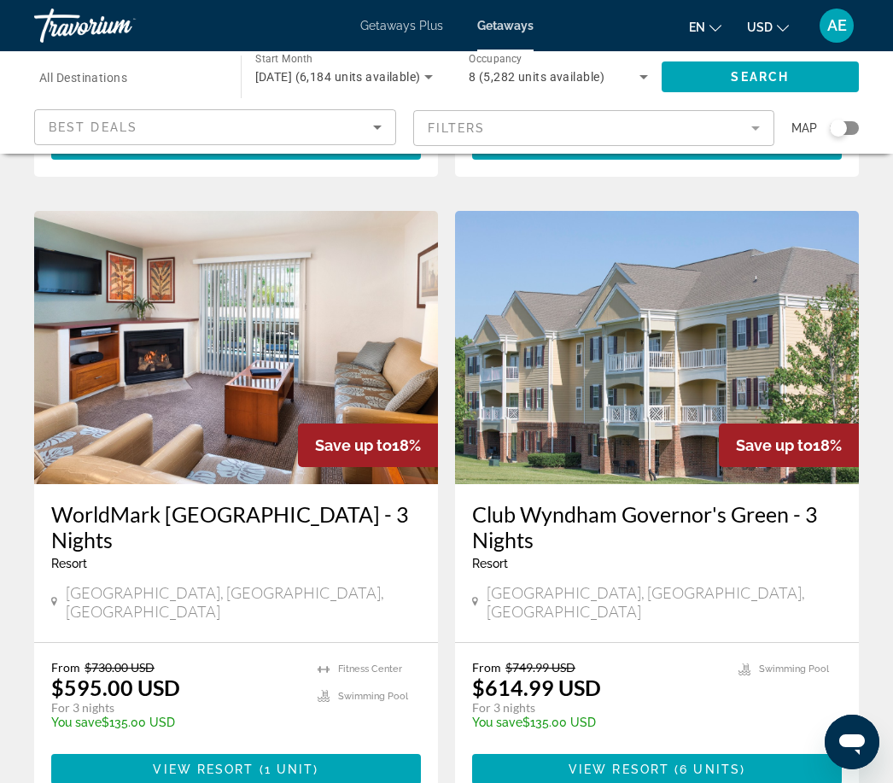
click at [582, 501] on h3 "Club Wyndham Governor's Green - 3 Nights" at bounding box center [657, 526] width 370 height 51
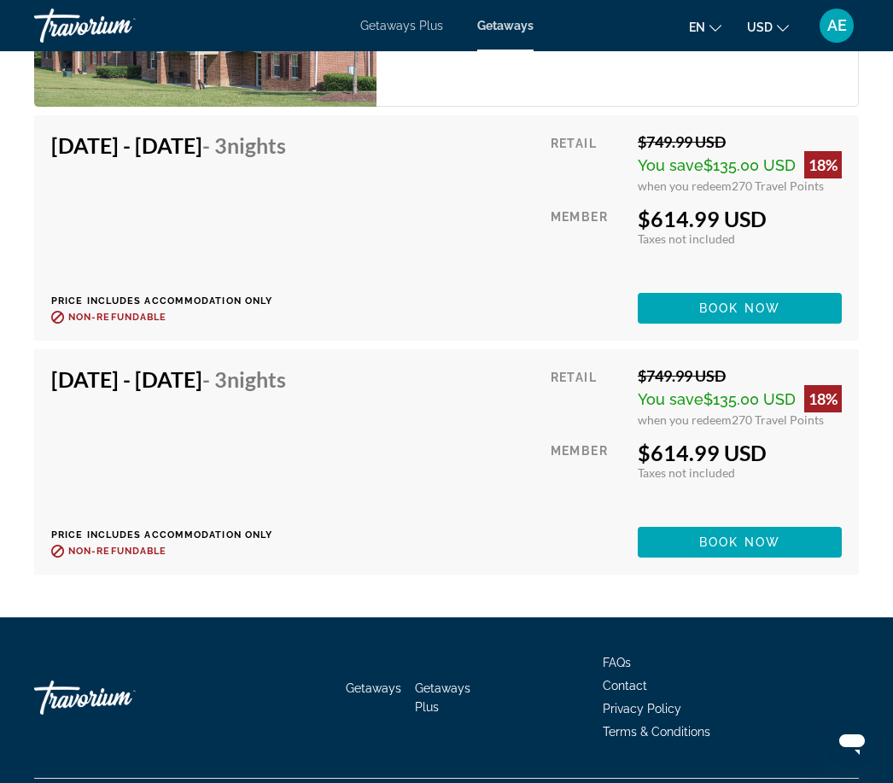
scroll to position [3991, 0]
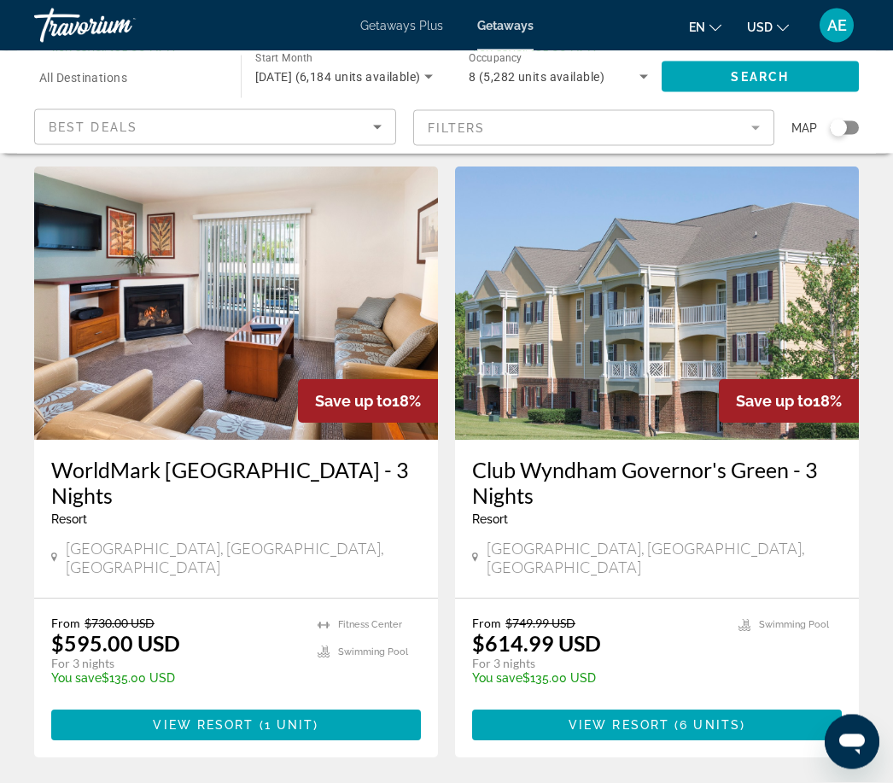
scroll to position [3154, 0]
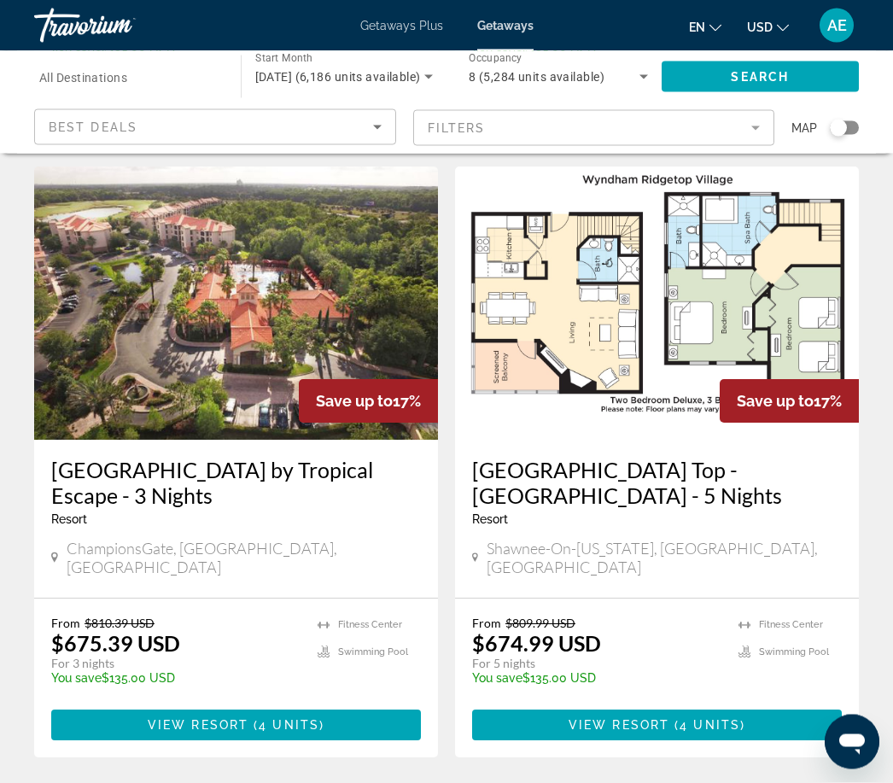
scroll to position [3148, 0]
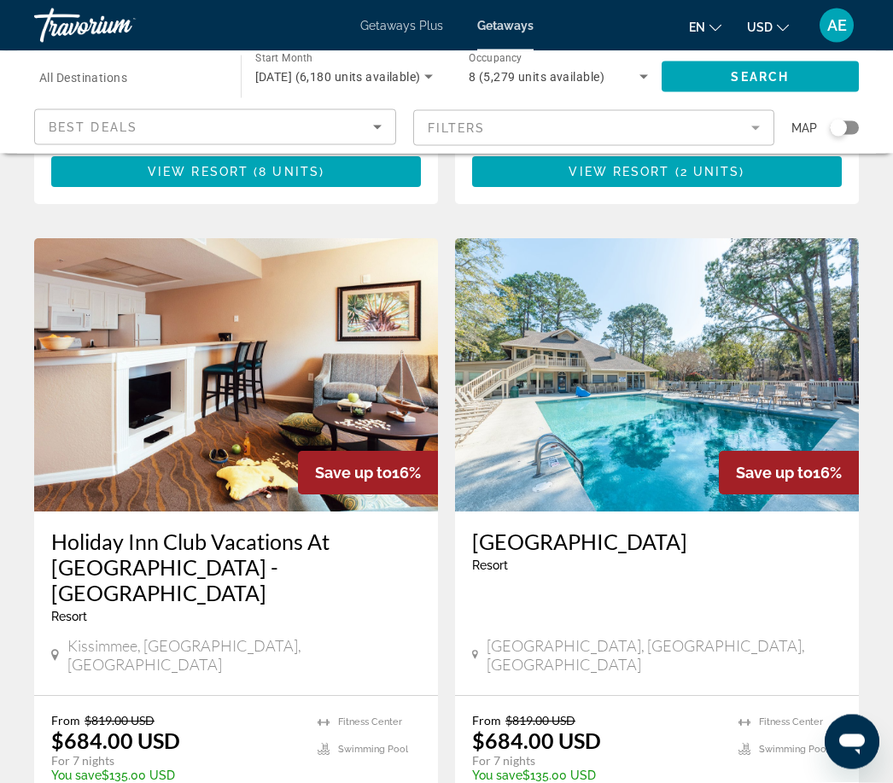
scroll to position [3102, 0]
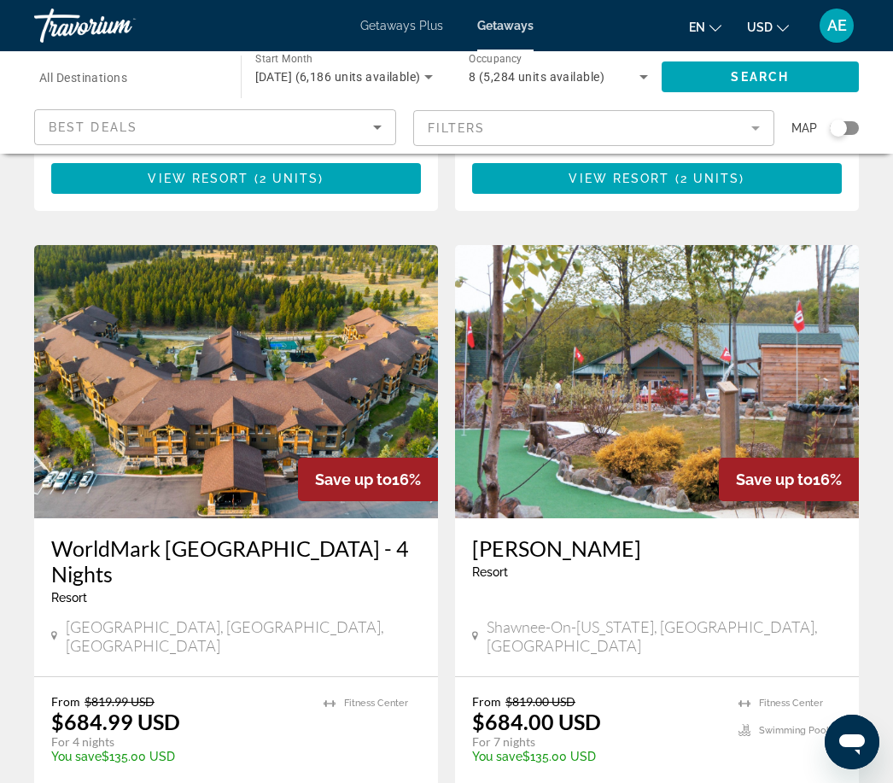
scroll to position [3074, 0]
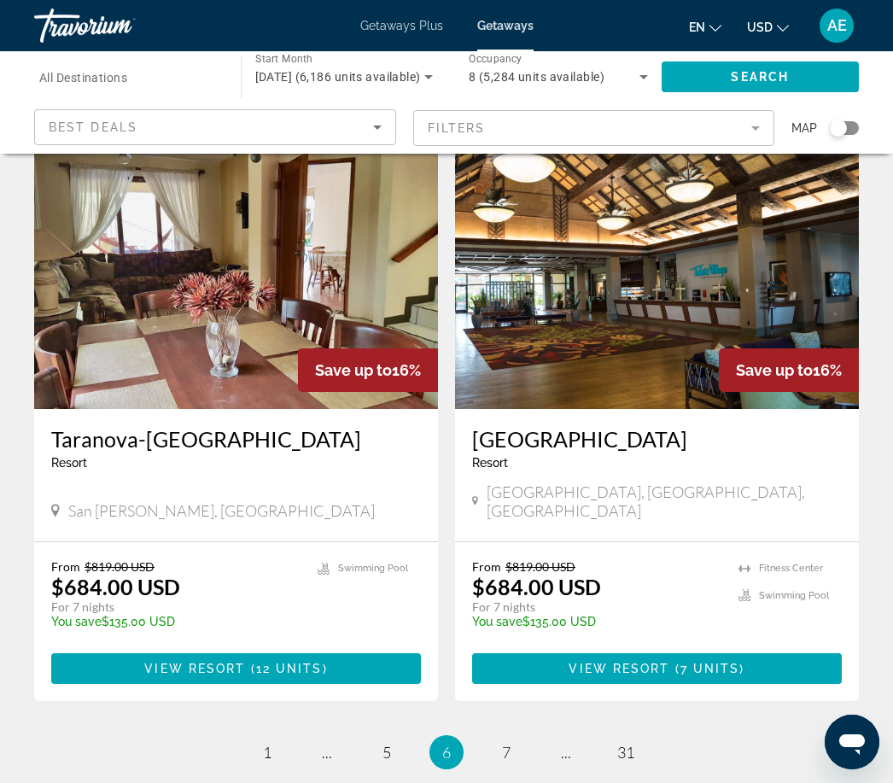
scroll to position [3164, 0]
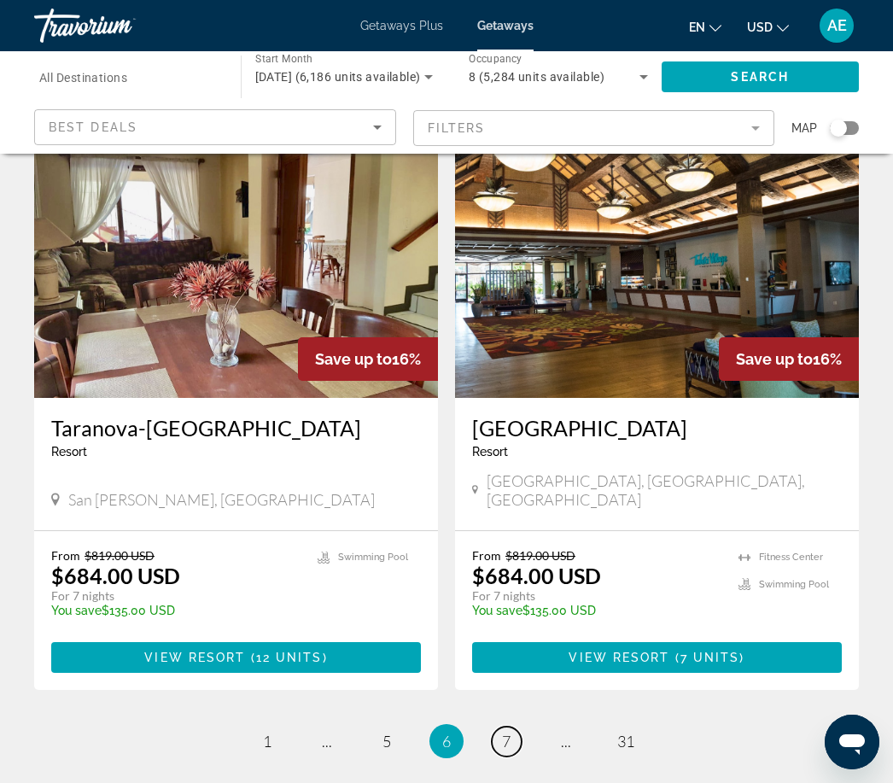
click at [520, 727] on link "page 7" at bounding box center [507, 742] width 30 height 30
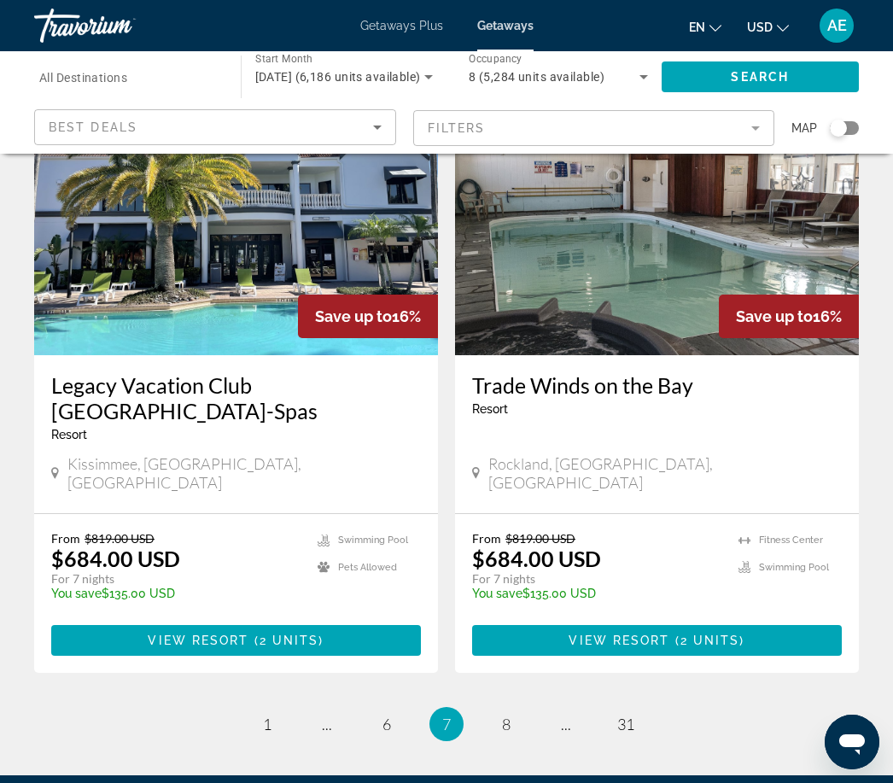
scroll to position [3189, 0]
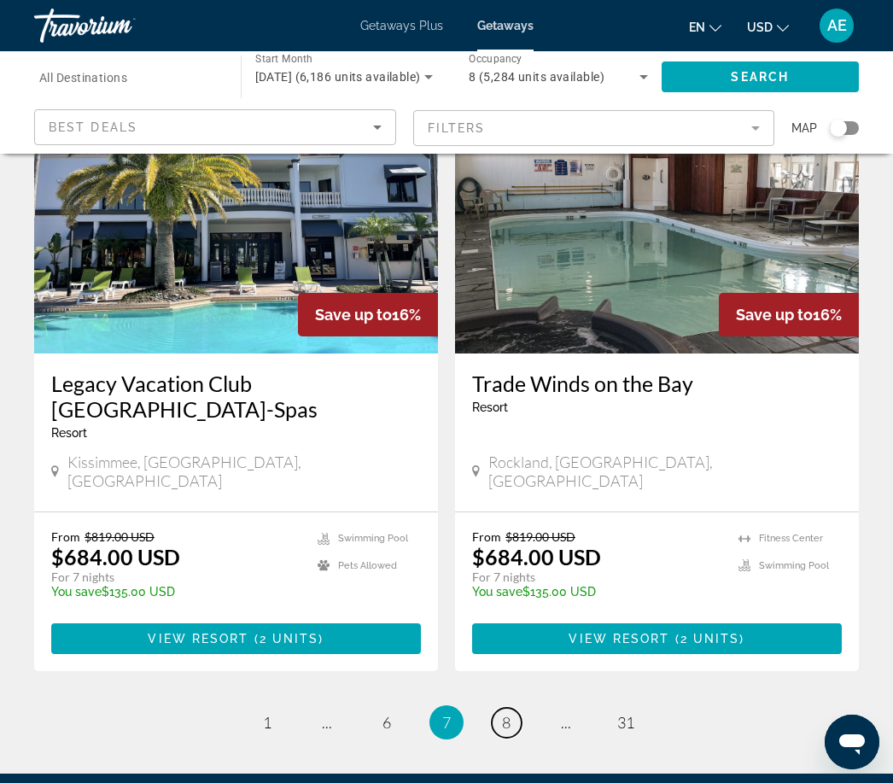
click at [519, 708] on link "page 8" at bounding box center [507, 723] width 30 height 30
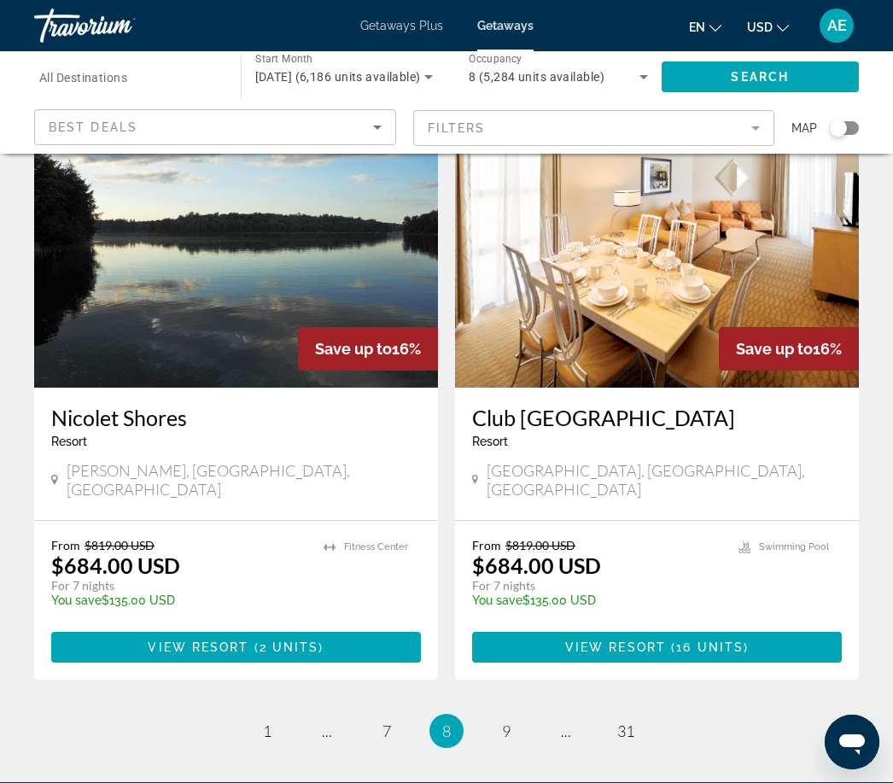
scroll to position [3138, 0]
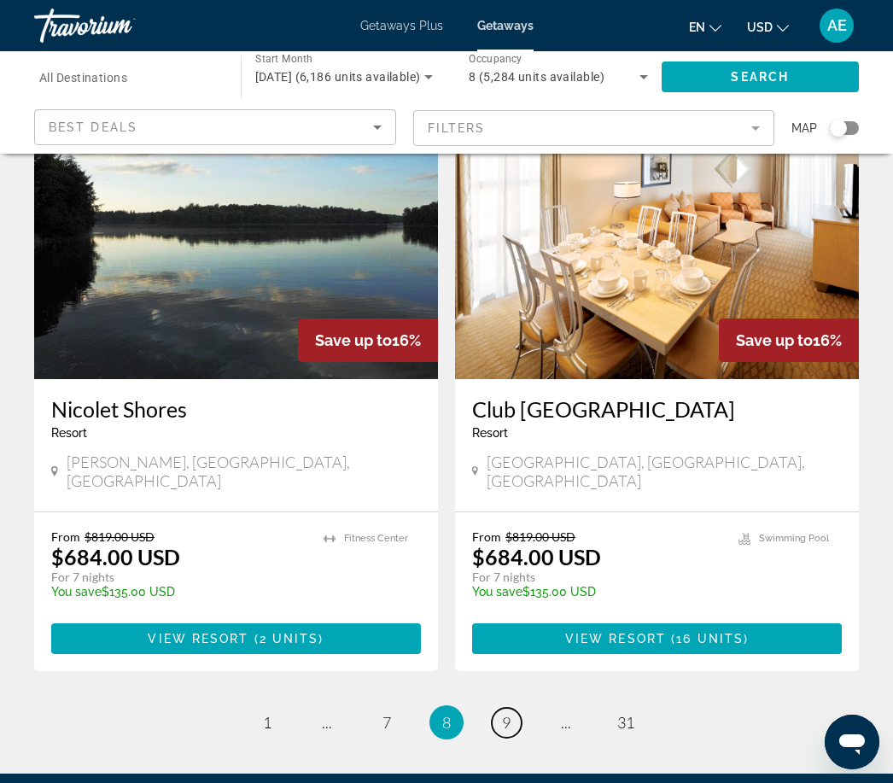
click at [517, 708] on link "page 9" at bounding box center [507, 723] width 30 height 30
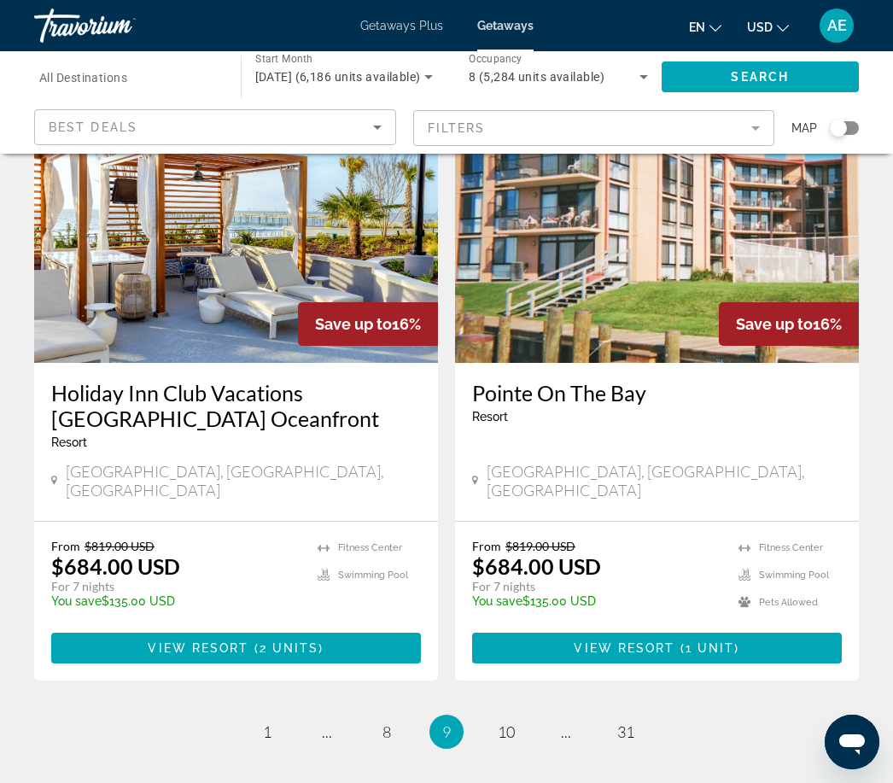
scroll to position [3189, 0]
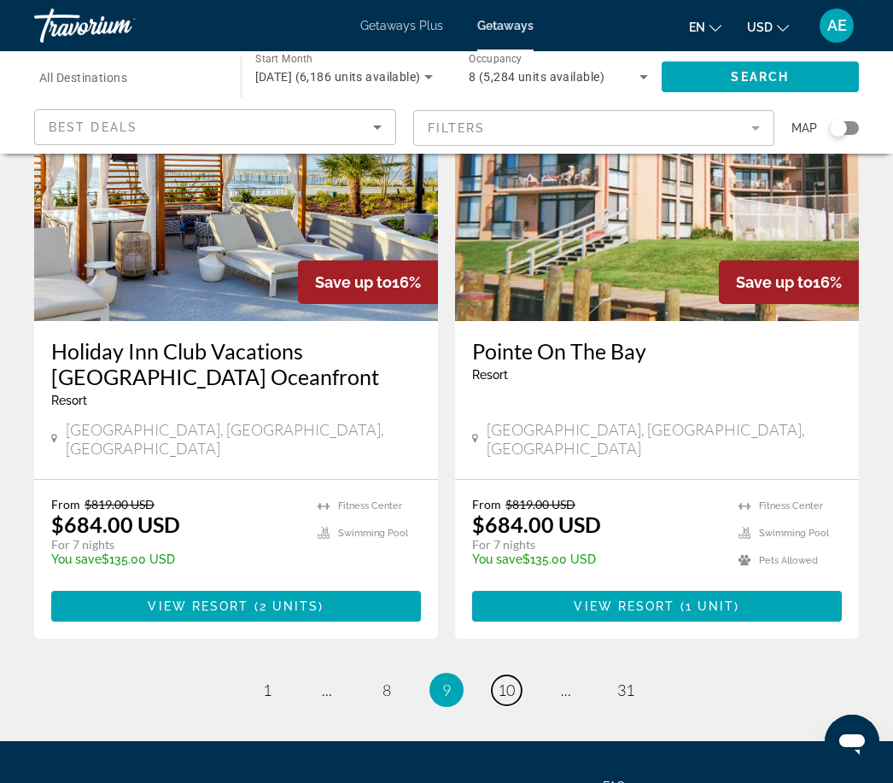
click at [519, 676] on link "page 10" at bounding box center [507, 691] width 30 height 30
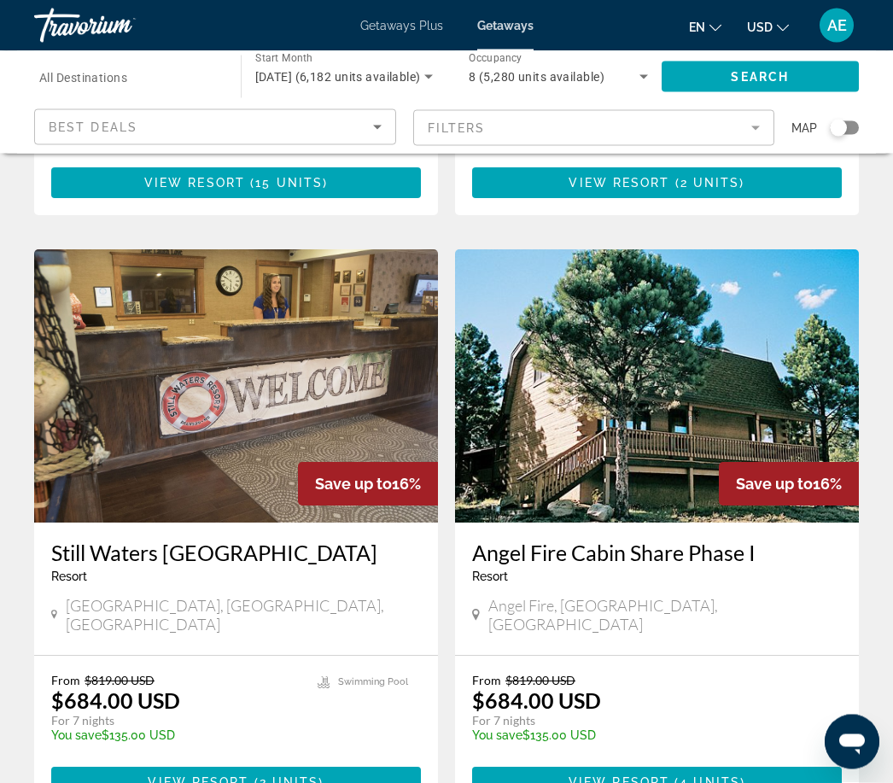
scroll to position [3039, 0]
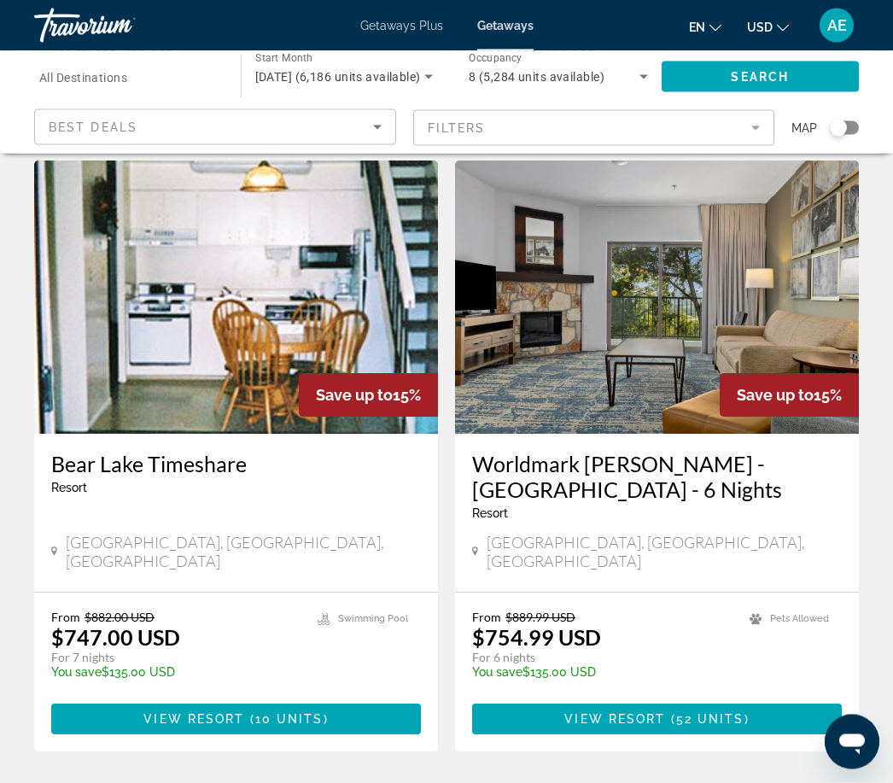
scroll to position [3131, 0]
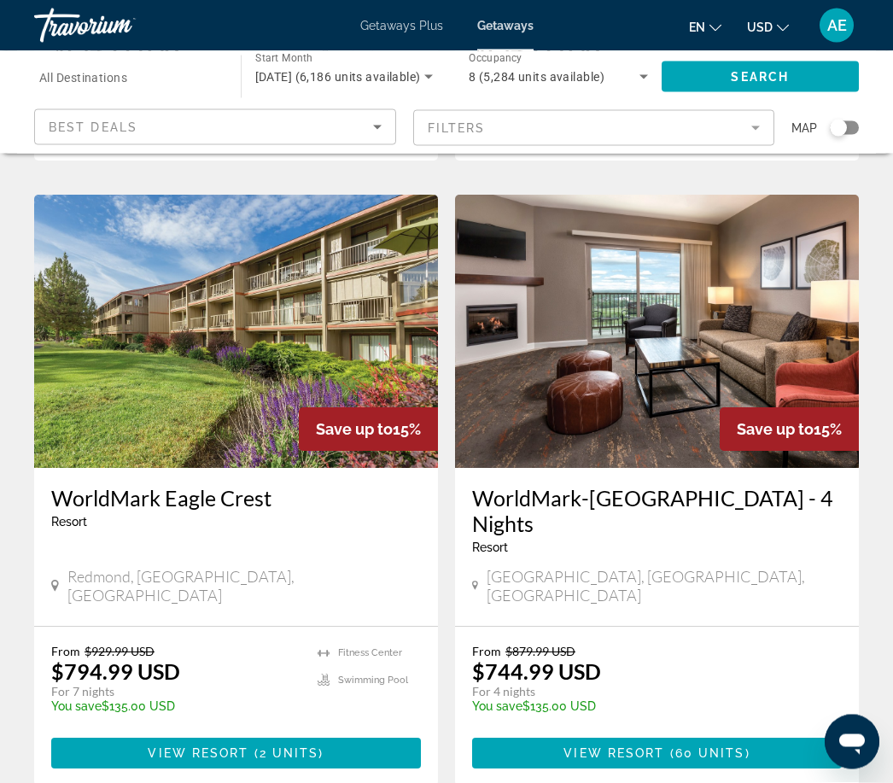
scroll to position [3075, 0]
click at [778, 29] on icon "Change currency" at bounding box center [783, 28] width 12 height 12
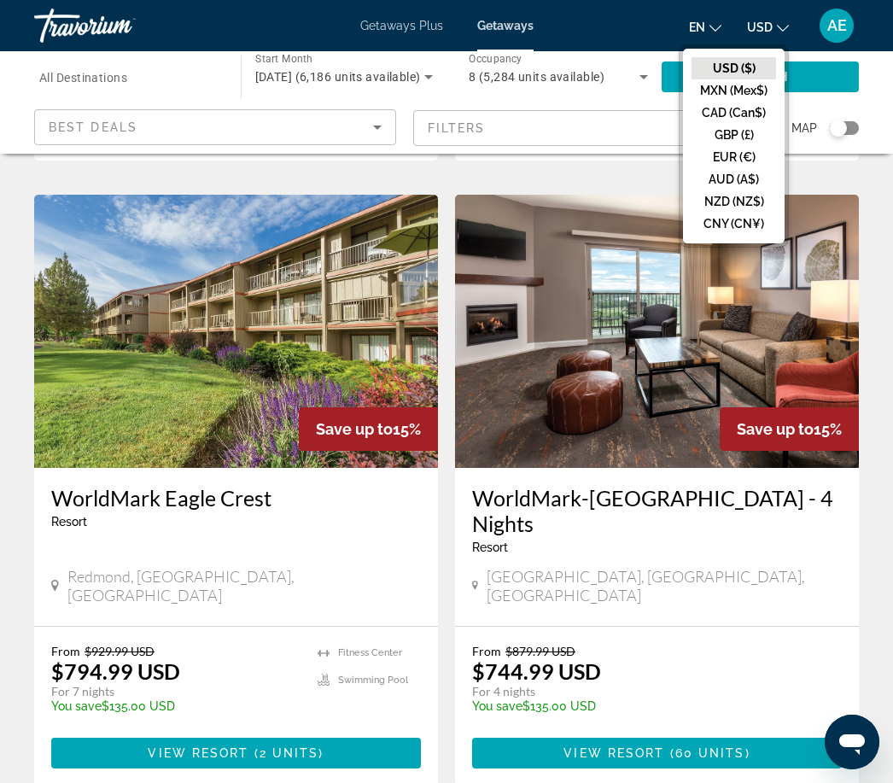
click at [884, 112] on div "Destination All Destinations Start Month All Start Months [DATE] (6,186 units a…" at bounding box center [446, 102] width 893 height 102
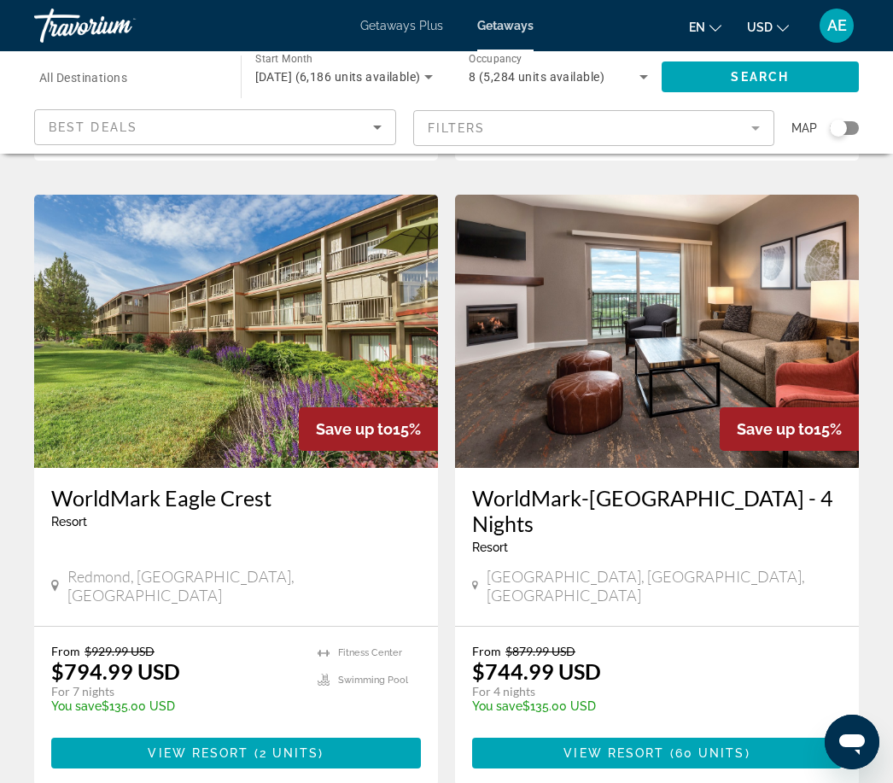
click at [887, 134] on div "Destination All Destinations Start Month All Start Months [DATE] (6,186 units a…" at bounding box center [446, 102] width 893 height 102
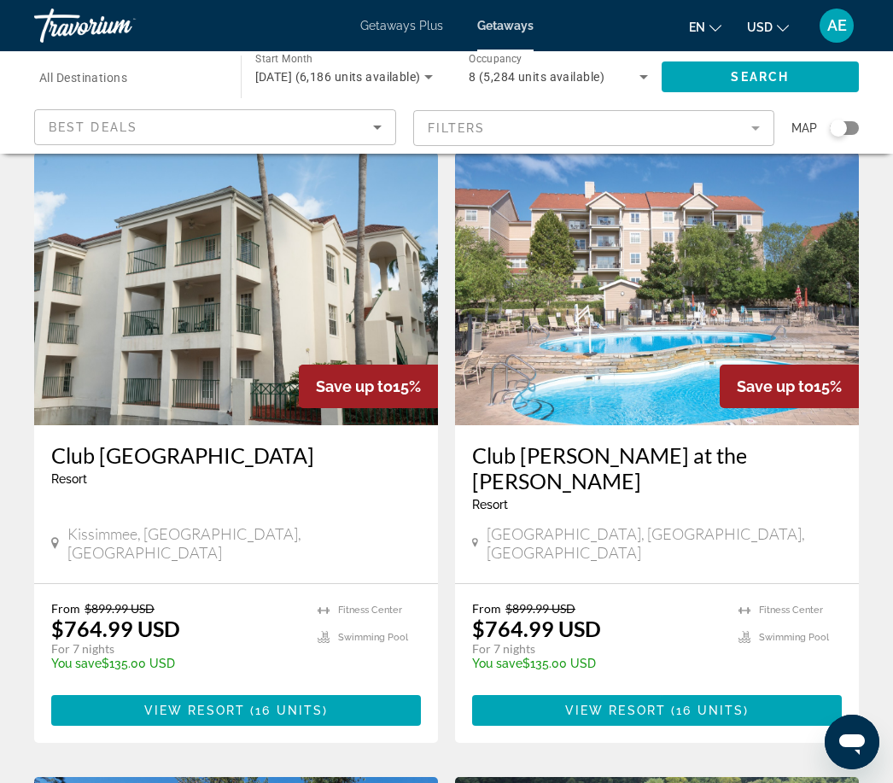
scroll to position [0, 0]
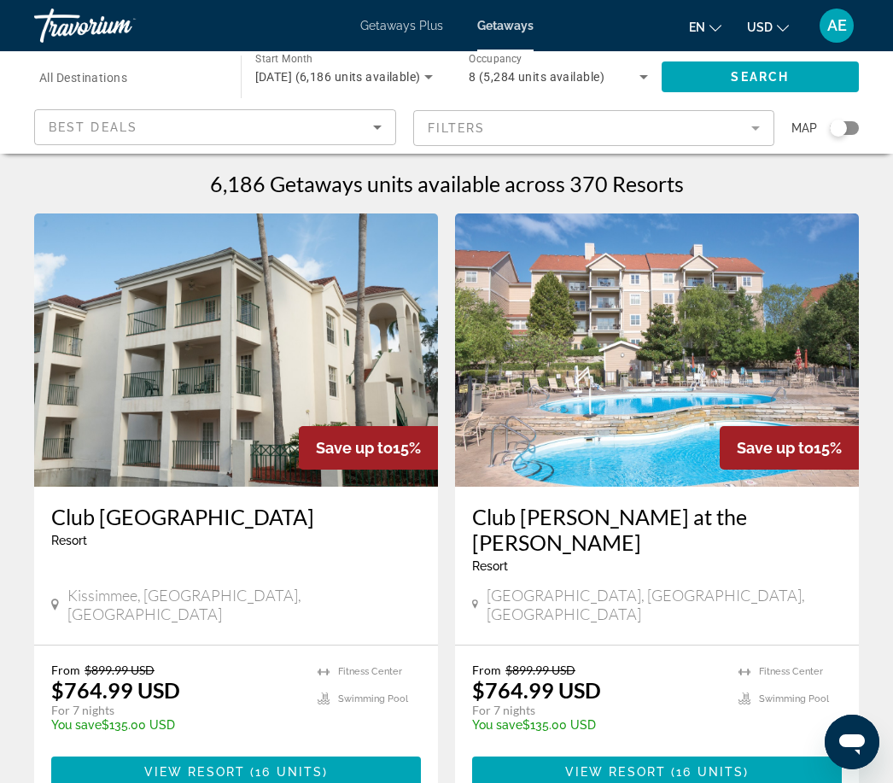
click at [94, 34] on div "Travorium" at bounding box center [119, 25] width 171 height 44
